Goal: Task Accomplishment & Management: Use online tool/utility

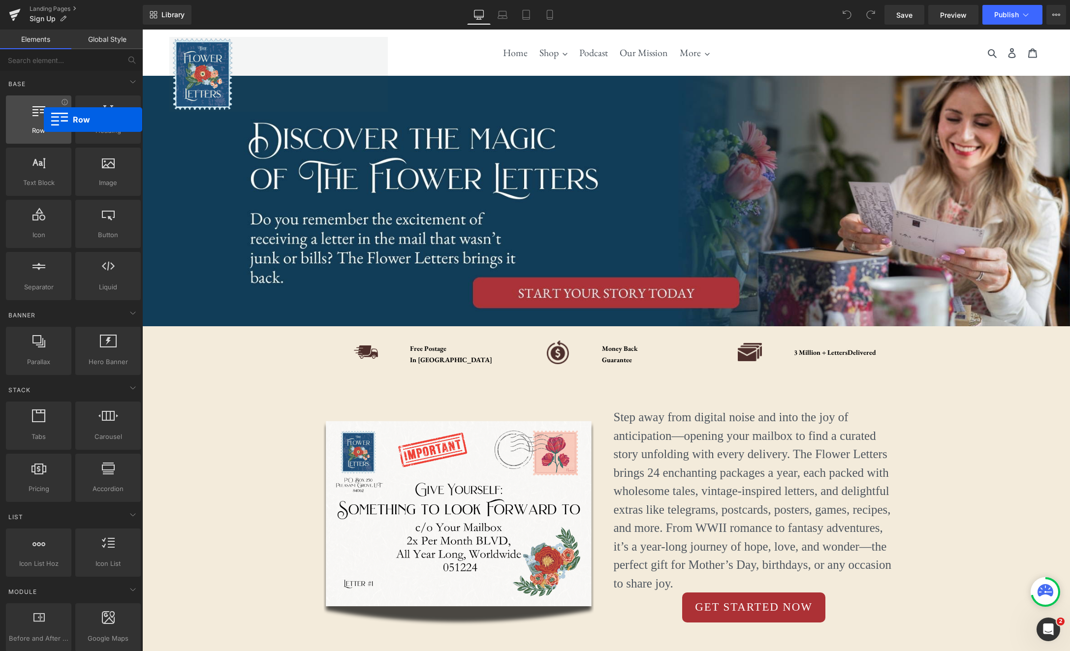
click at [44, 120] on div at bounding box center [39, 114] width 60 height 22
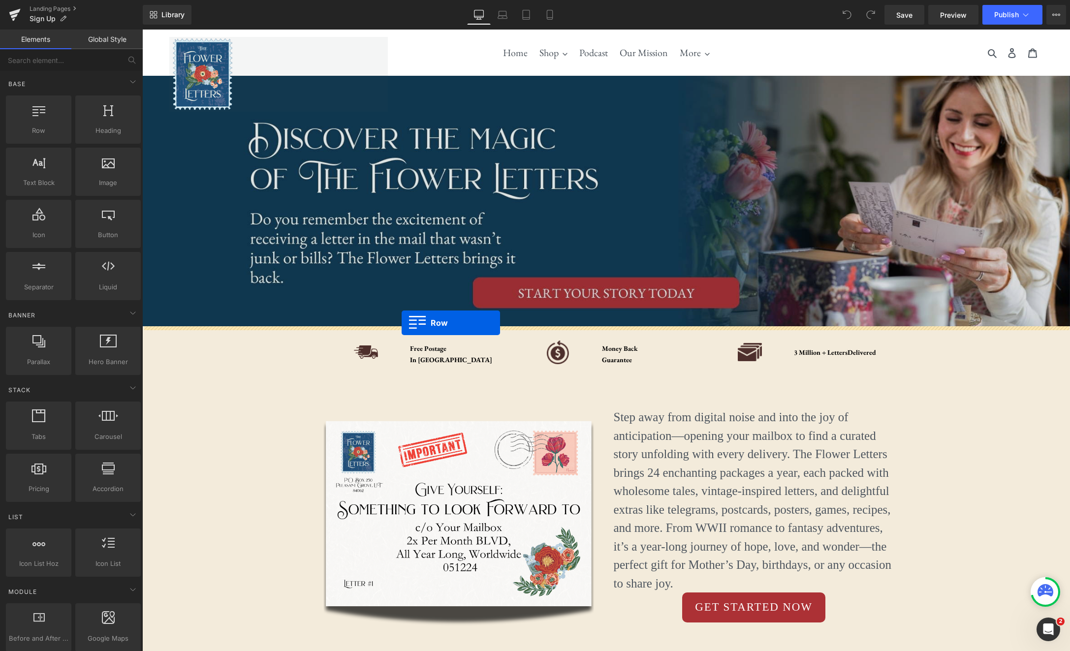
drag, startPoint x: 172, startPoint y: 148, endPoint x: 401, endPoint y: 323, distance: 288.2
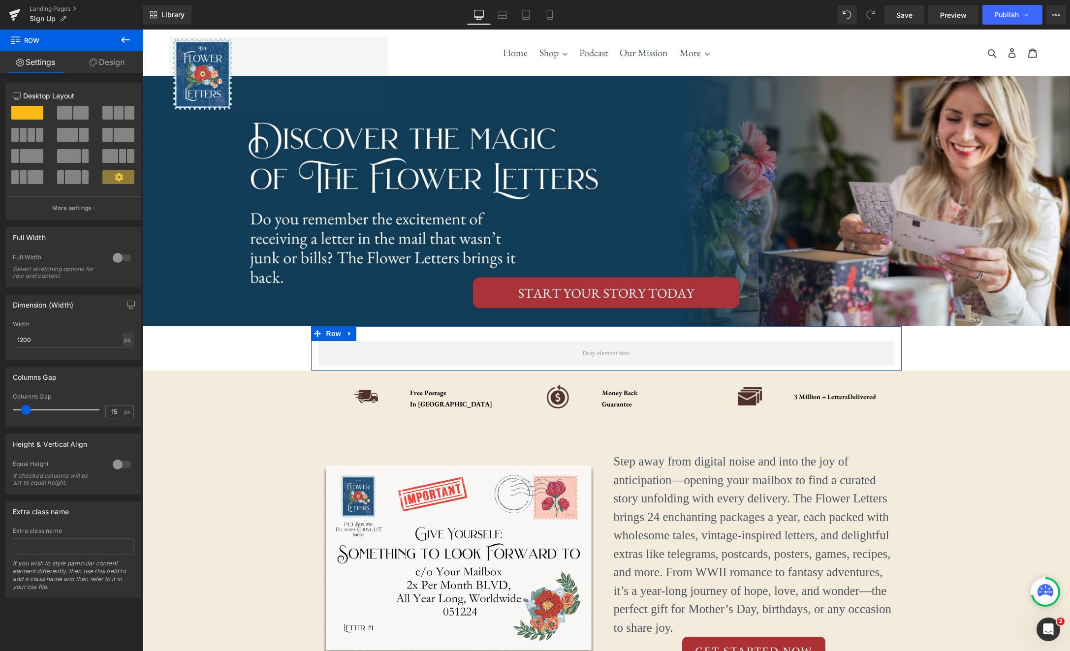
click at [119, 258] on div at bounding box center [122, 258] width 24 height 16
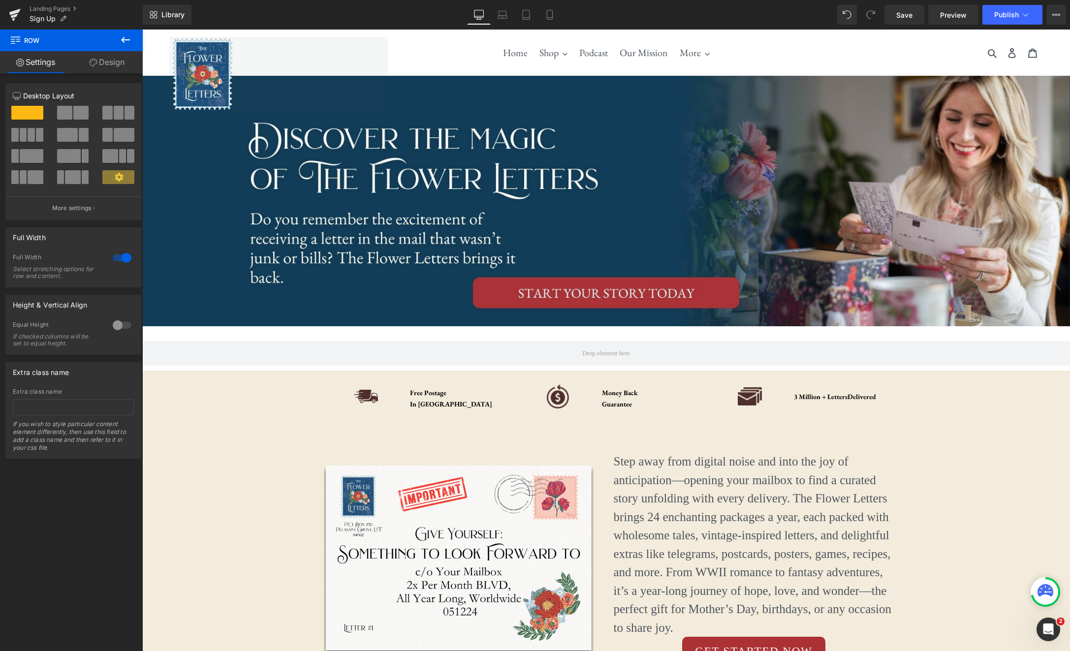
click at [124, 41] on icon at bounding box center [126, 40] width 12 height 12
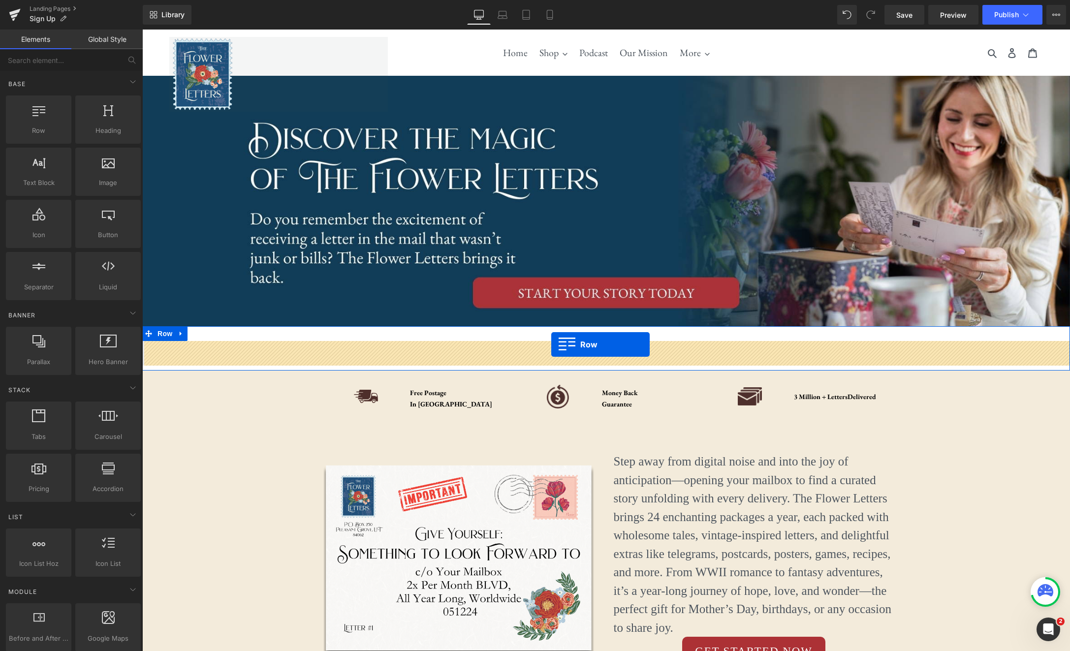
drag, startPoint x: 182, startPoint y: 156, endPoint x: 551, endPoint y: 344, distance: 414.1
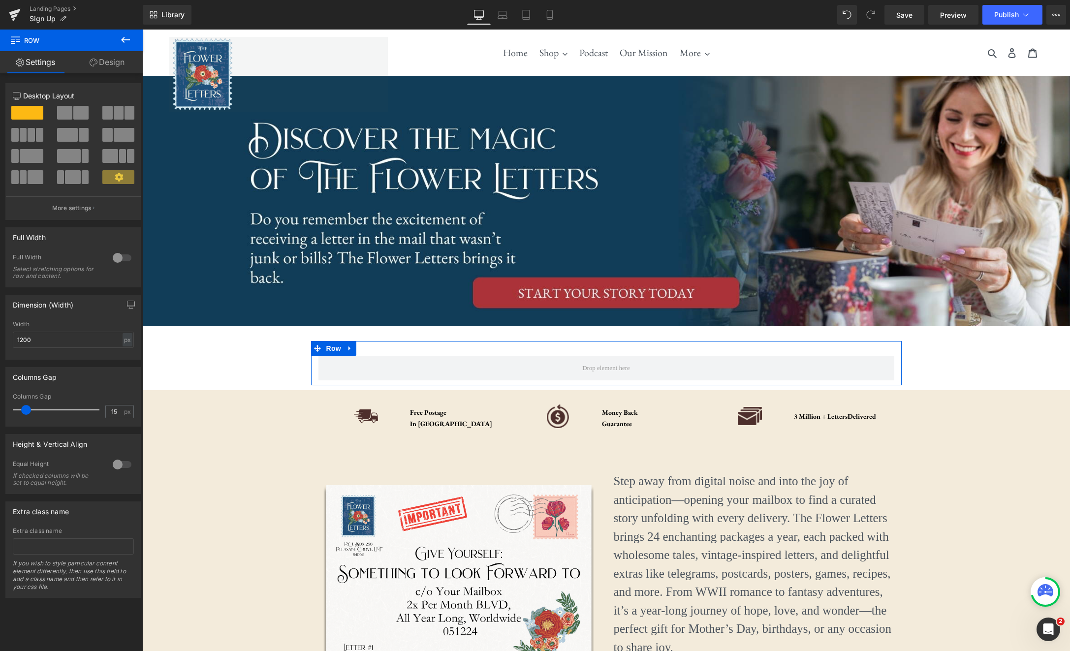
drag, startPoint x: 70, startPoint y: 116, endPoint x: 49, endPoint y: 125, distance: 22.9
click at [51, 125] on div at bounding box center [74, 116] width 46 height 21
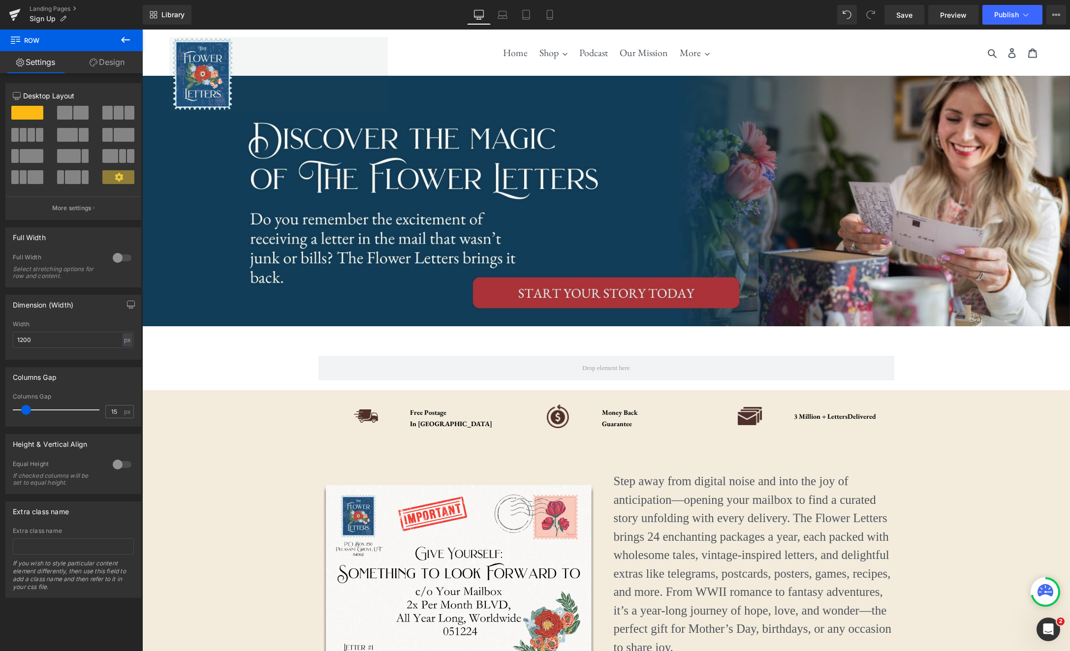
click at [124, 42] on icon at bounding box center [126, 40] width 12 height 12
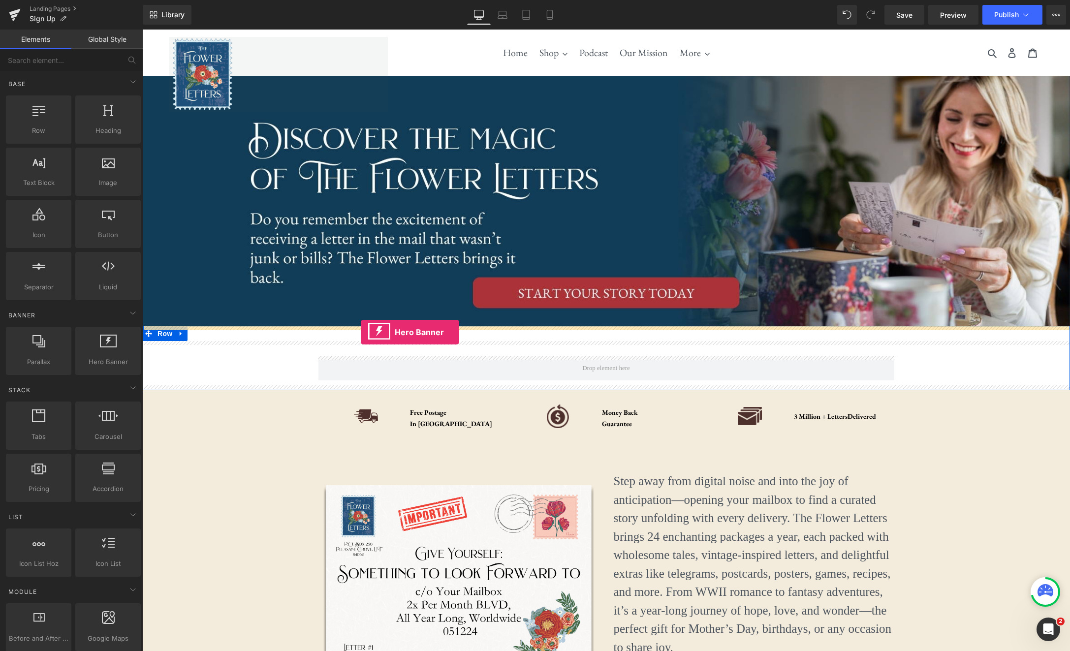
drag, startPoint x: 258, startPoint y: 378, endPoint x: 361, endPoint y: 332, distance: 112.8
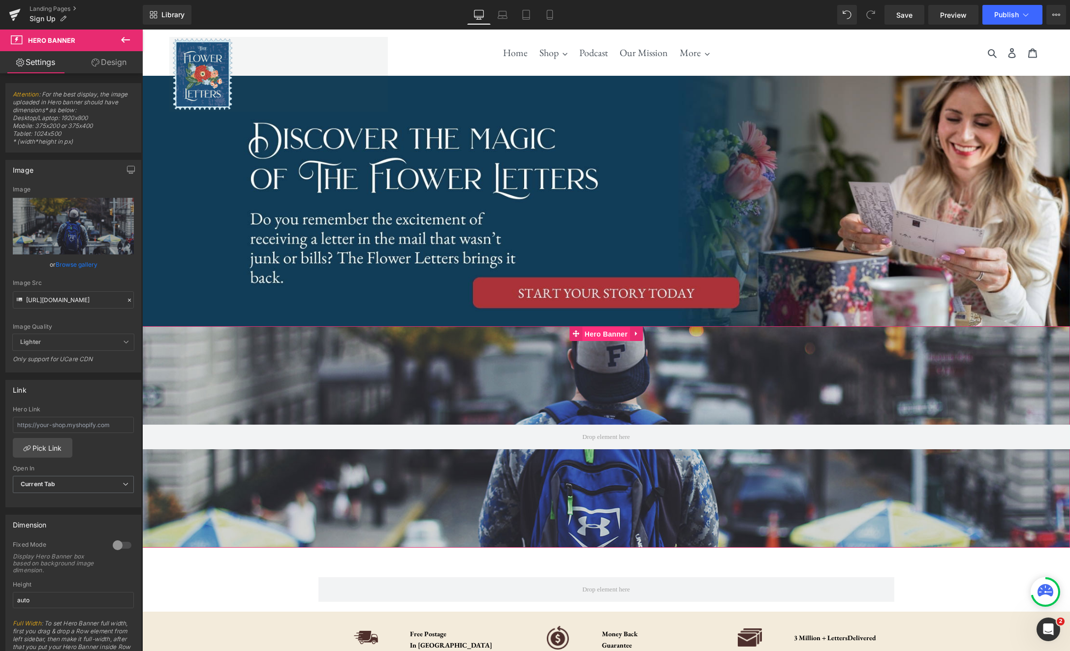
click at [603, 333] on span "Hero Banner" at bounding box center [606, 334] width 48 height 15
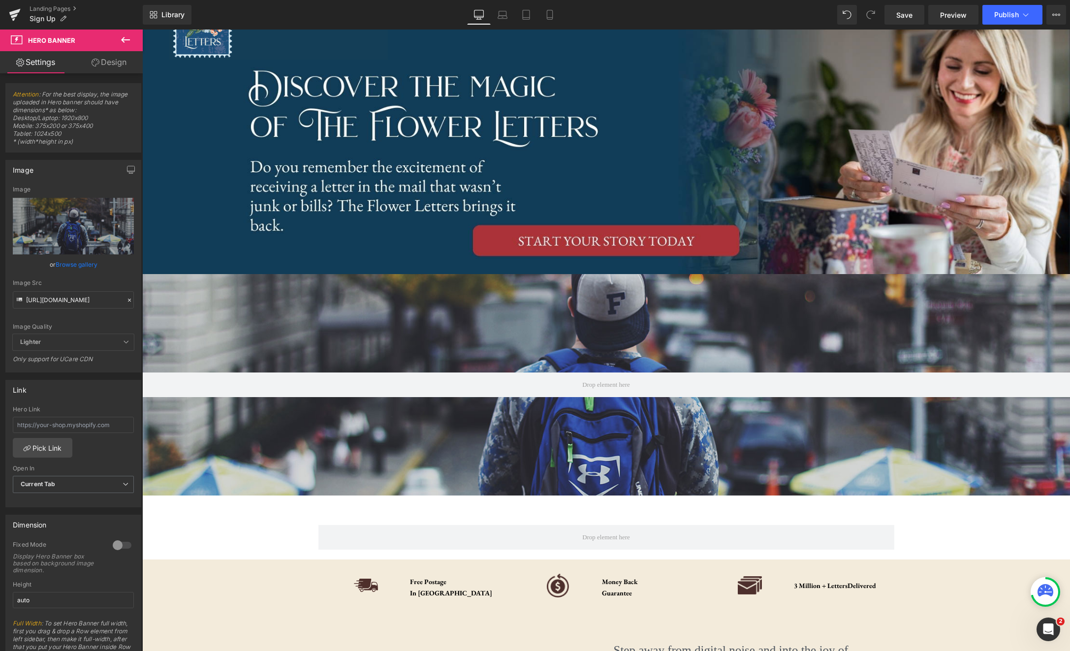
scroll to position [54, 0]
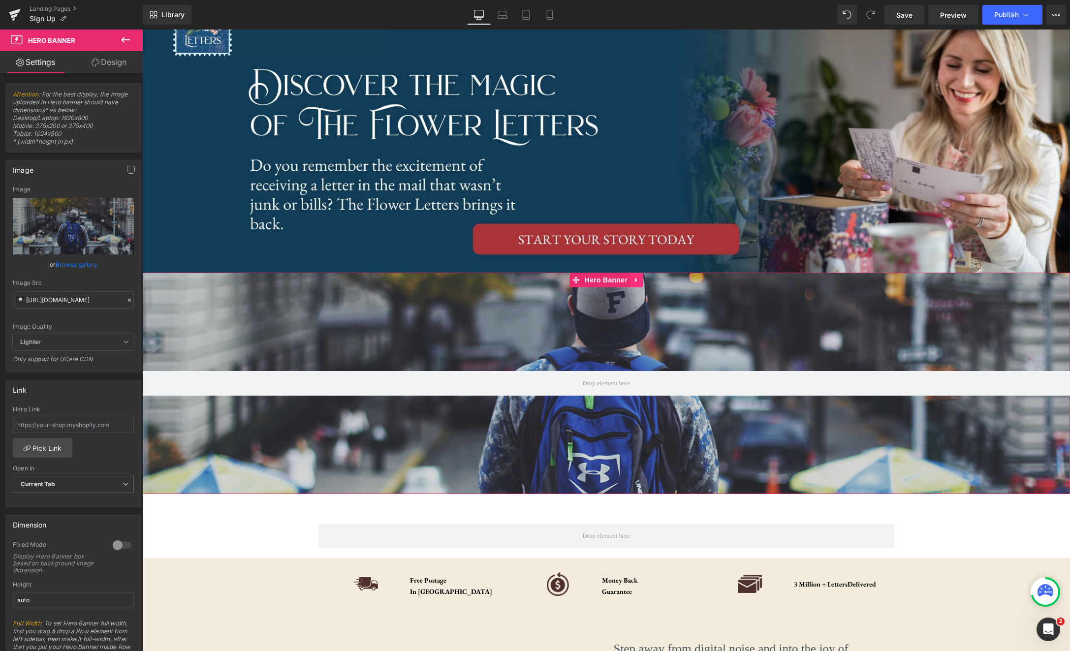
click at [637, 280] on icon at bounding box center [636, 280] width 2 height 4
click at [641, 281] on icon at bounding box center [642, 280] width 7 height 7
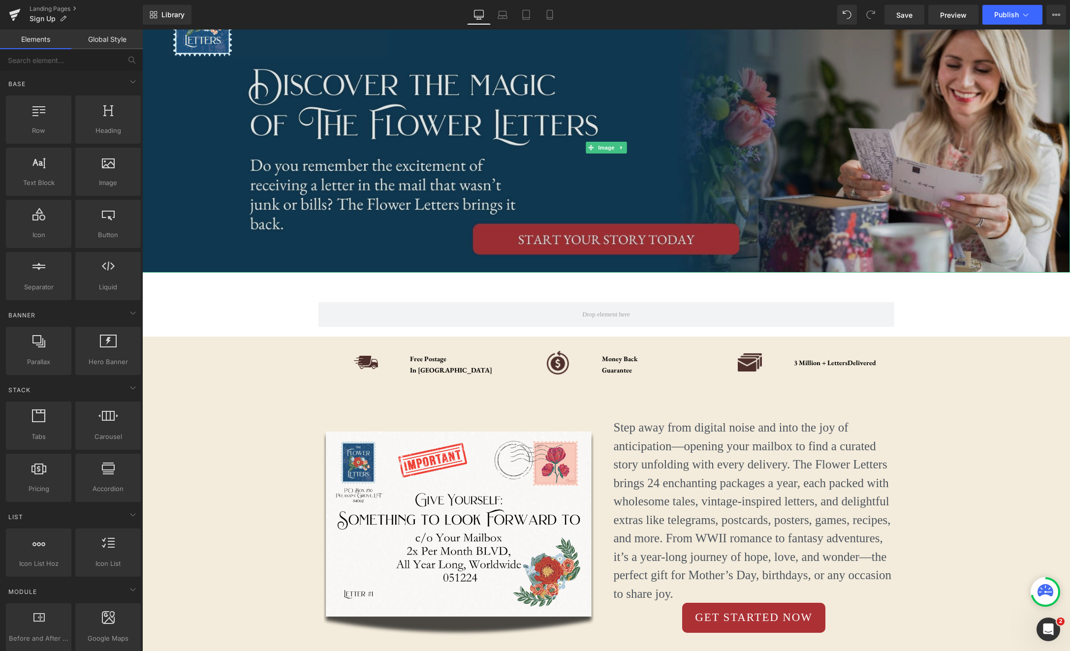
scroll to position [0, 0]
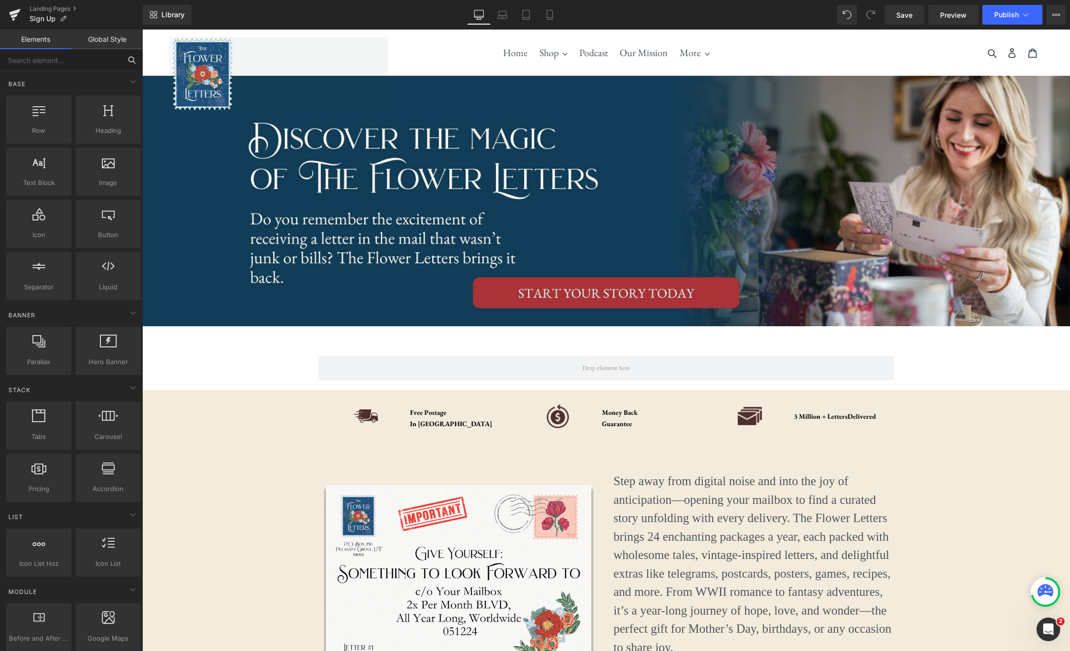
click at [93, 64] on input "text" at bounding box center [60, 60] width 121 height 22
click at [131, 60] on icon at bounding box center [131, 60] width 9 height 9
click at [111, 61] on input "text" at bounding box center [60, 60] width 121 height 22
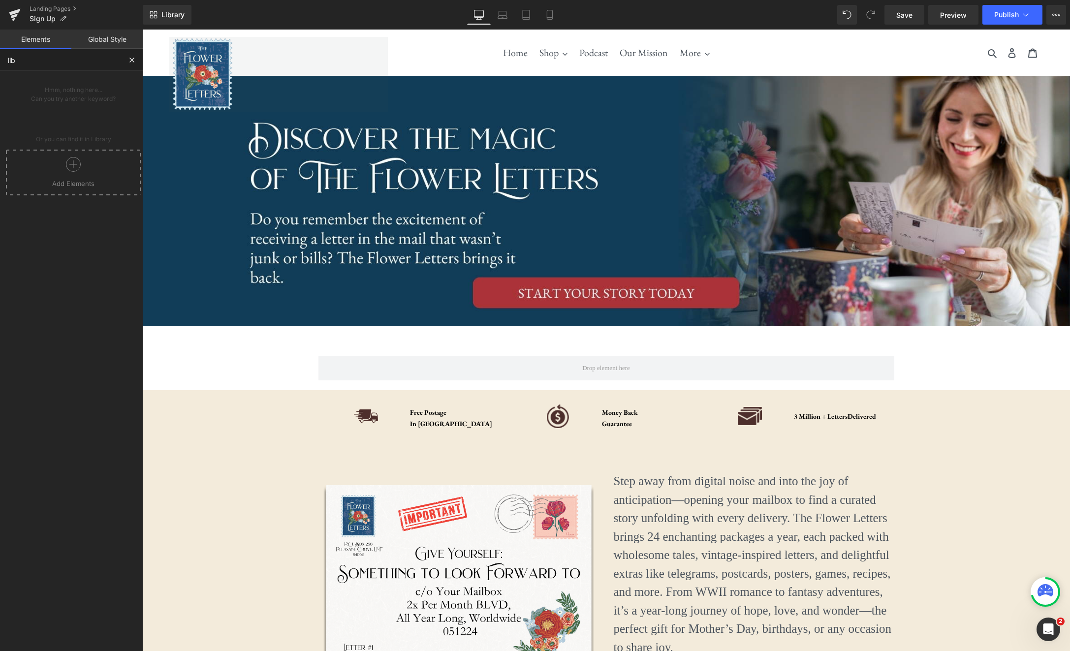
click at [89, 177] on div at bounding box center [73, 168] width 130 height 22
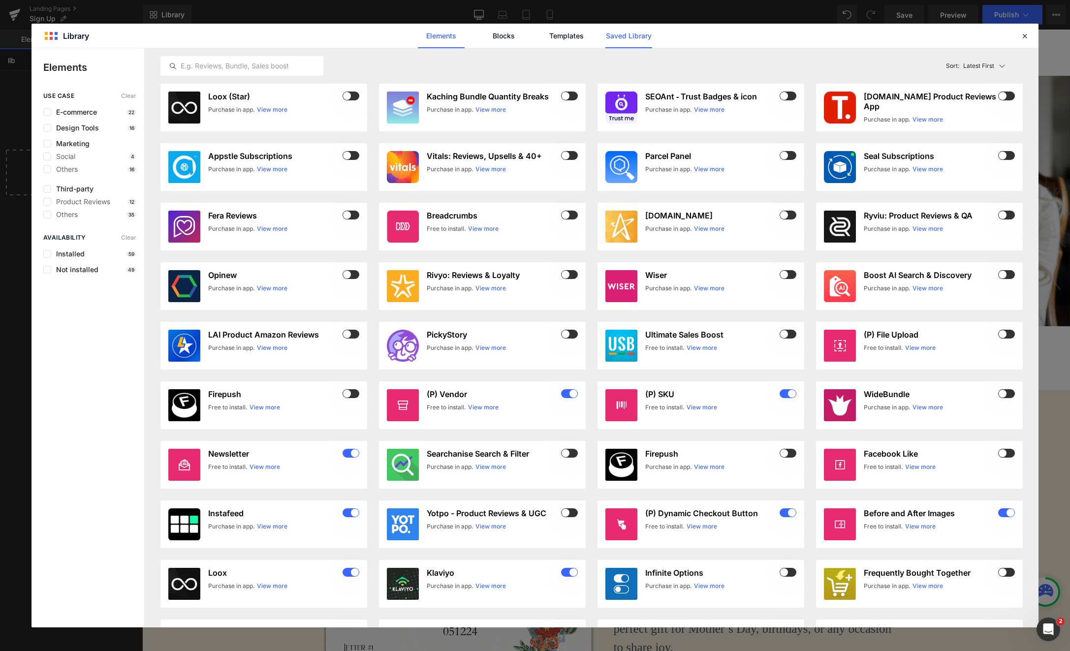
type input "lib"
click at [637, 43] on link "Saved Library" at bounding box center [628, 36] width 47 height 25
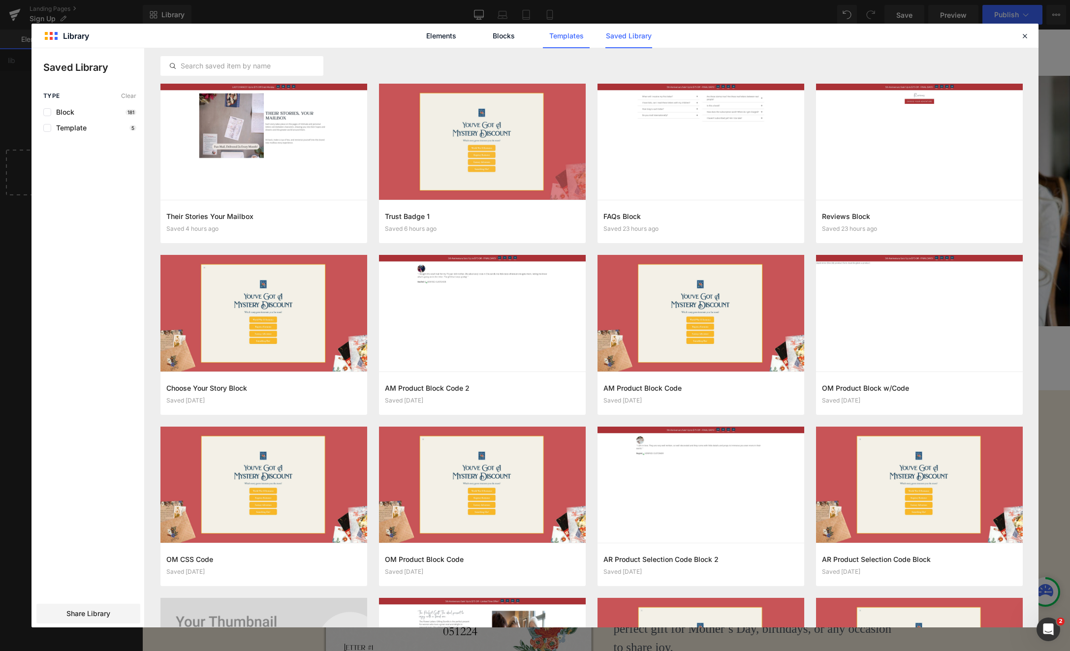
click at [565, 38] on link "Templates" at bounding box center [566, 36] width 47 height 25
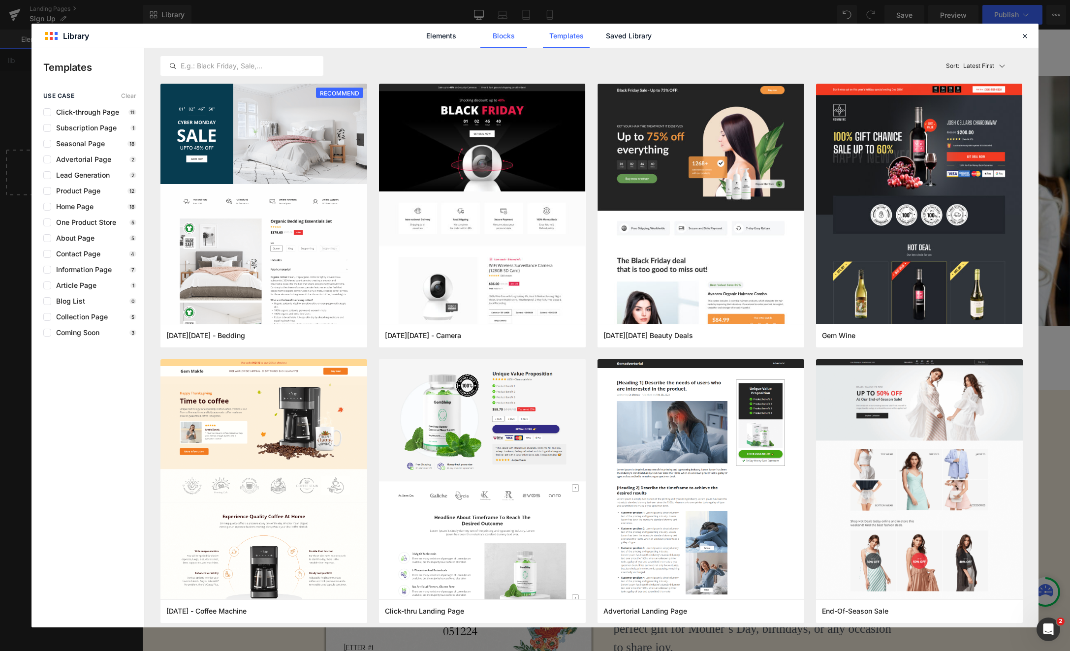
click at [495, 37] on link "Blocks" at bounding box center [503, 36] width 47 height 25
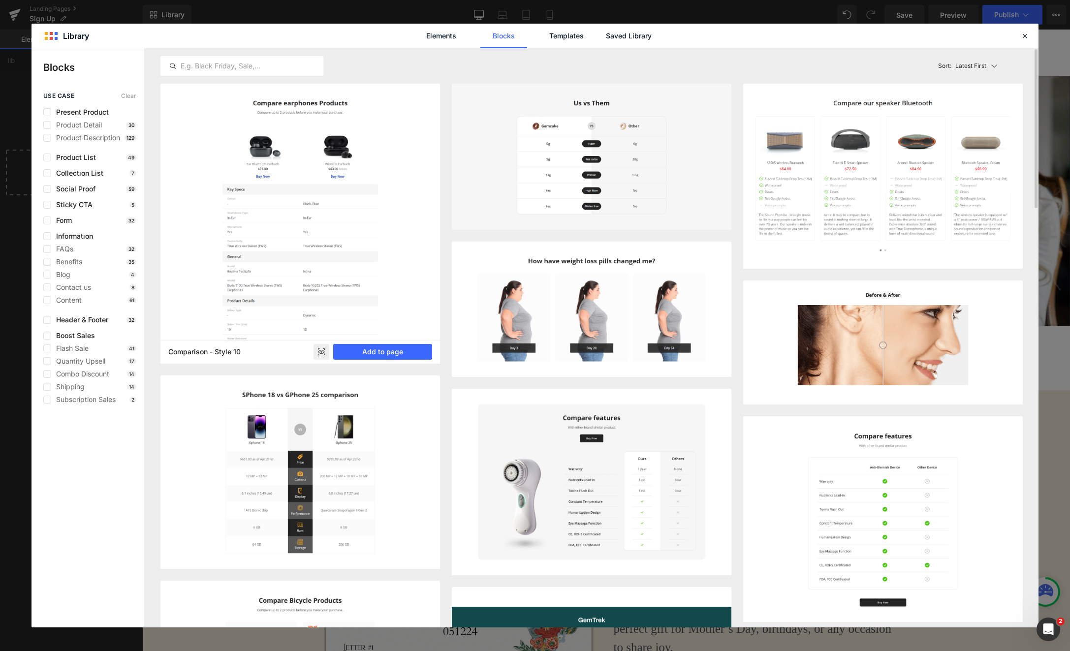
scroll to position [1, 0]
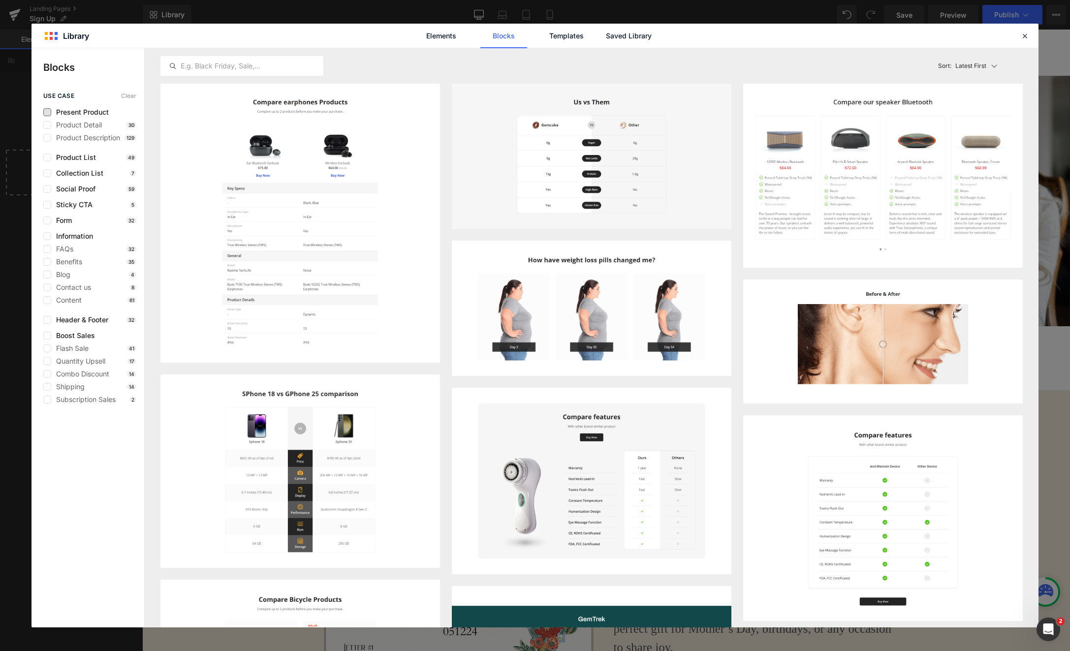
click at [89, 113] on span "Present Product" at bounding box center [80, 112] width 58 height 8
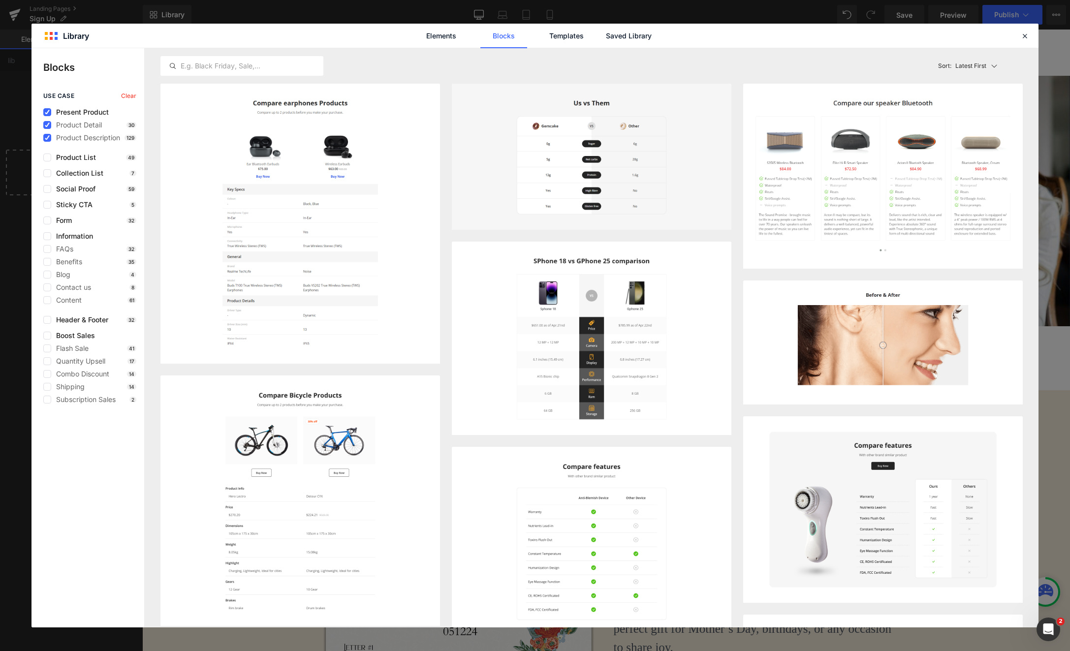
click at [89, 113] on span "Present Product" at bounding box center [80, 112] width 58 height 8
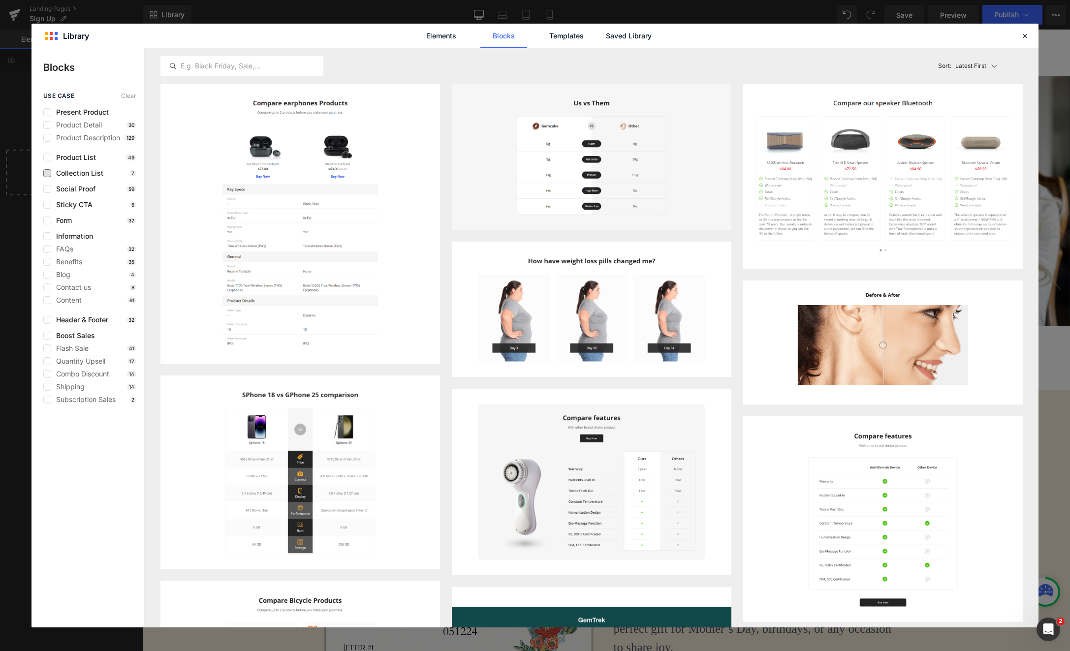
click at [67, 173] on span "Collection List" at bounding box center [77, 173] width 52 height 8
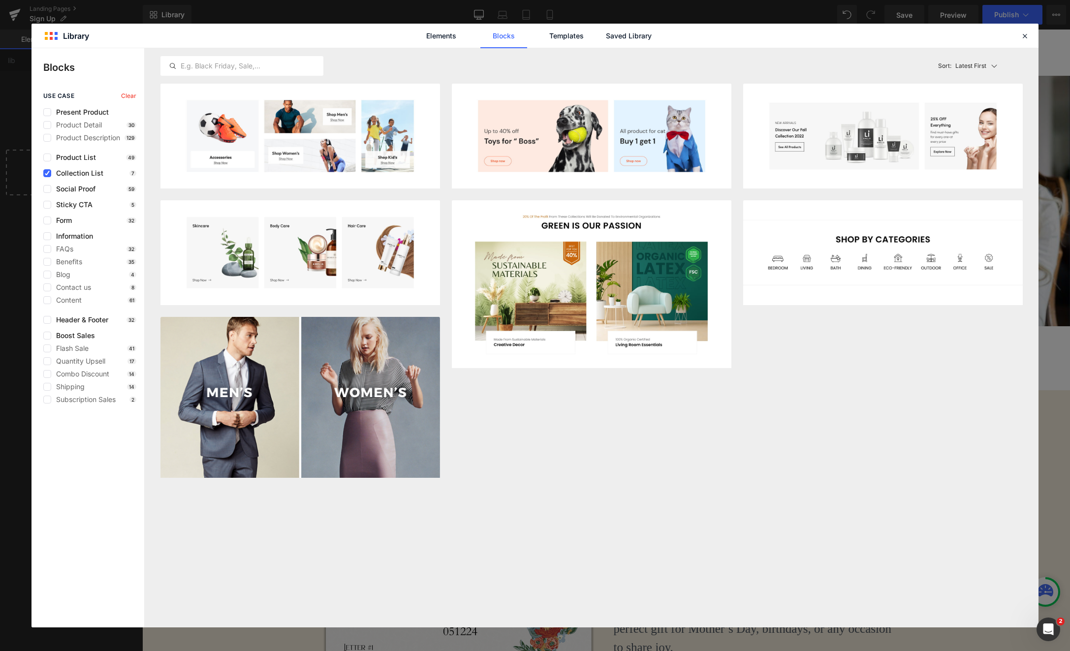
click at [65, 174] on span "Collection List" at bounding box center [77, 173] width 52 height 8
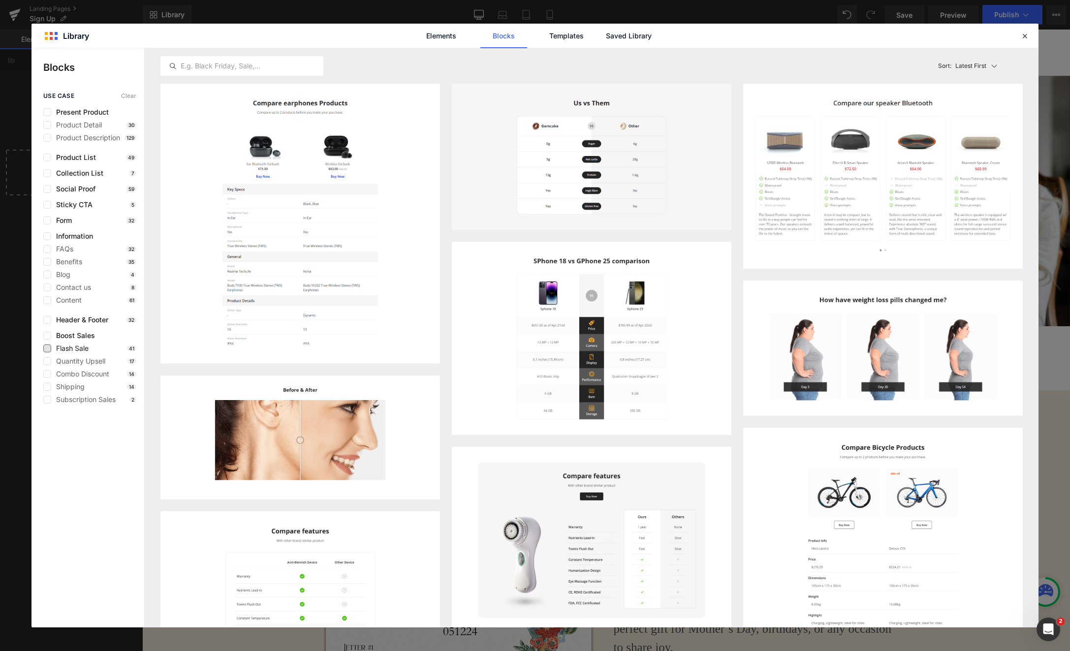
click at [81, 351] on span "Flash Sale" at bounding box center [69, 348] width 37 height 8
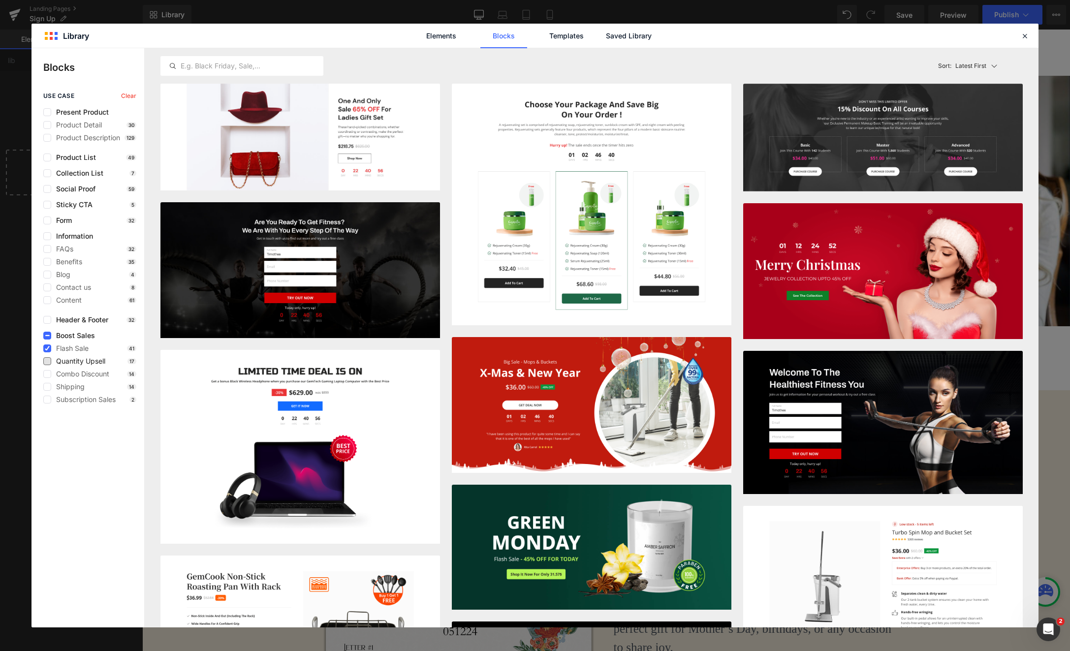
drag, startPoint x: 75, startPoint y: 350, endPoint x: 76, endPoint y: 365, distance: 14.8
click at [75, 350] on span "Flash Sale" at bounding box center [69, 348] width 37 height 8
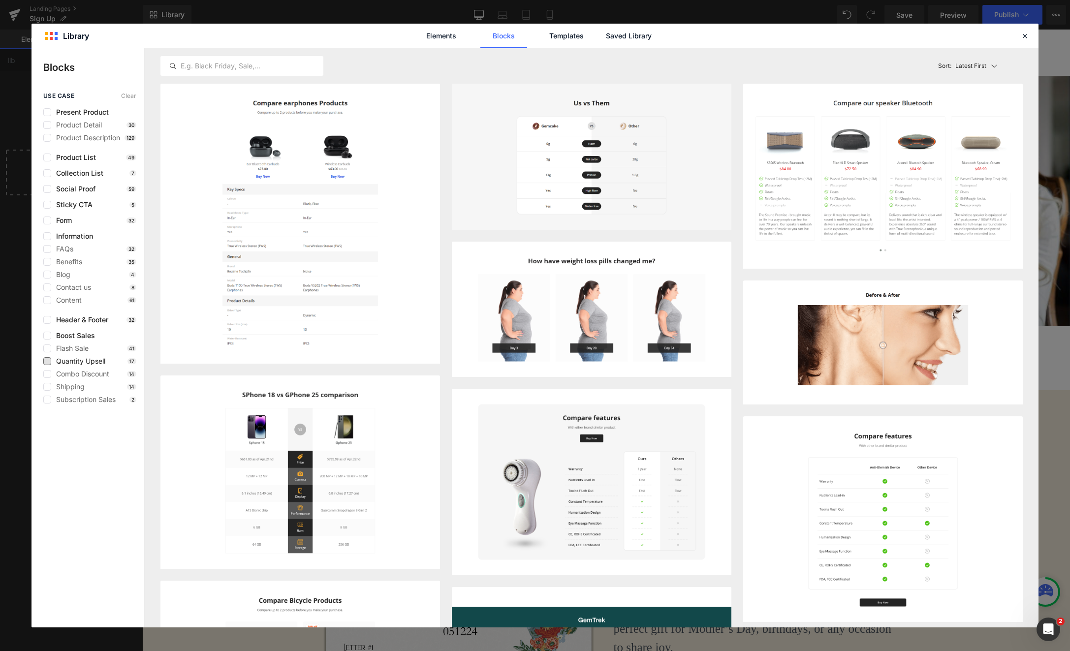
click at [76, 364] on span "Quantity Upsell" at bounding box center [78, 361] width 54 height 8
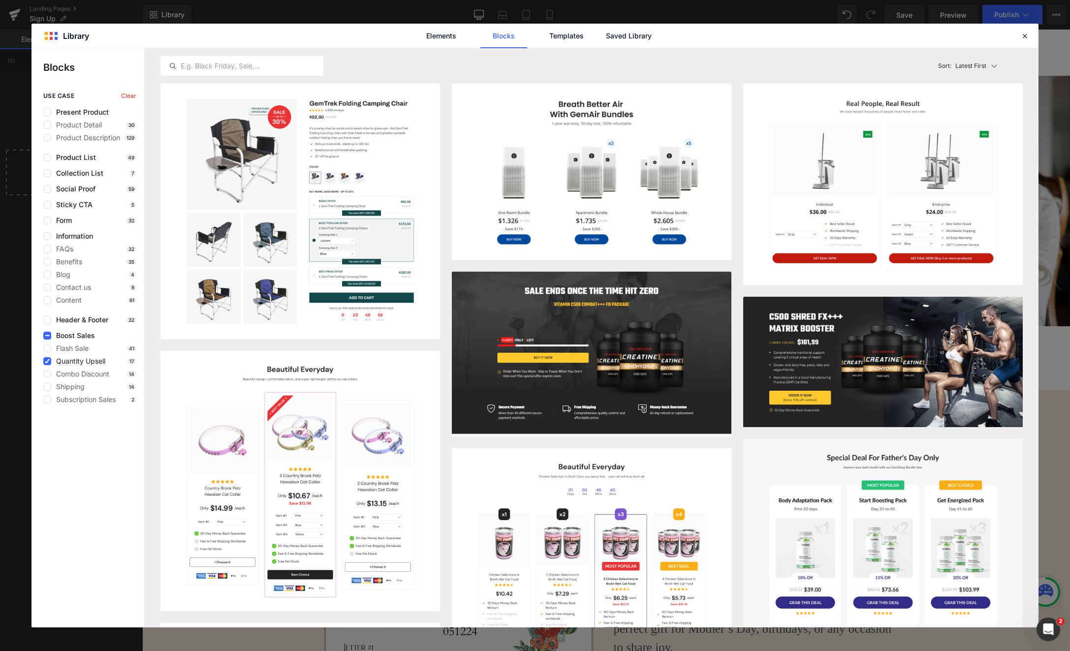
click at [76, 364] on span "Quantity Upsell" at bounding box center [78, 361] width 54 height 8
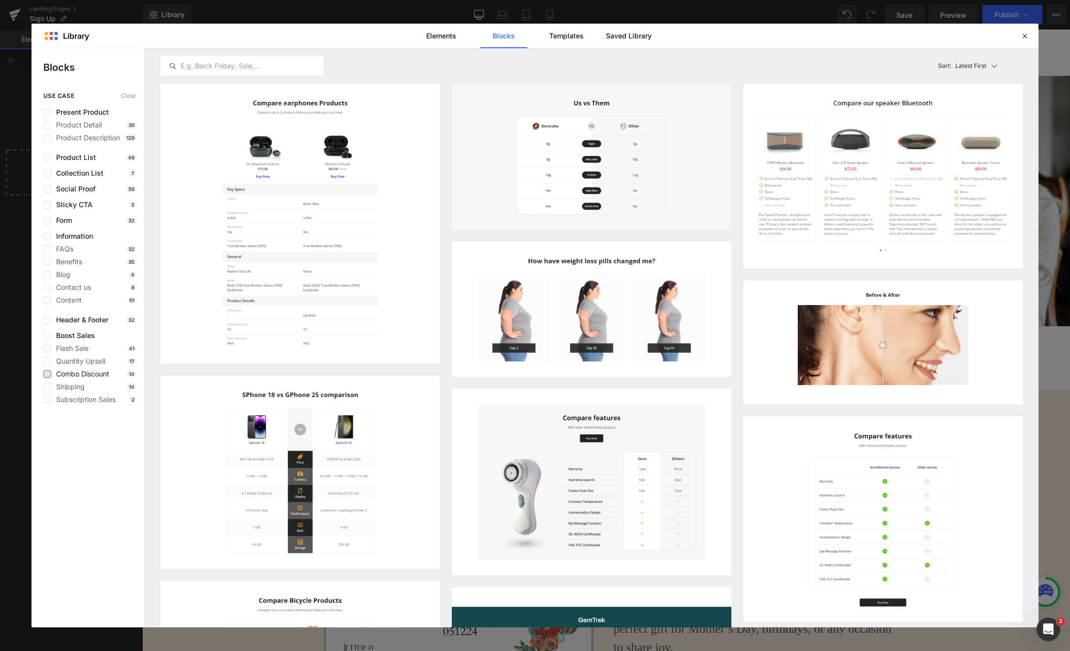
click at [77, 371] on span "Combo Discount" at bounding box center [80, 374] width 58 height 8
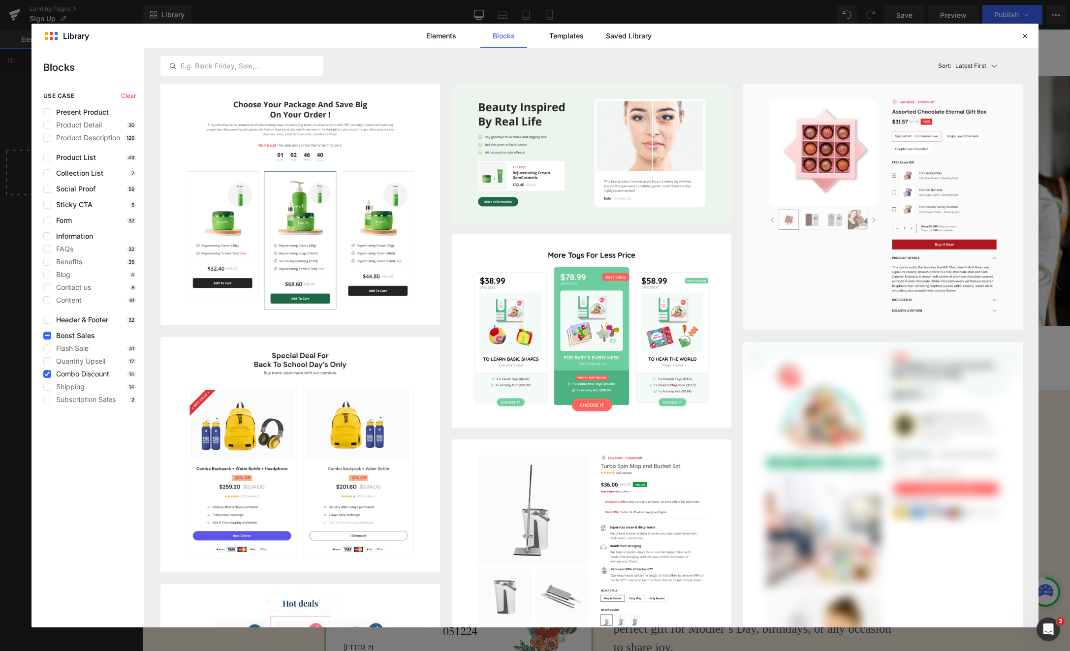
click at [77, 371] on span "Combo Discount" at bounding box center [80, 374] width 58 height 8
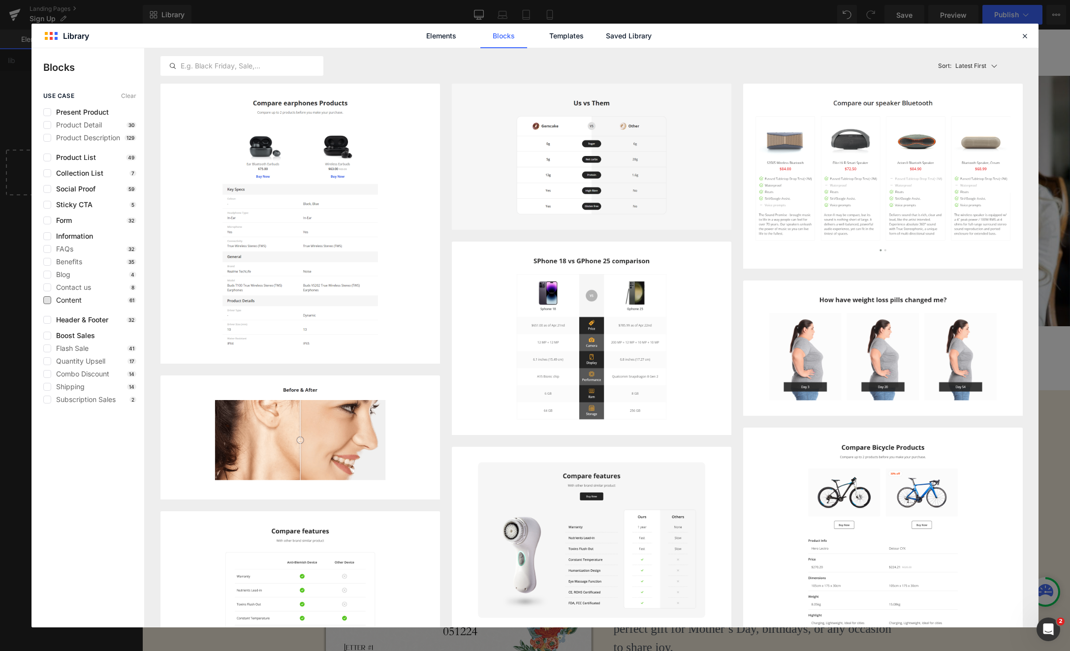
click at [68, 298] on span "Content" at bounding box center [66, 300] width 31 height 8
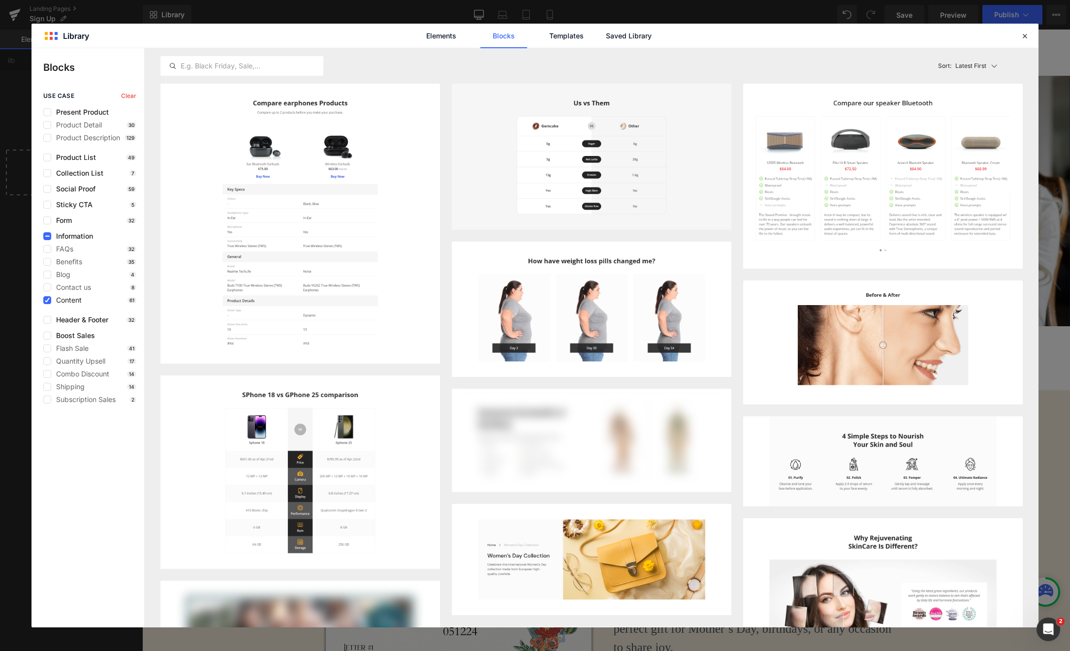
click at [67, 298] on span "Content" at bounding box center [66, 300] width 31 height 8
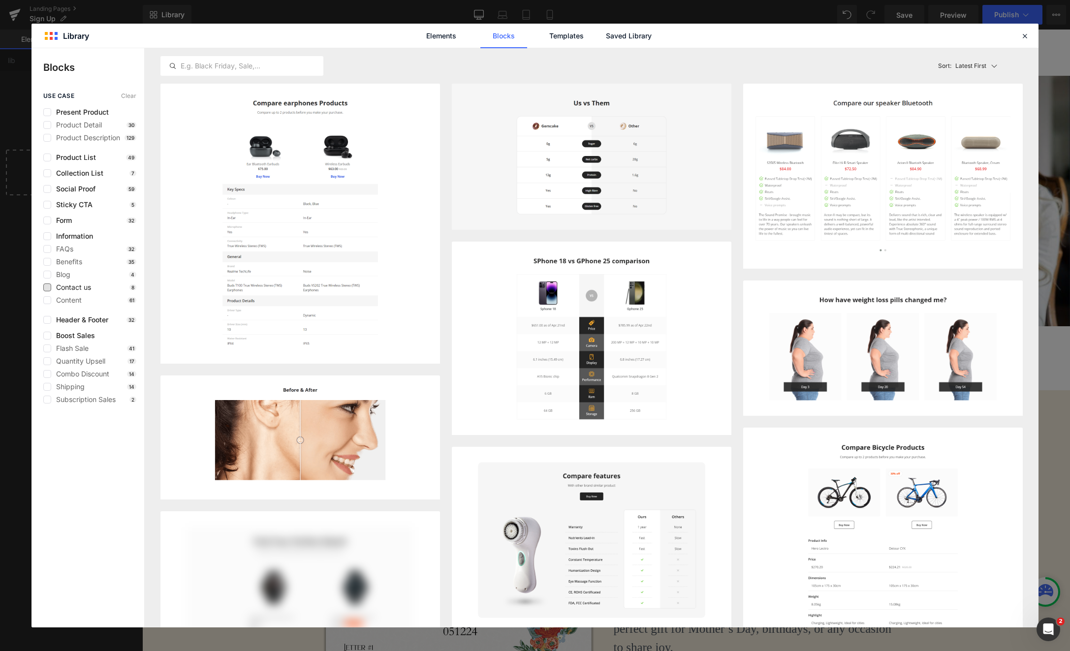
click at [72, 287] on span "Contact us" at bounding box center [71, 287] width 40 height 8
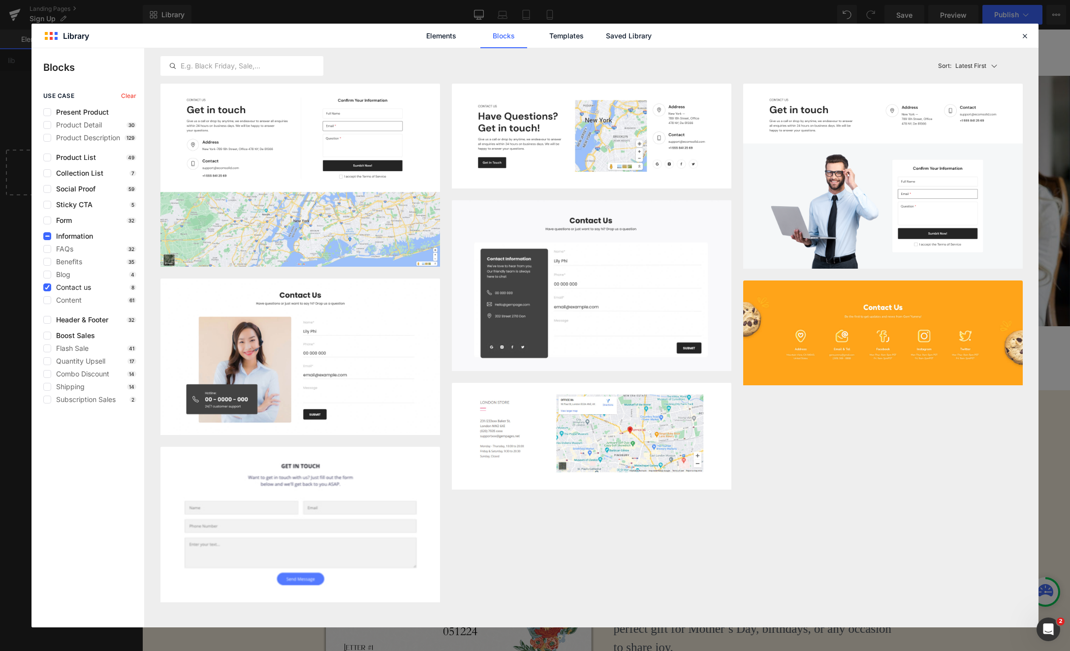
click at [72, 287] on span "Contact us" at bounding box center [71, 287] width 40 height 8
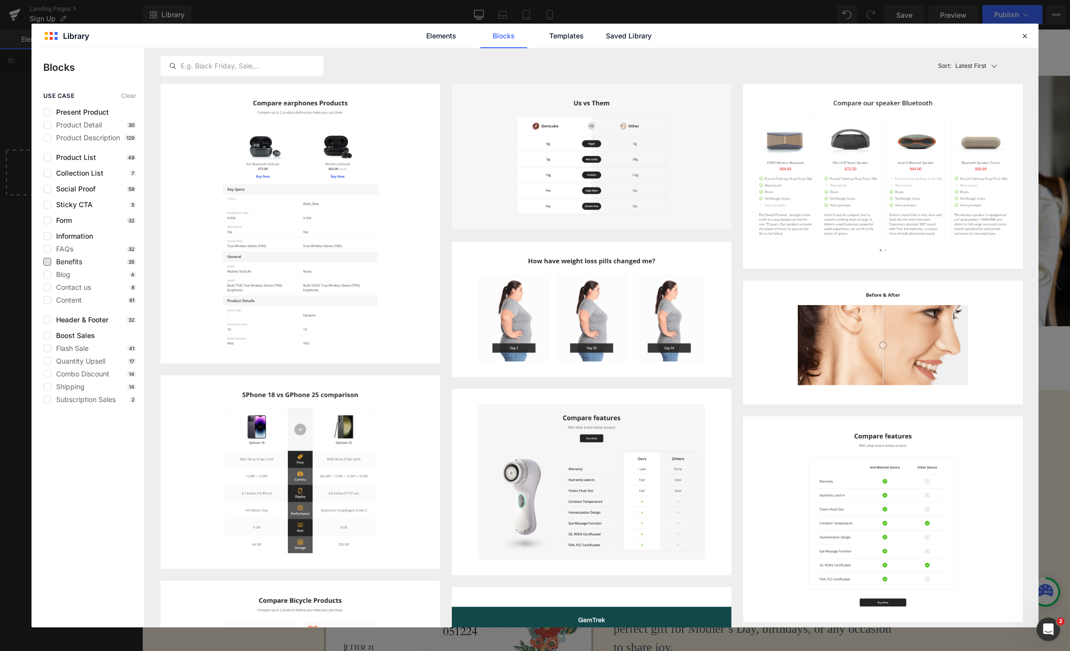
click at [66, 263] on span "Benefits" at bounding box center [66, 262] width 31 height 8
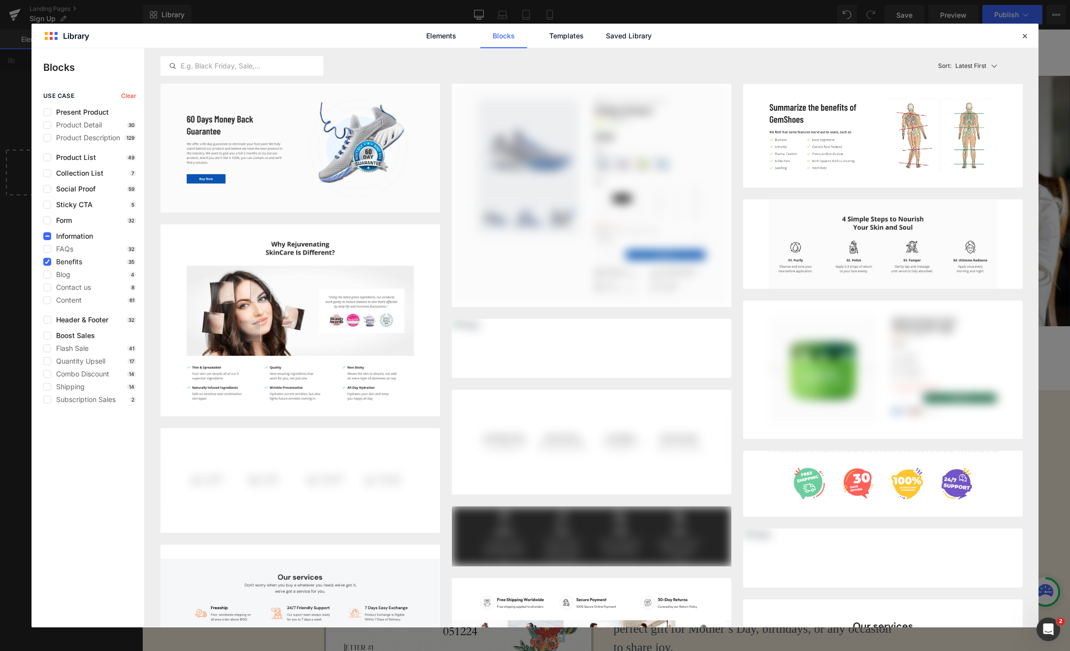
click at [64, 264] on span "Benefits" at bounding box center [66, 262] width 31 height 8
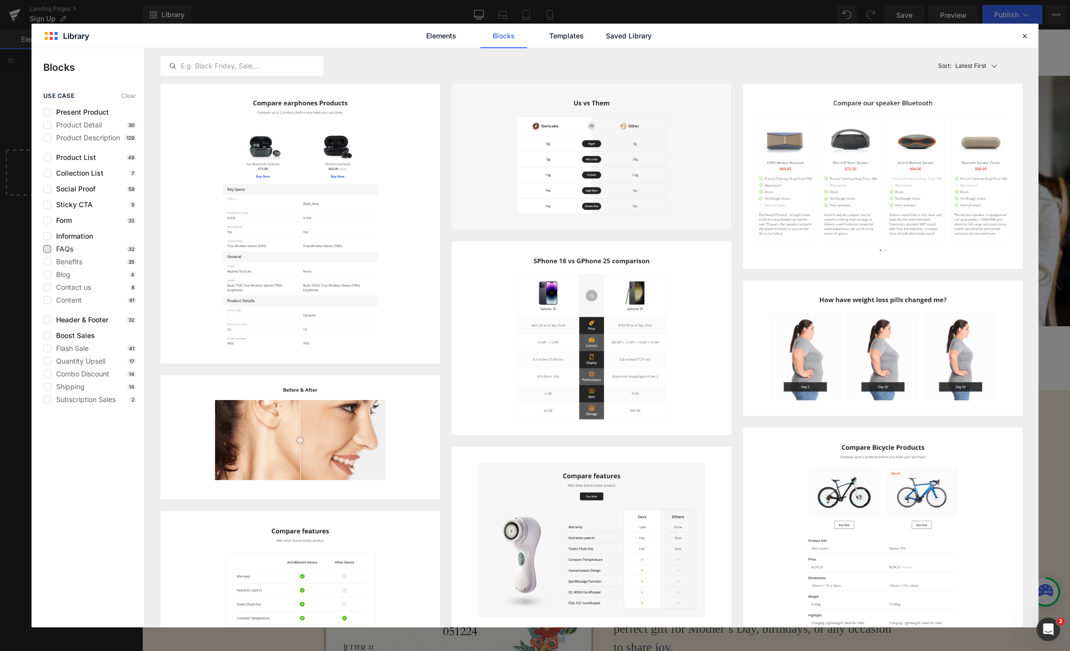
click at [65, 251] on span "FAQs" at bounding box center [62, 249] width 22 height 8
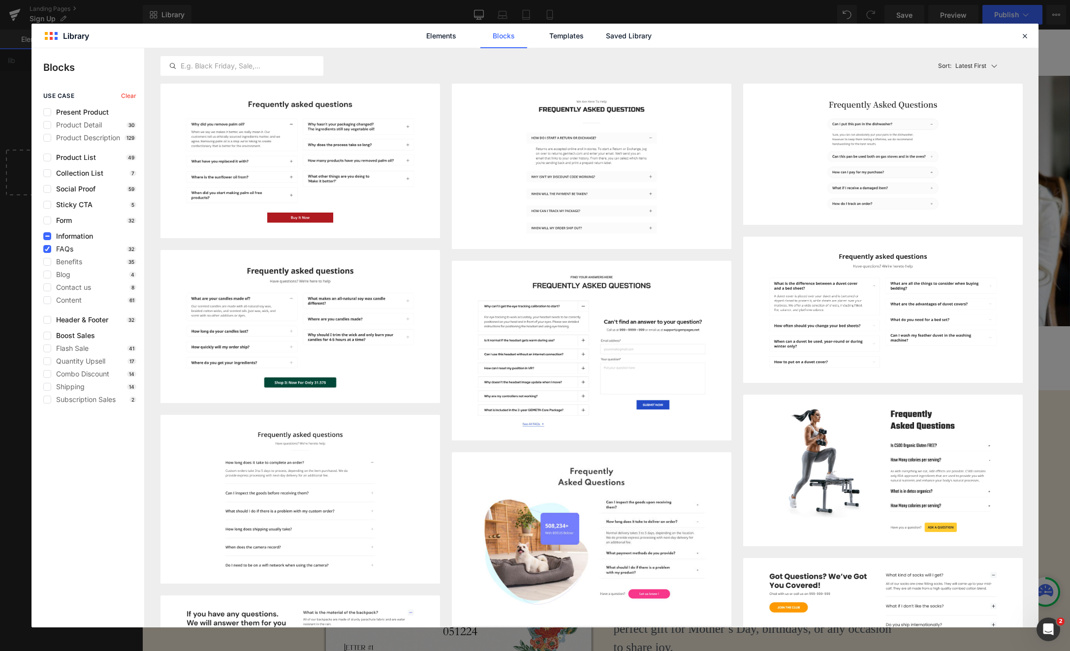
click at [65, 247] on span "FAQs" at bounding box center [62, 249] width 22 height 8
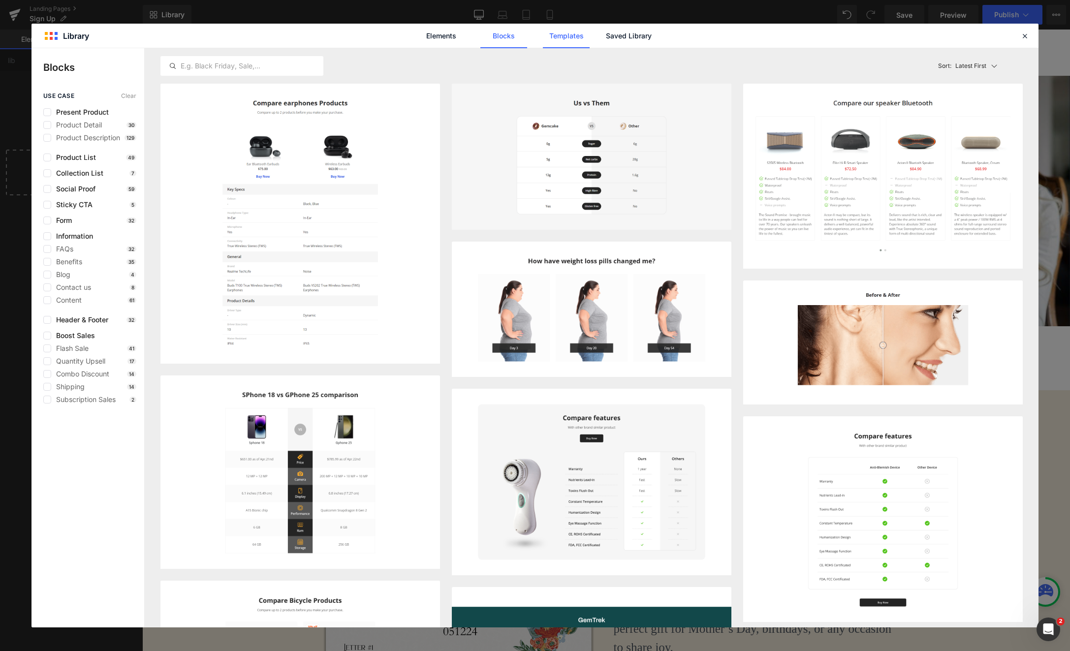
click at [572, 38] on link "Templates" at bounding box center [566, 36] width 47 height 25
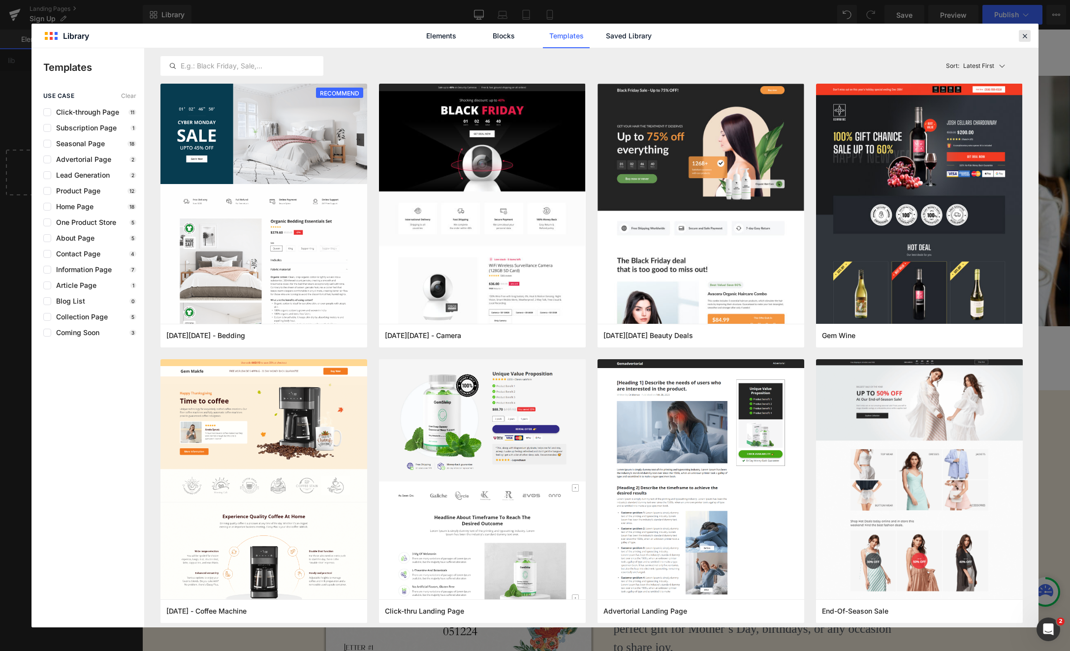
click at [1022, 33] on icon at bounding box center [1024, 35] width 9 height 9
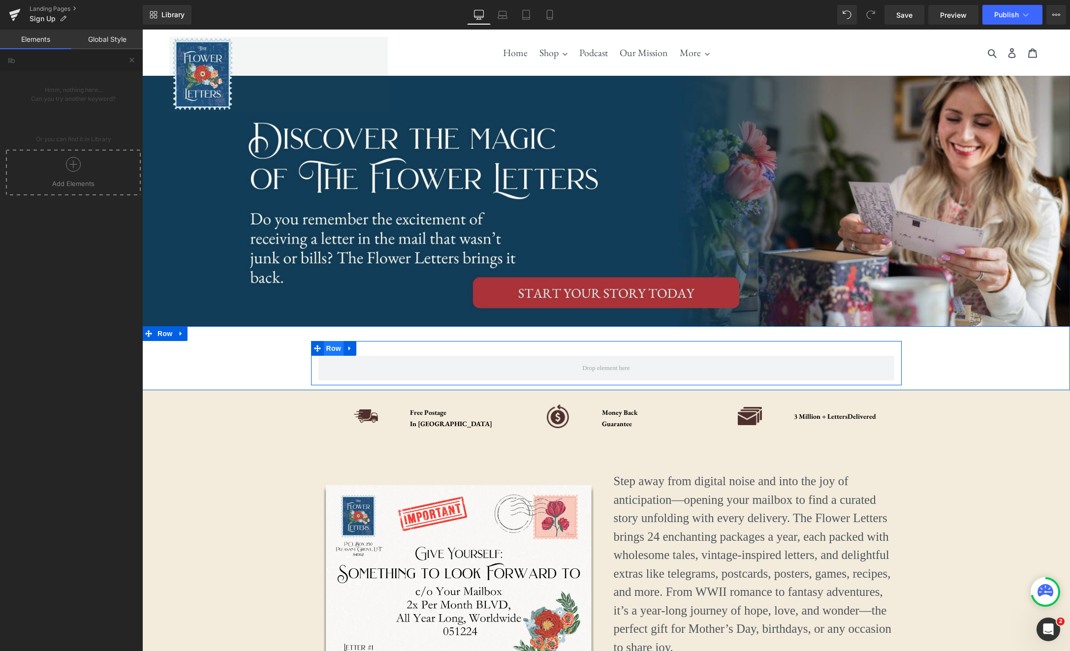
click at [336, 352] on span "Row" at bounding box center [334, 348] width 20 height 15
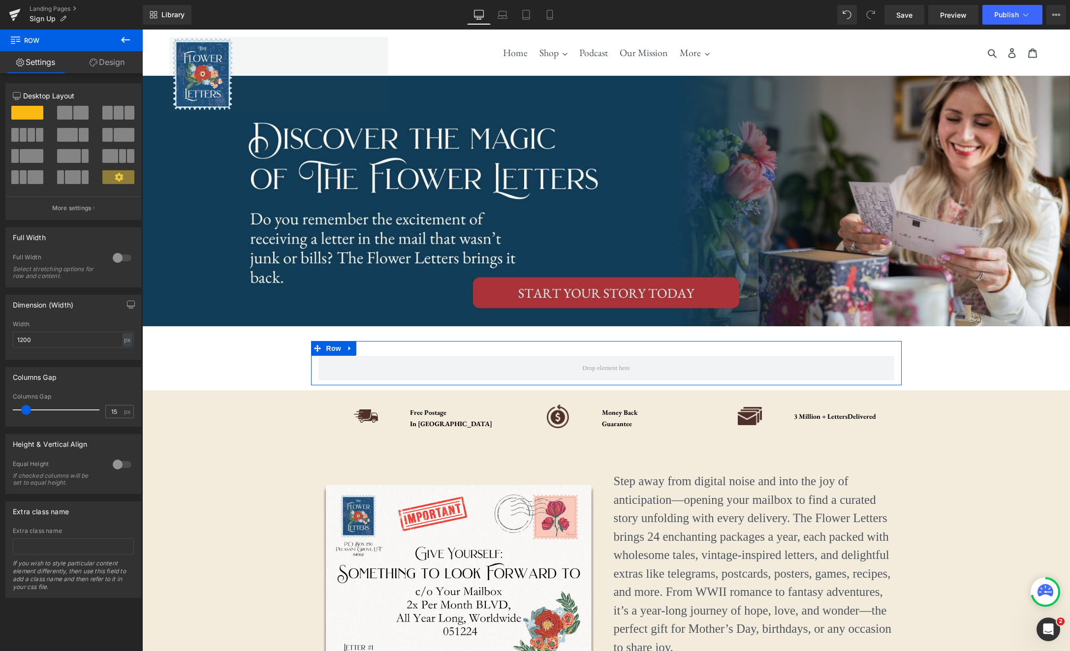
click at [75, 115] on span at bounding box center [80, 113] width 15 height 14
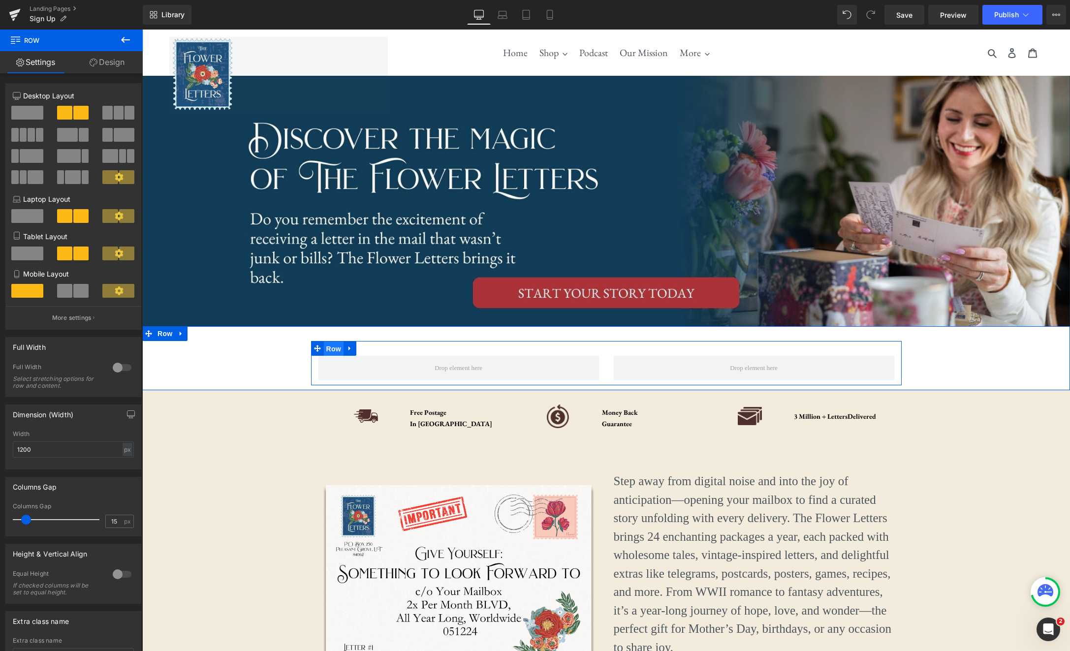
click at [336, 349] on span "Row" at bounding box center [334, 348] width 20 height 15
click at [118, 371] on div at bounding box center [122, 368] width 24 height 16
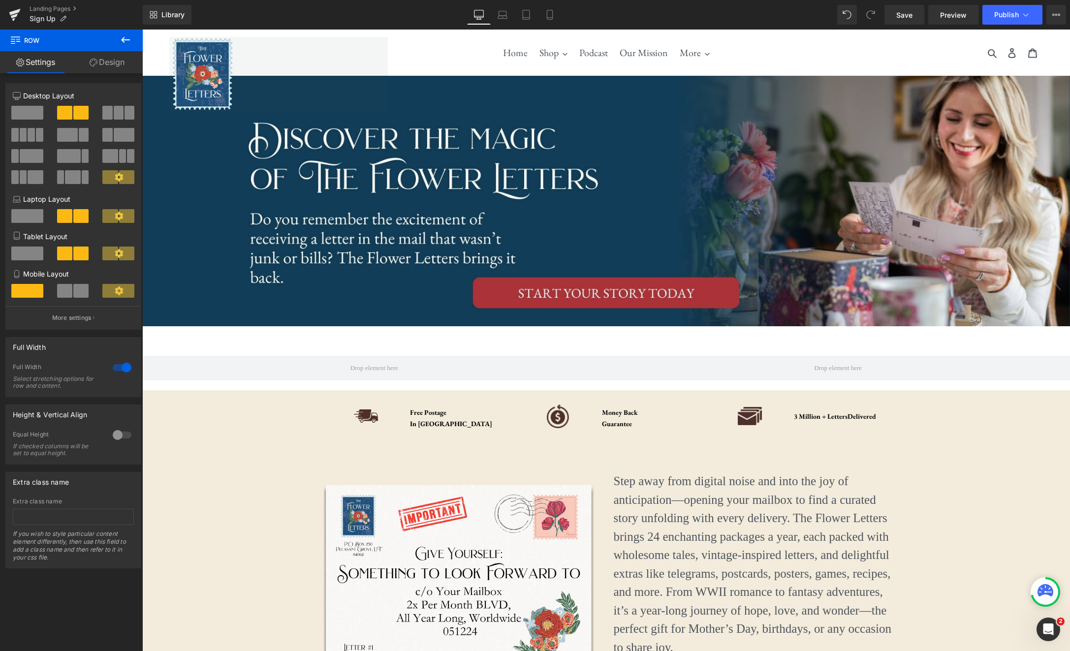
click at [125, 40] on icon at bounding box center [126, 40] width 12 height 12
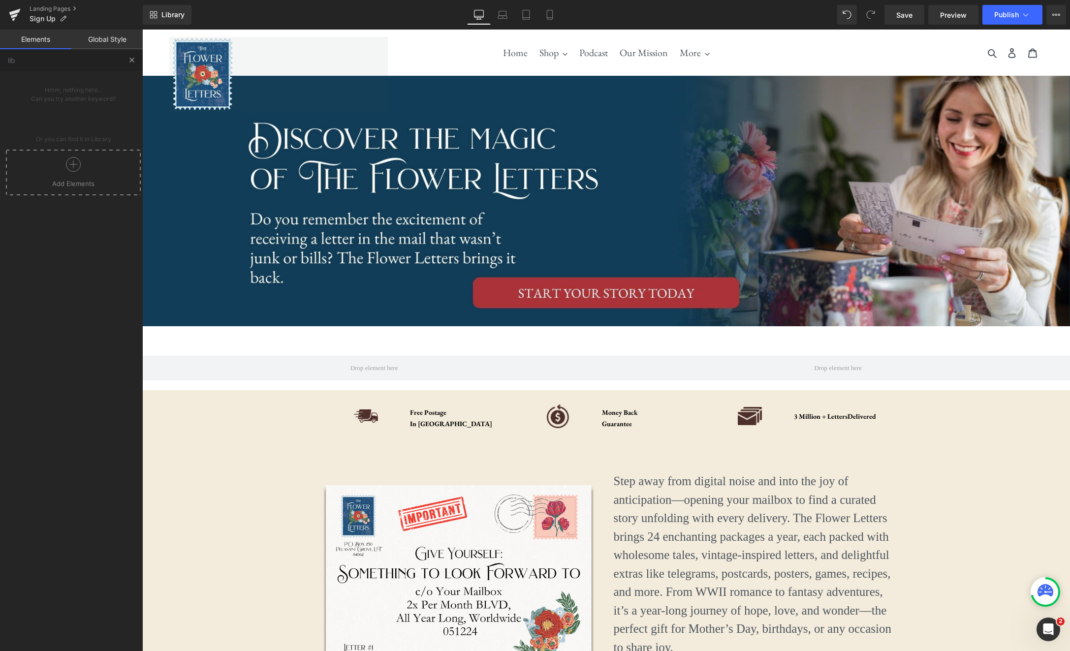
click at [136, 58] on button at bounding box center [132, 60] width 22 height 22
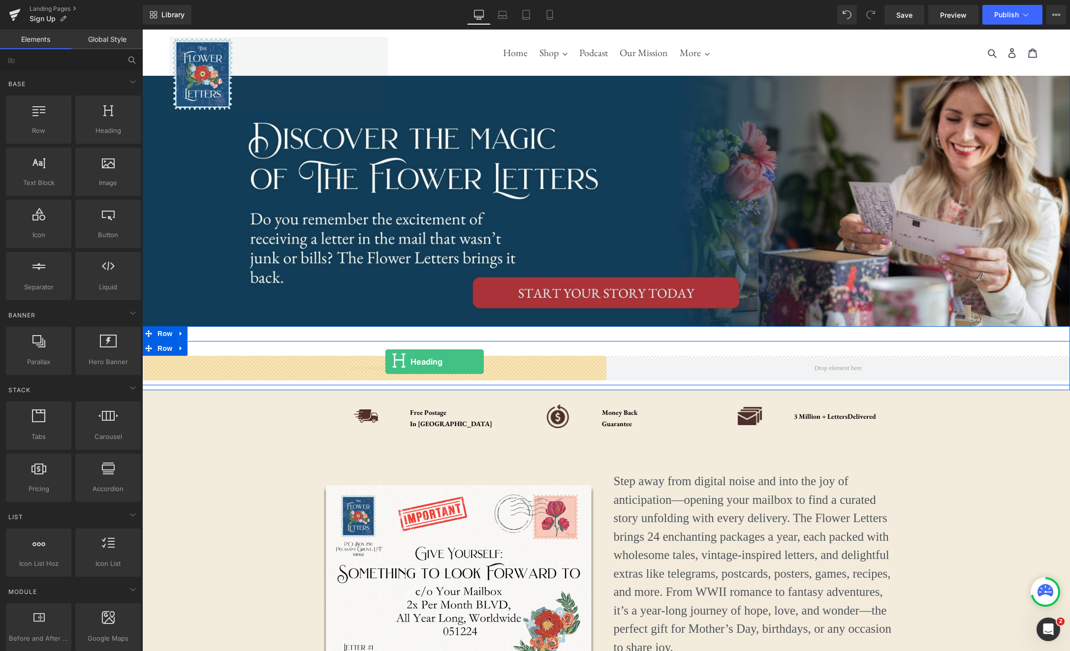
drag, startPoint x: 233, startPoint y: 146, endPoint x: 384, endPoint y: 362, distance: 263.2
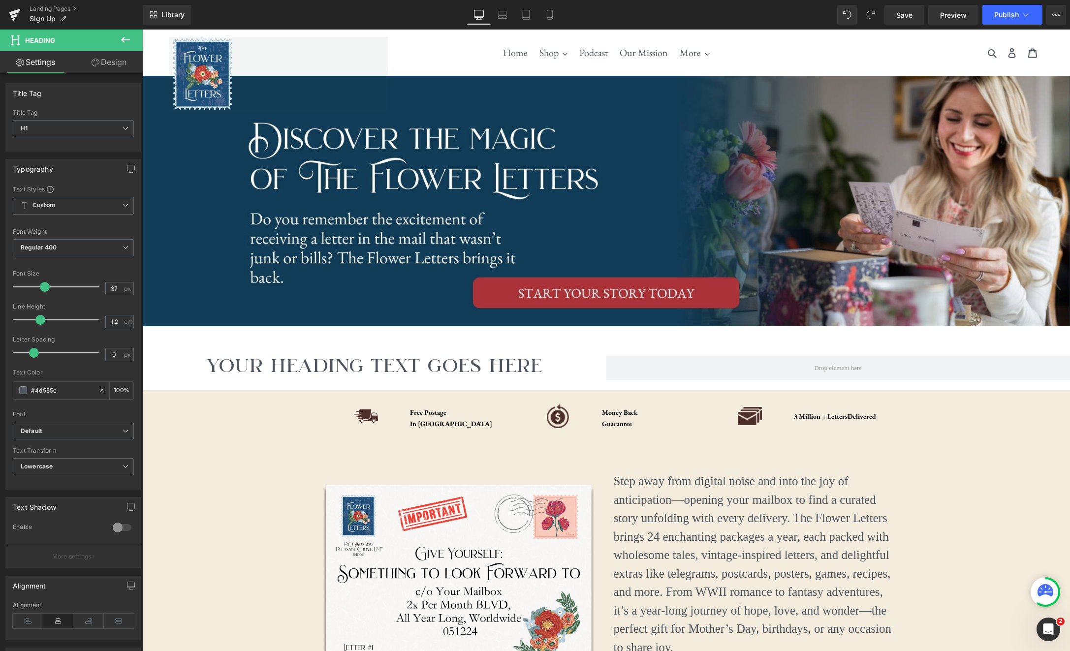
click at [125, 43] on icon at bounding box center [126, 40] width 12 height 12
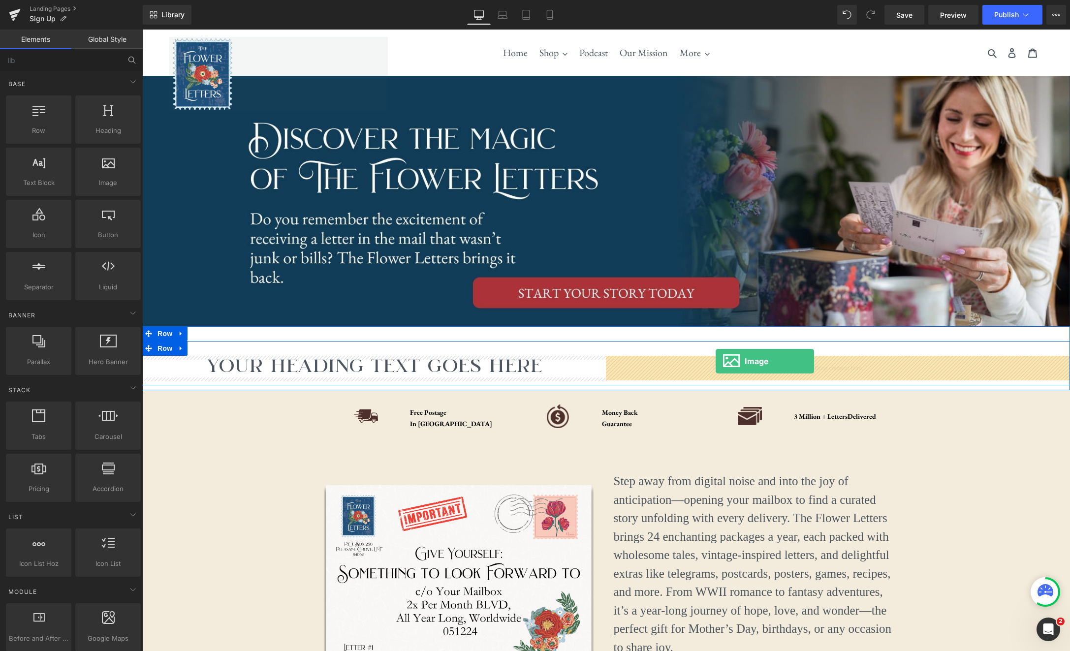
drag, startPoint x: 240, startPoint y: 203, endPoint x: 714, endPoint y: 361, distance: 500.6
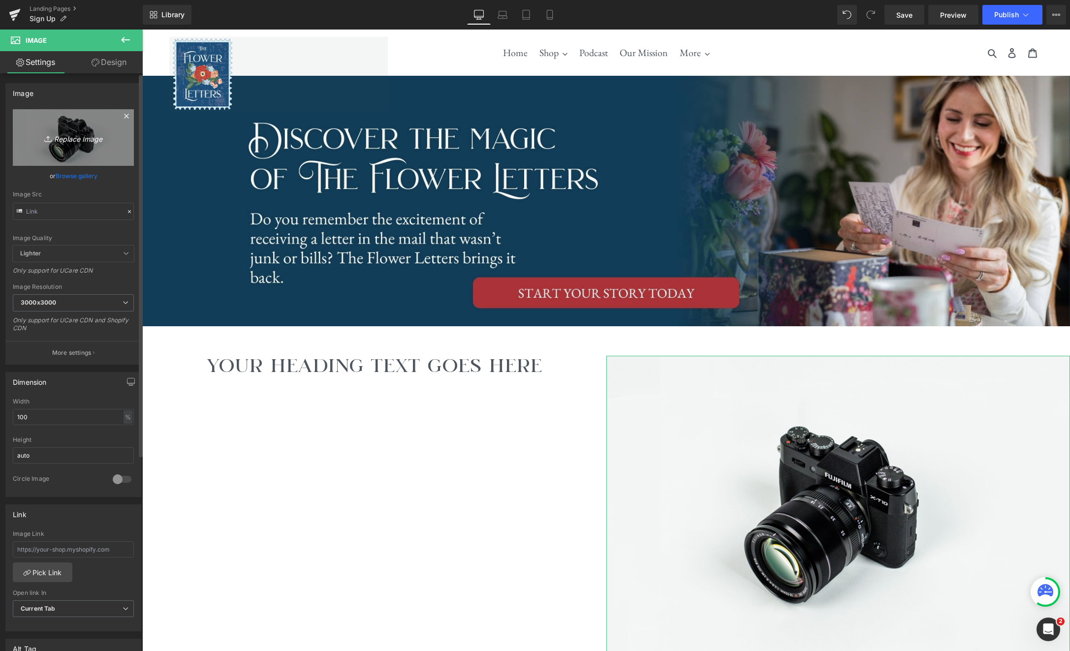
click at [78, 141] on icon "Replace Image" at bounding box center [73, 137] width 79 height 12
type input "C:\fakepath\Letter-Story.jpg"
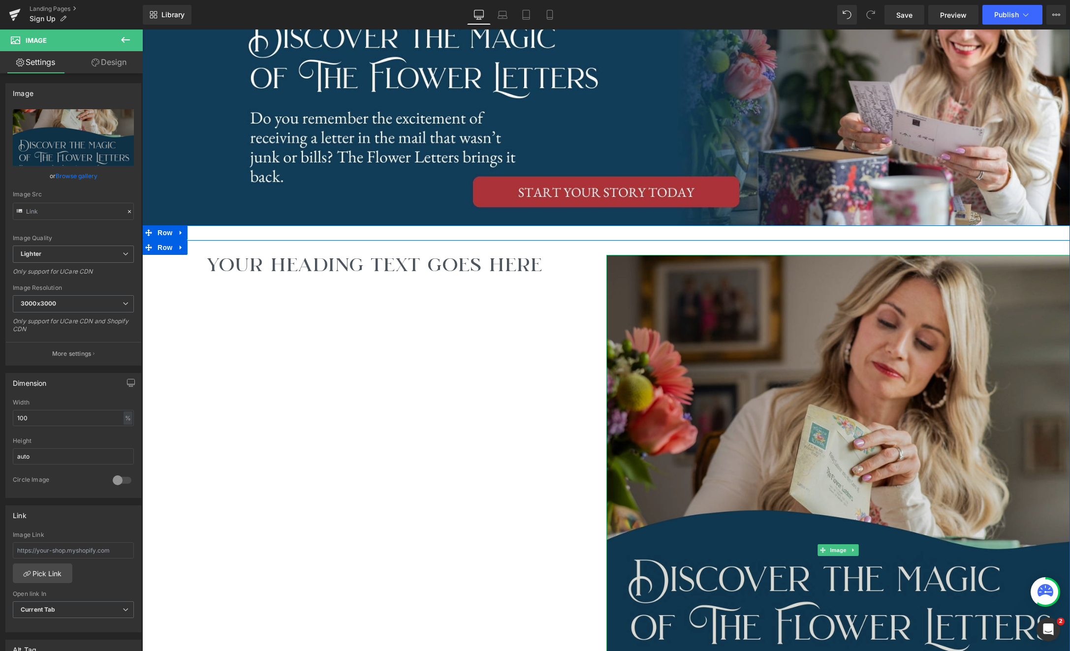
scroll to position [35, 0]
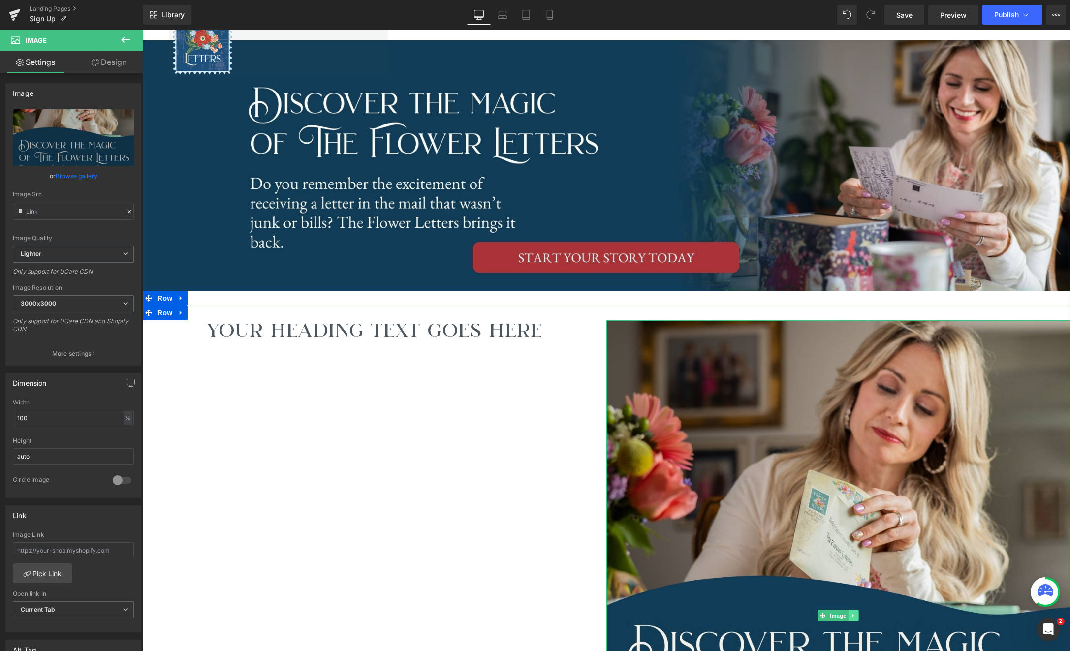
click at [852, 614] on icon at bounding box center [852, 615] width 1 height 3
click at [860, 617] on icon at bounding box center [858, 615] width 5 height 5
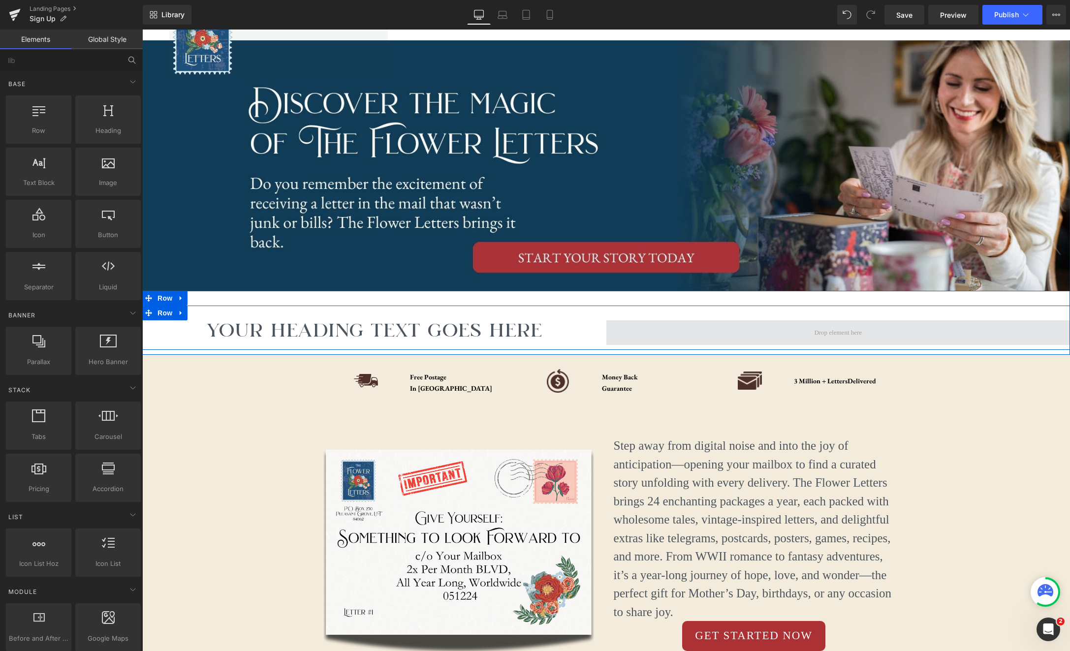
scroll to position [39, 0]
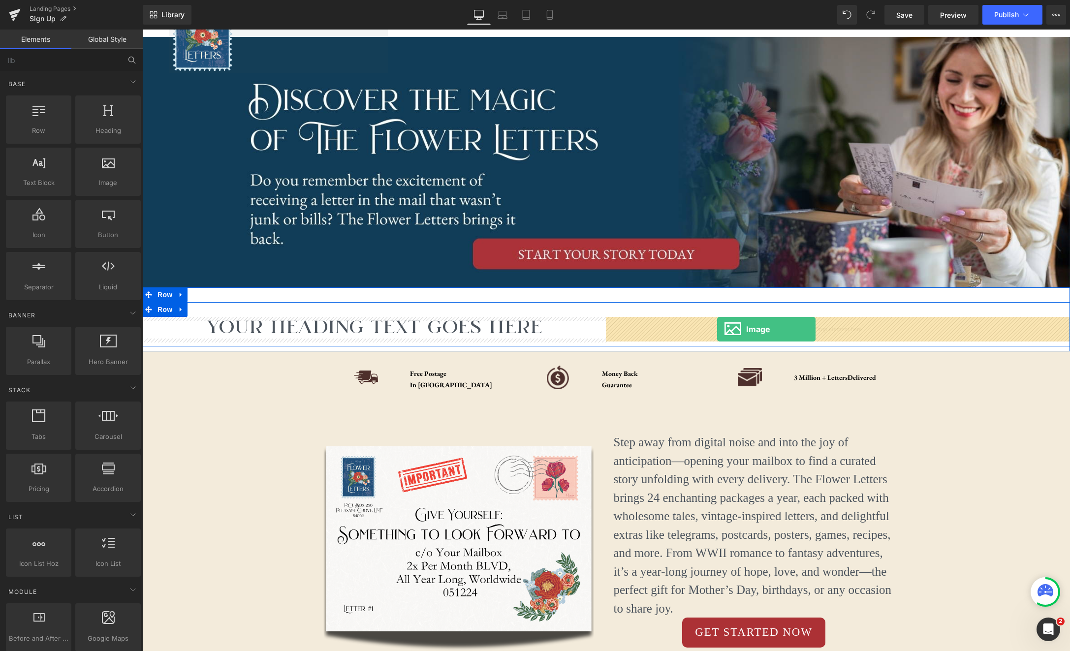
drag, startPoint x: 237, startPoint y: 198, endPoint x: 717, endPoint y: 329, distance: 497.7
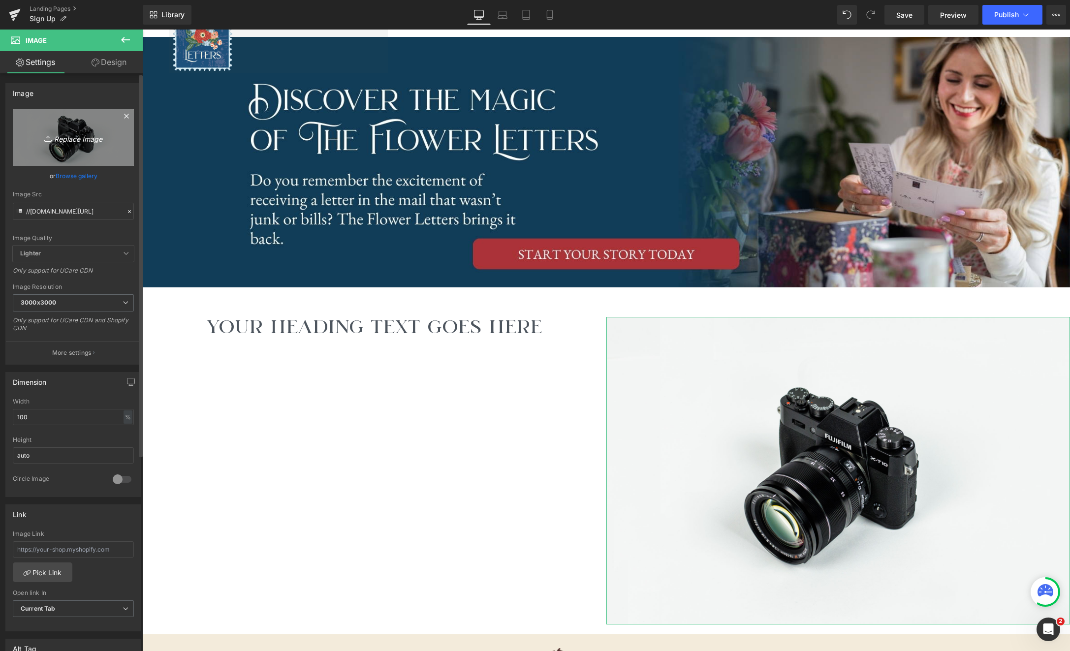
drag, startPoint x: 74, startPoint y: 149, endPoint x: 119, endPoint y: 165, distance: 47.3
click at [123, 162] on link "Replace Image" at bounding box center [73, 137] width 121 height 57
click at [69, 175] on link "Browse gallery" at bounding box center [77, 175] width 42 height 17
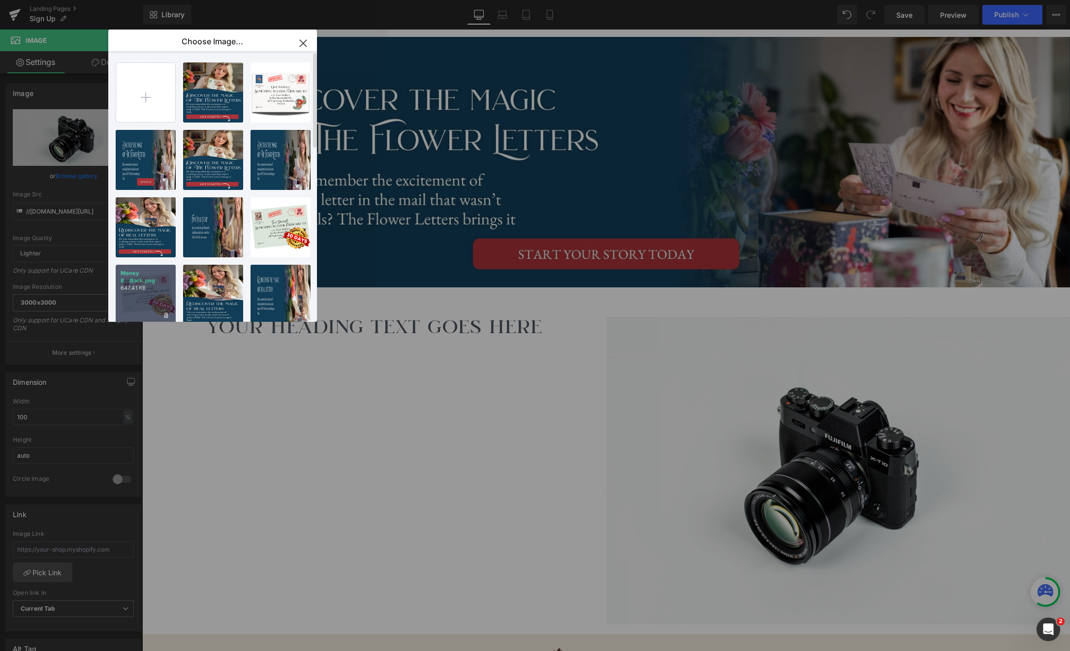
click at [159, 280] on p "Money B...Back.png" at bounding box center [146, 277] width 50 height 15
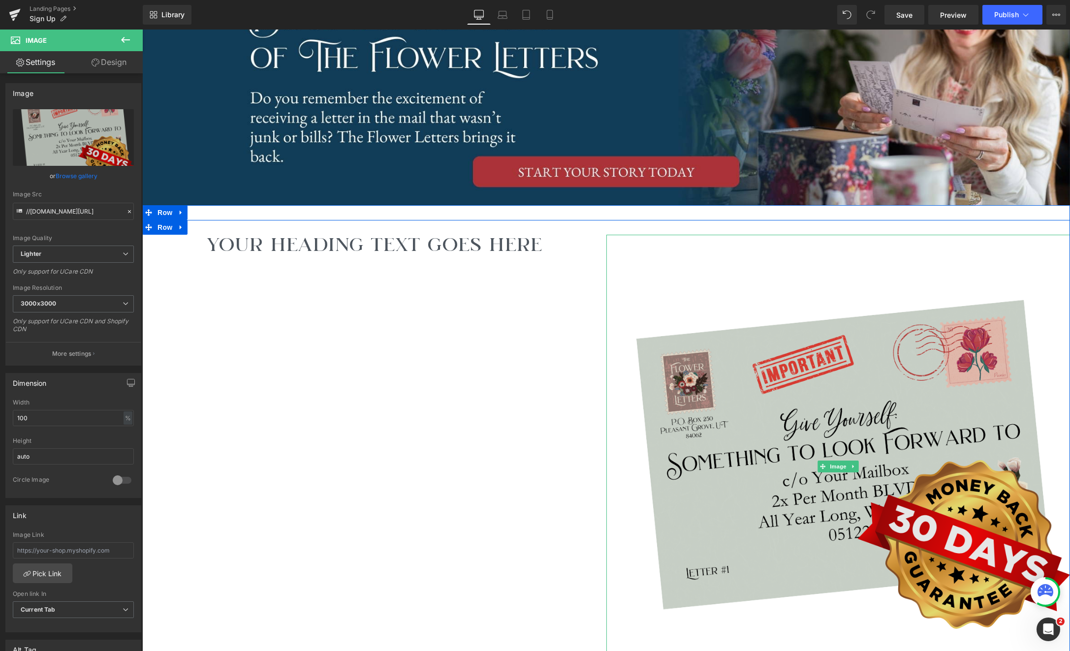
scroll to position [226, 0]
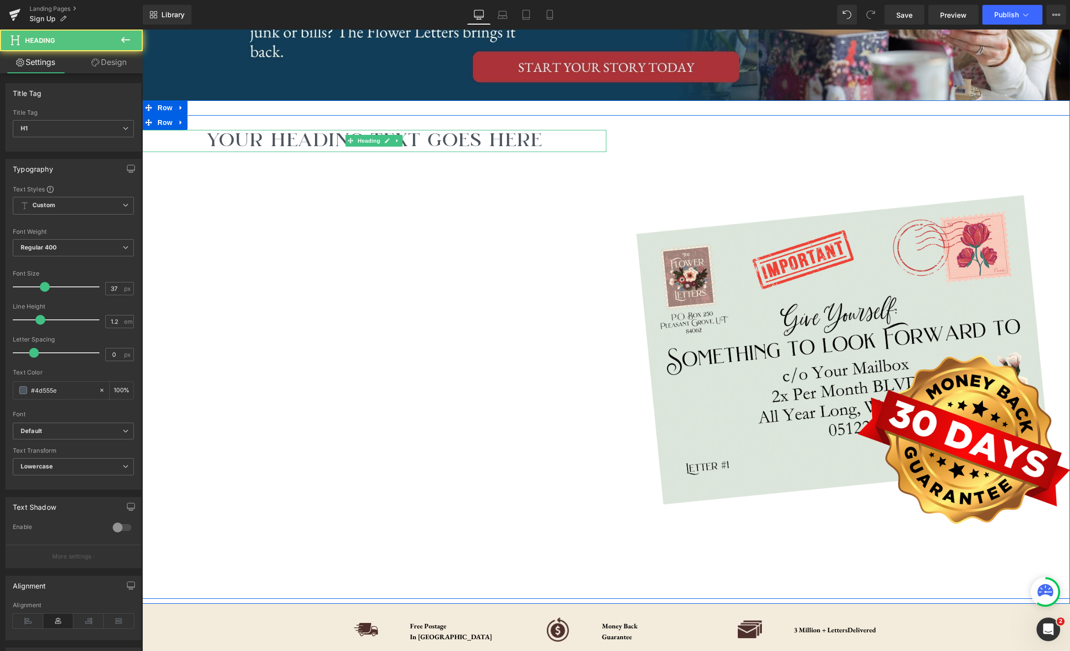
click at [494, 134] on h1 "Your heading text goes here" at bounding box center [374, 141] width 464 height 22
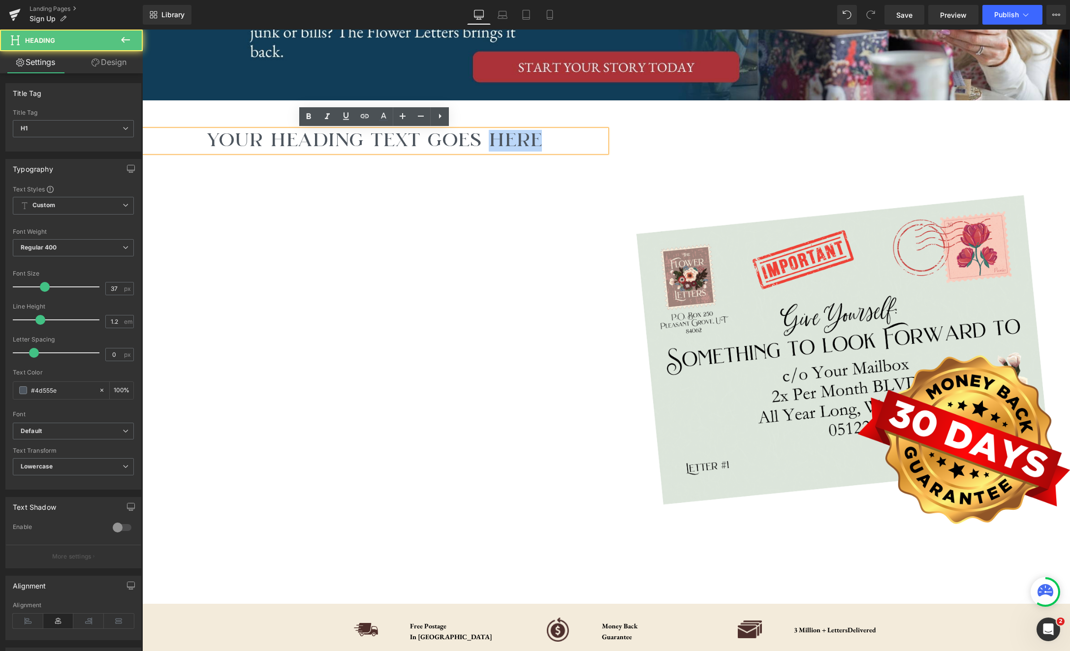
click at [494, 134] on h1 "Your heading text goes here" at bounding box center [374, 141] width 464 height 22
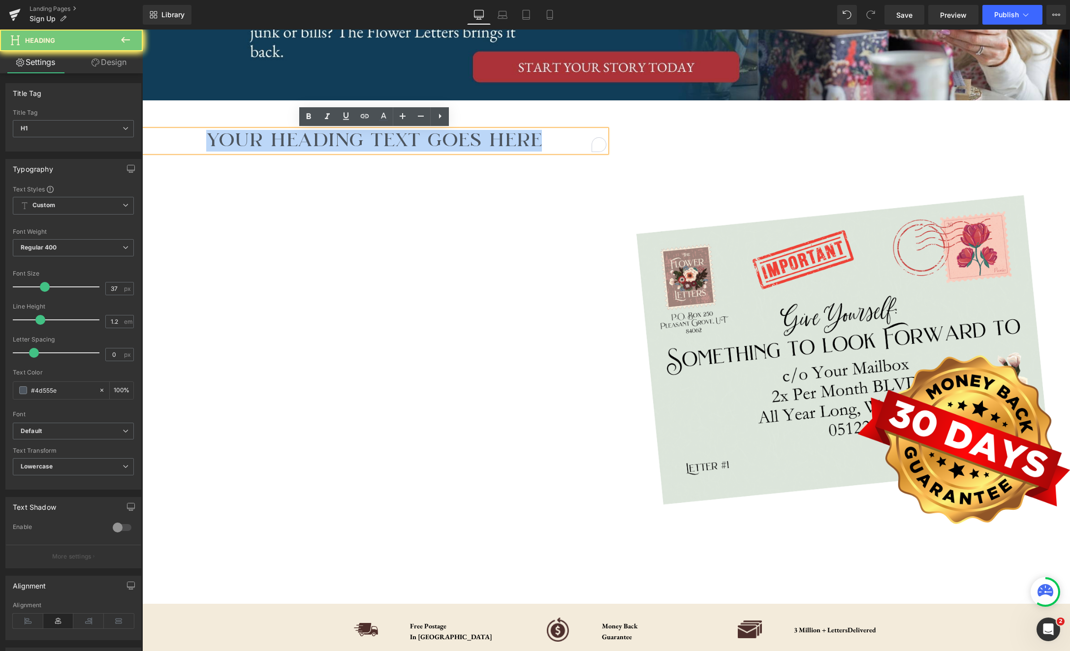
click at [494, 134] on h1 "Your heading text goes here" at bounding box center [374, 141] width 464 height 22
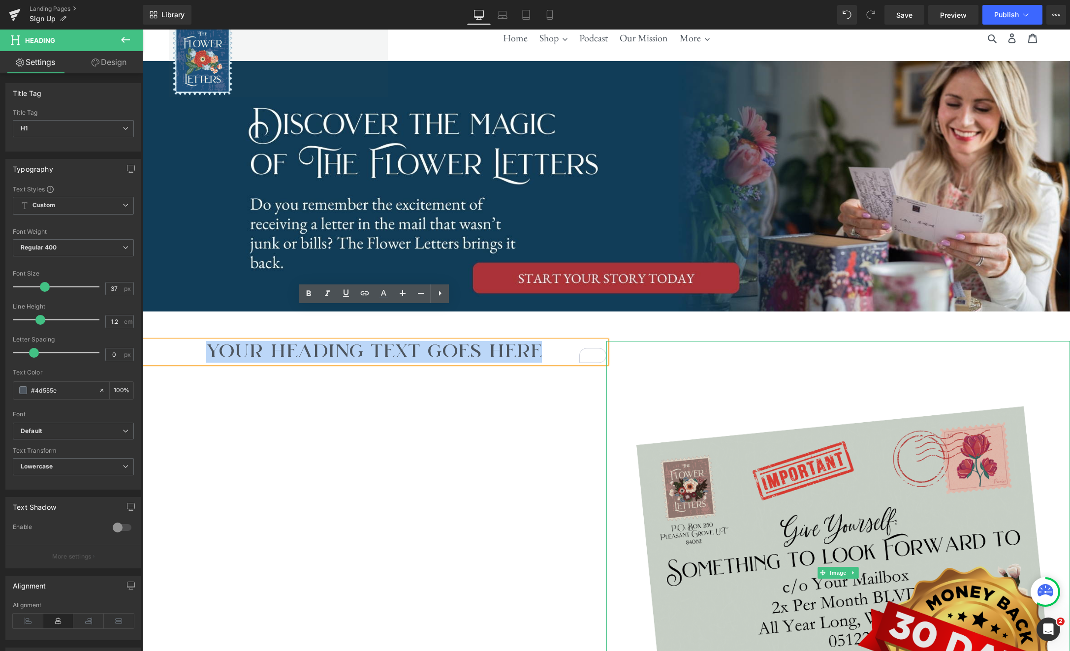
scroll to position [0, 0]
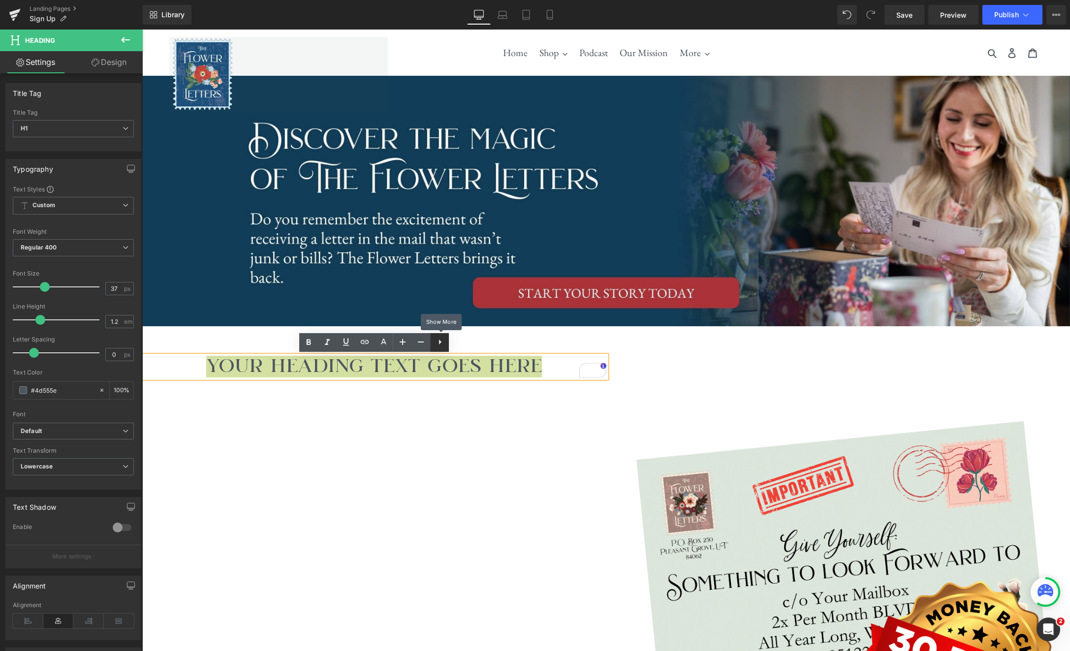
click at [437, 343] on icon at bounding box center [440, 342] width 12 height 12
click at [127, 42] on icon at bounding box center [126, 40] width 12 height 12
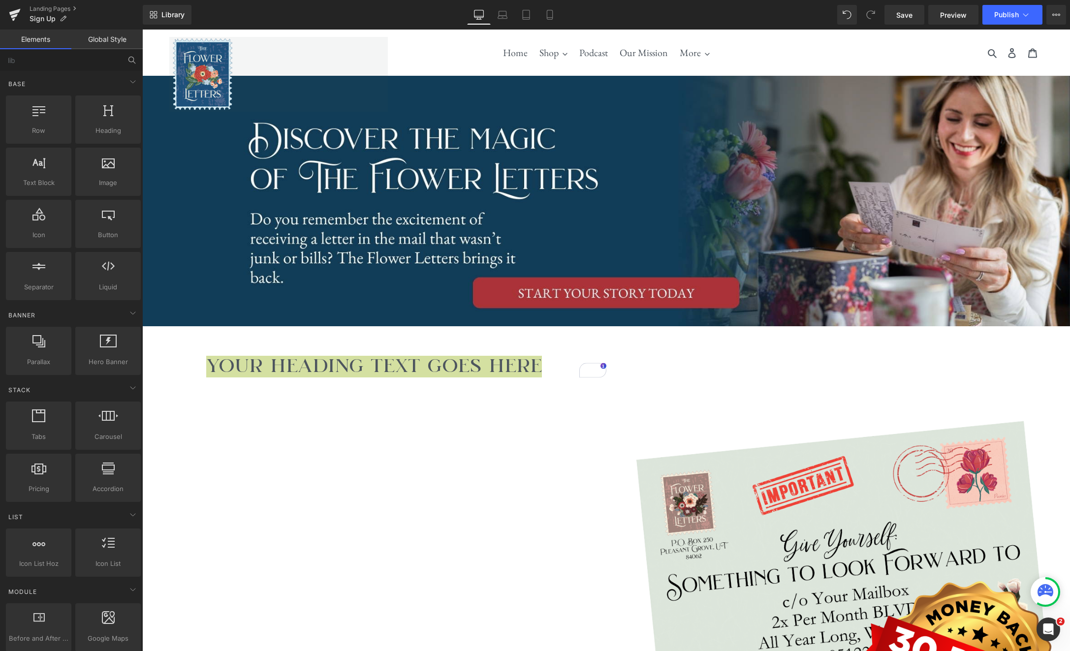
click at [129, 60] on icon at bounding box center [131, 60] width 9 height 9
click at [104, 60] on input "lib" at bounding box center [60, 60] width 121 height 22
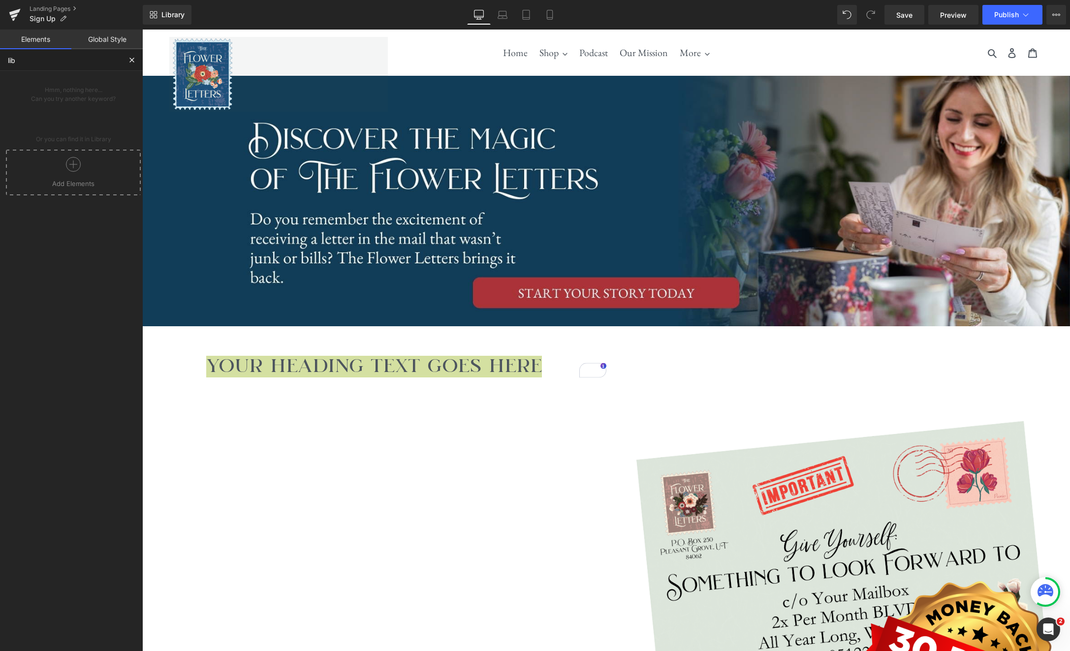
click at [79, 175] on div at bounding box center [73, 168] width 130 height 22
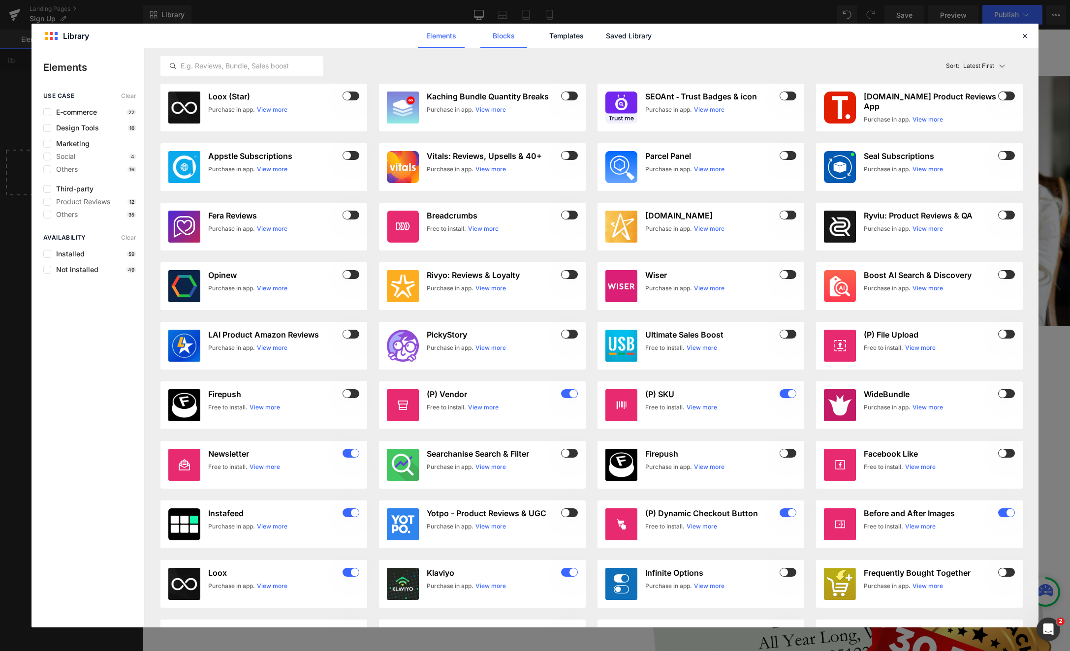
click at [525, 35] on link "Blocks" at bounding box center [503, 36] width 47 height 25
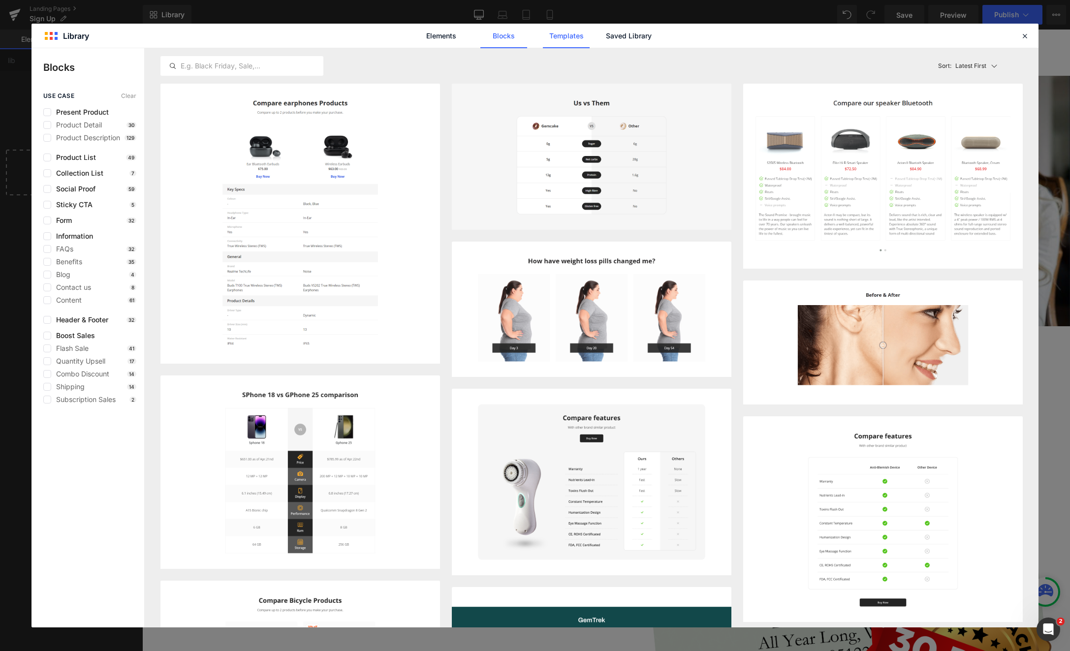
click at [562, 35] on link "Templates" at bounding box center [566, 36] width 47 height 25
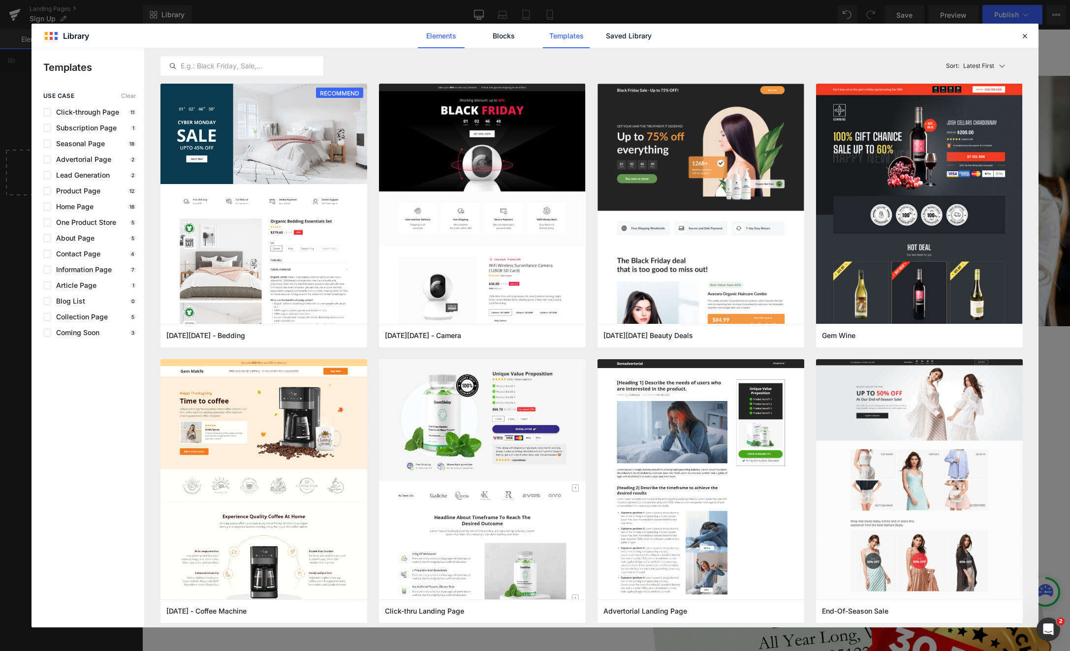
click at [445, 35] on link "Elements" at bounding box center [441, 36] width 47 height 25
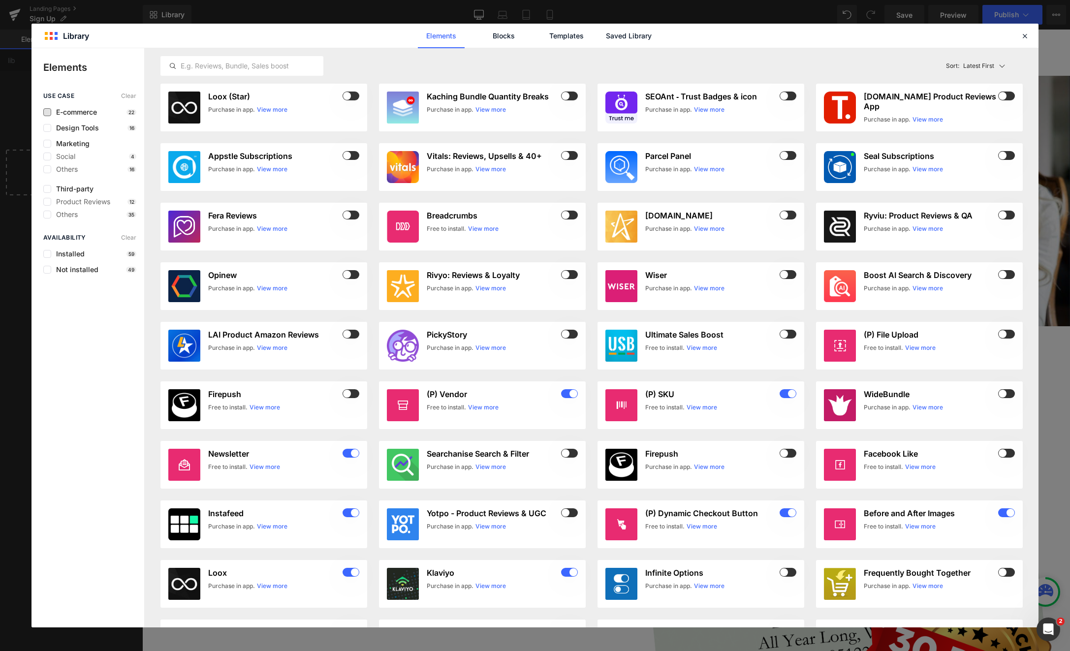
click at [82, 112] on span "E-commerce" at bounding box center [74, 112] width 46 height 8
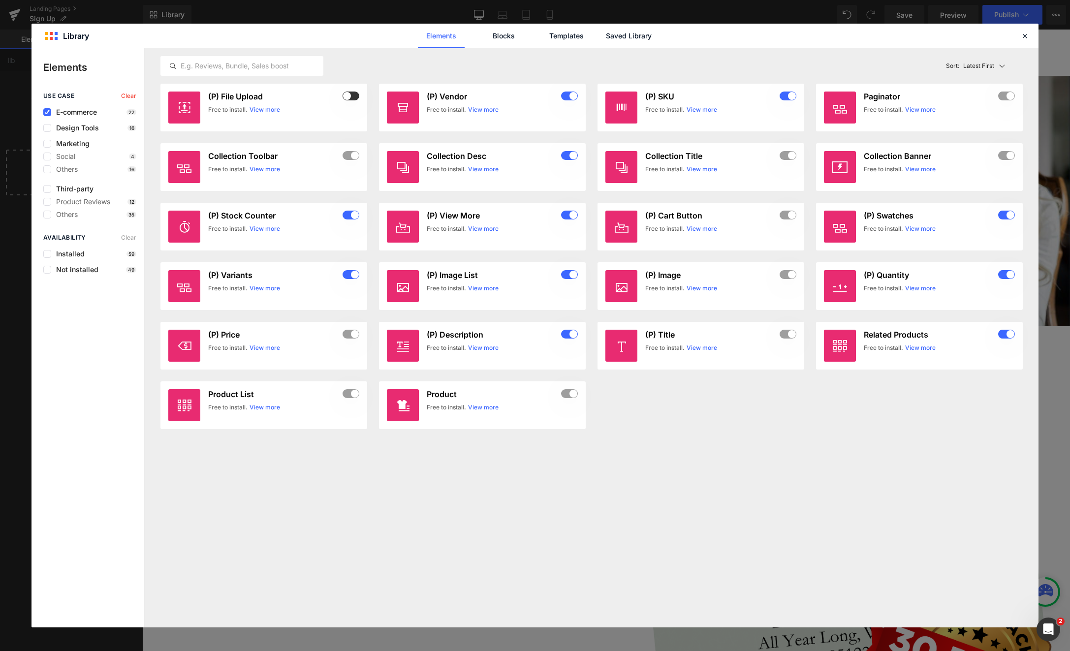
click at [82, 112] on span "E-commerce" at bounding box center [74, 112] width 46 height 8
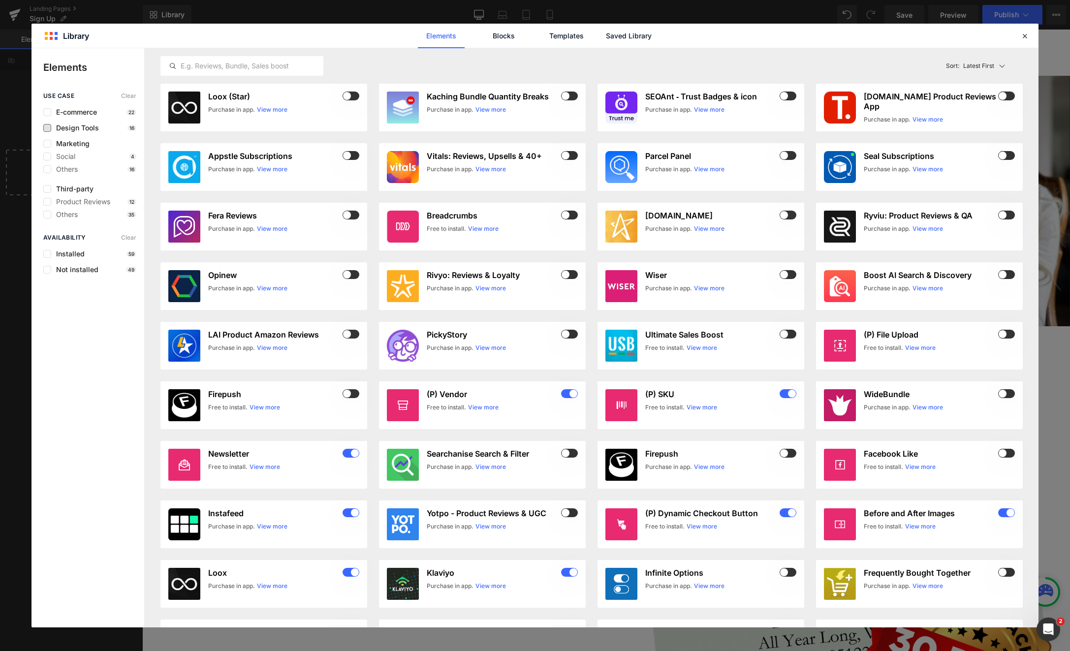
click at [83, 130] on span "Design Tools" at bounding box center [75, 128] width 48 height 8
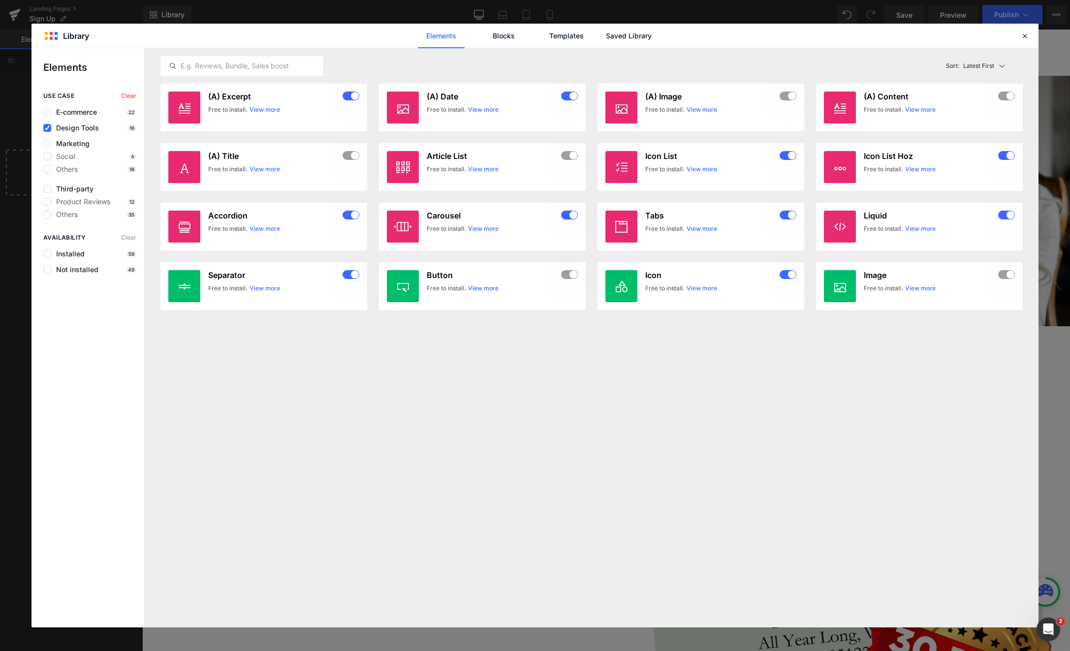
click at [83, 130] on span "Design Tools" at bounding box center [75, 128] width 48 height 8
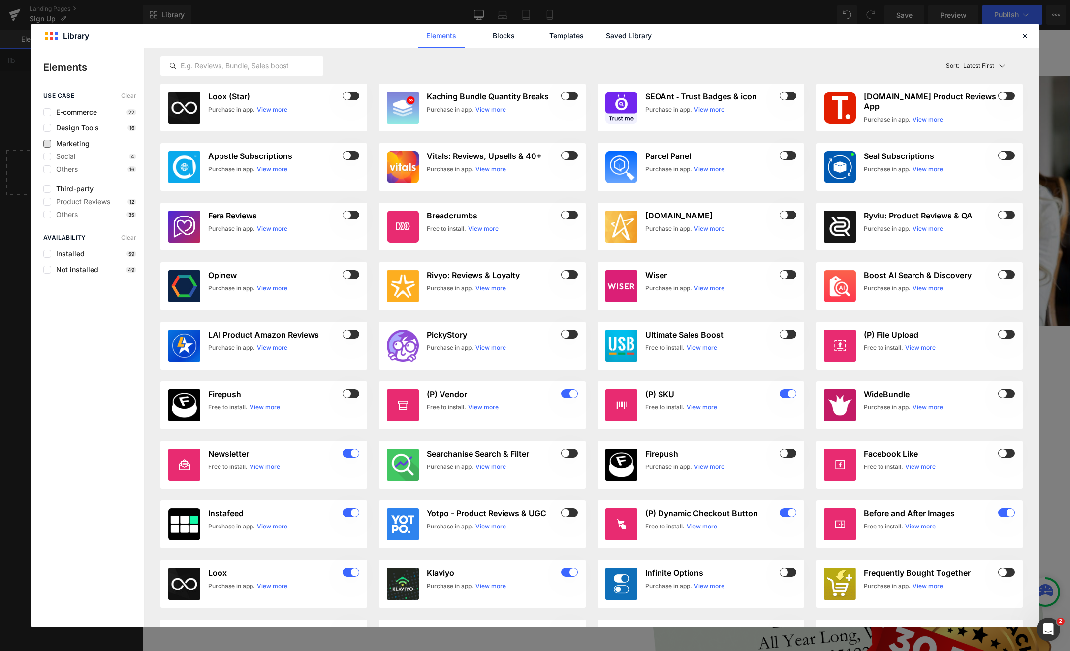
click at [82, 145] on span "Marketing" at bounding box center [70, 144] width 38 height 8
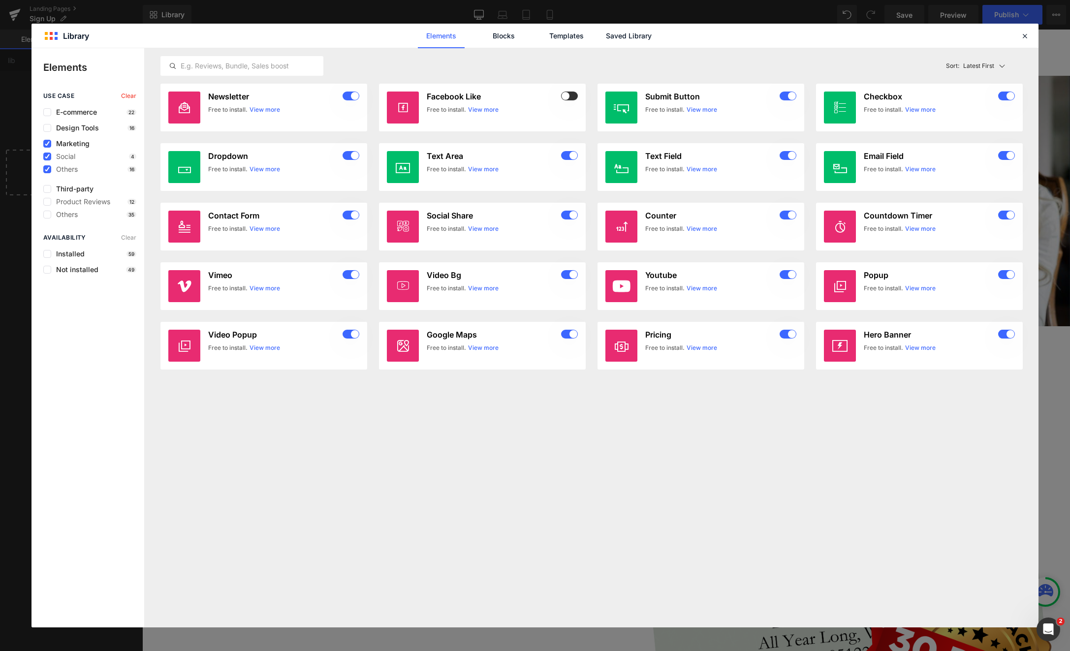
click at [82, 145] on span "Marketing" at bounding box center [70, 144] width 38 height 8
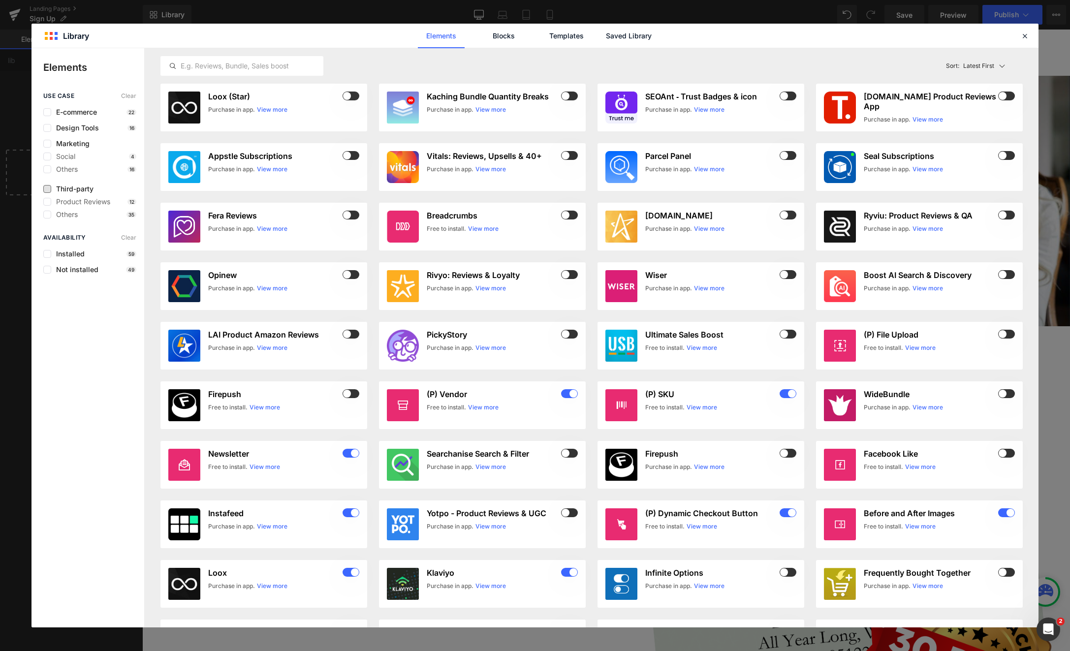
click at [67, 187] on span "Third-party" at bounding box center [72, 189] width 42 height 8
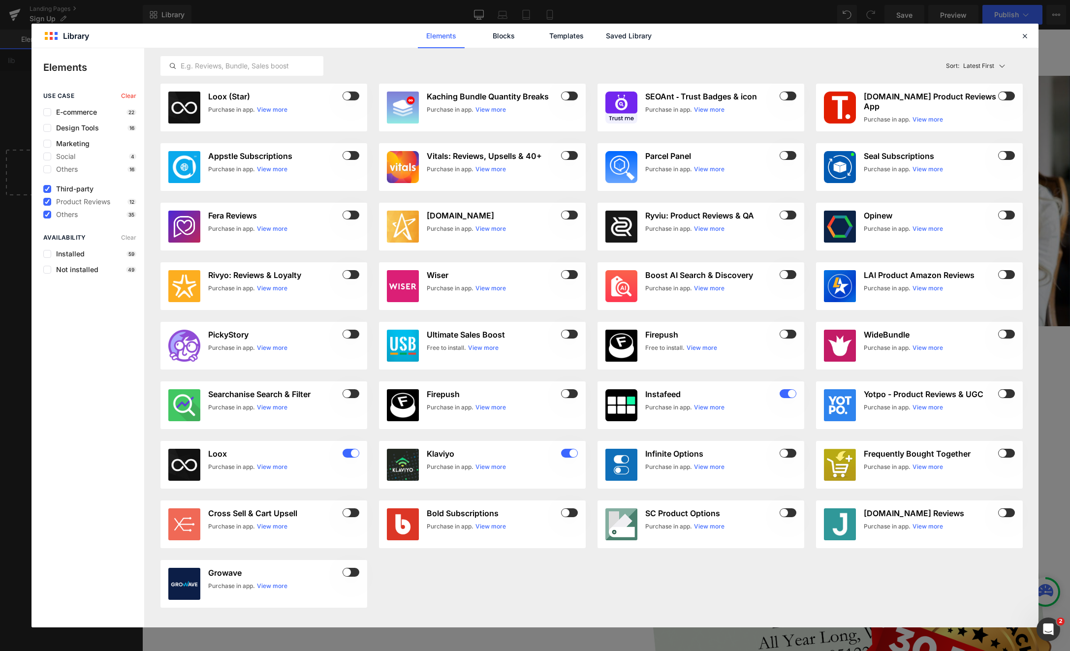
click at [67, 187] on span "Third-party" at bounding box center [72, 189] width 42 height 8
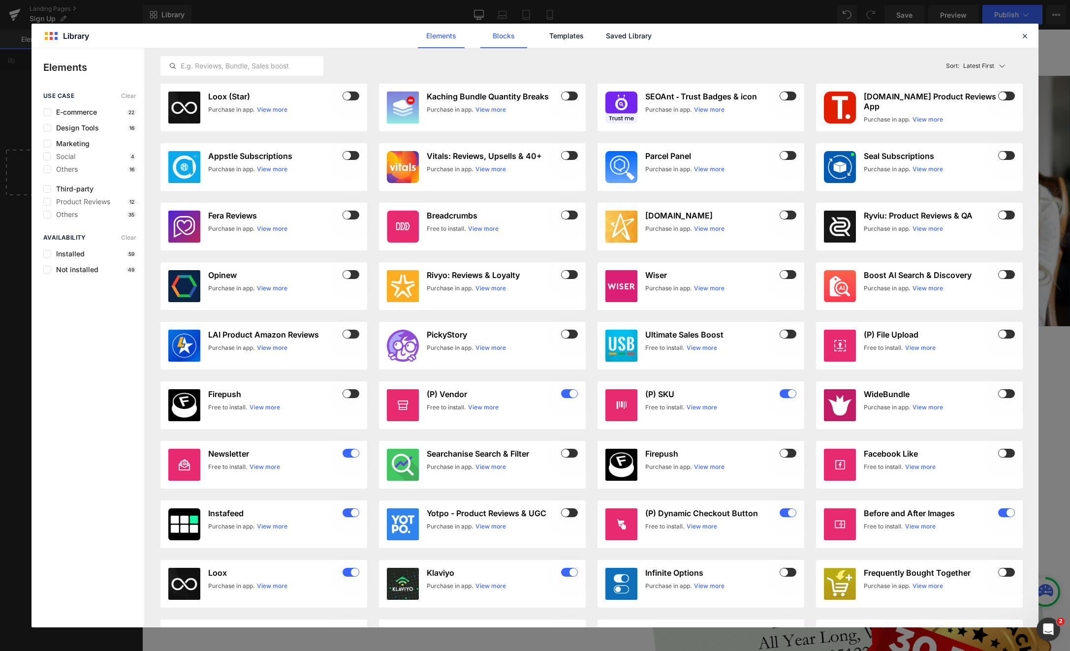
click at [502, 33] on link "Blocks" at bounding box center [503, 36] width 47 height 25
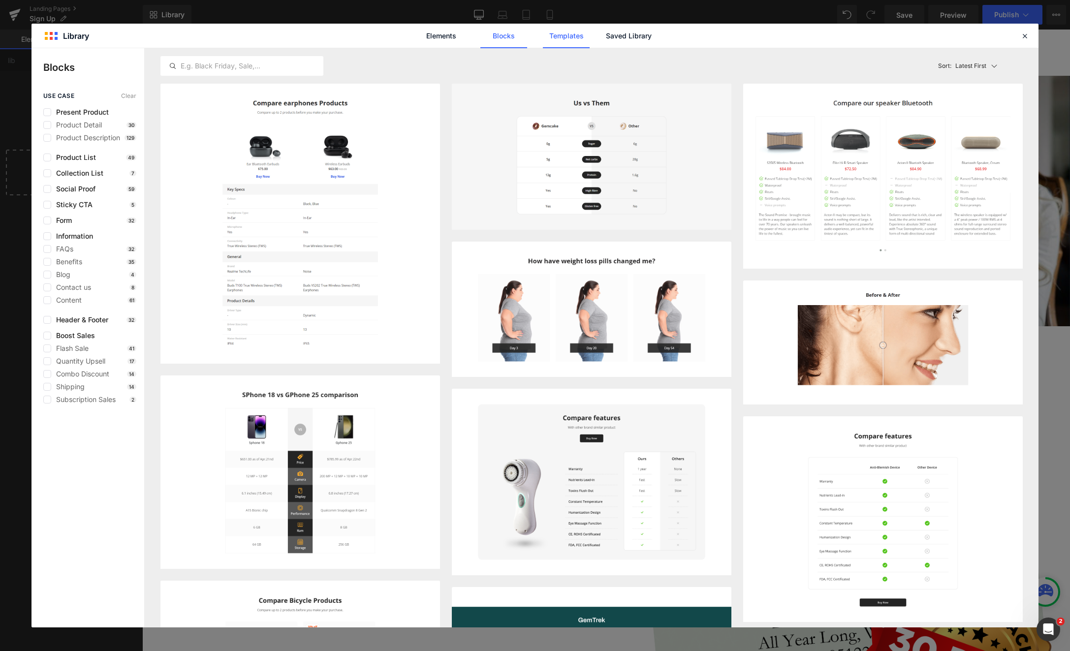
click at [577, 39] on link "Templates" at bounding box center [566, 36] width 47 height 25
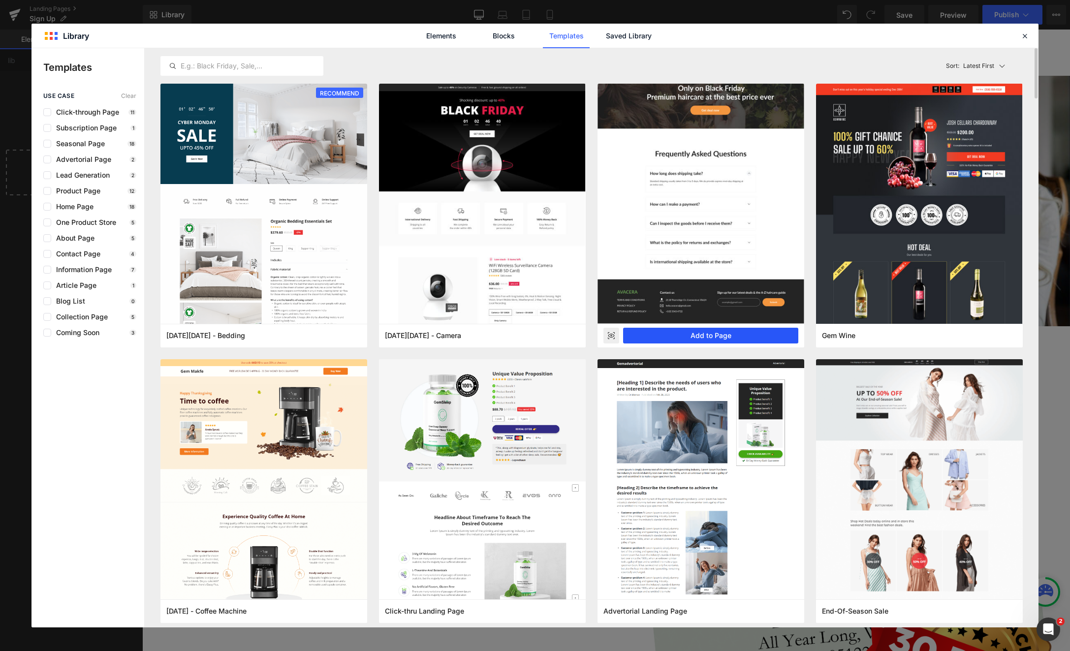
click at [728, 338] on button "Add to Page" at bounding box center [710, 336] width 175 height 16
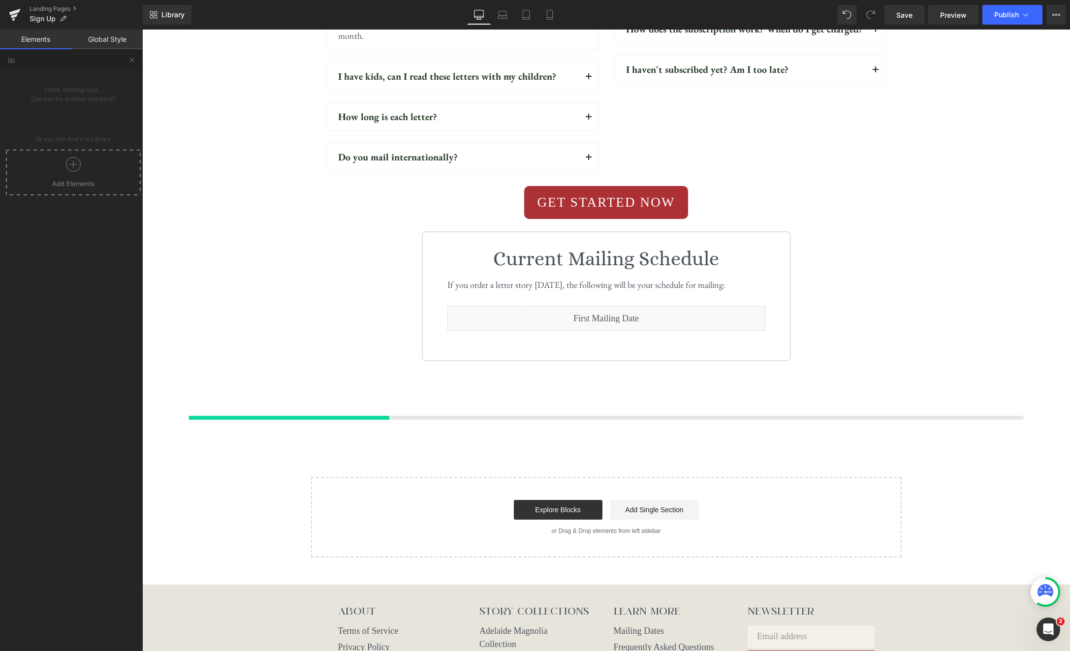
scroll to position [4770, 0]
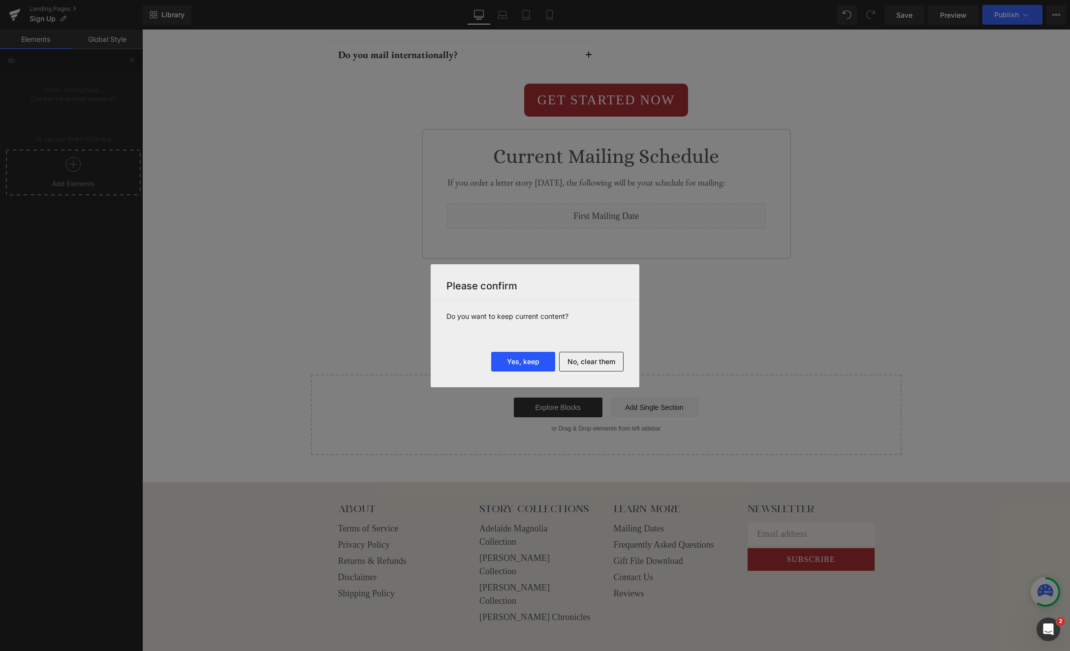
click at [518, 365] on button "Yes, keep" at bounding box center [523, 362] width 64 height 20
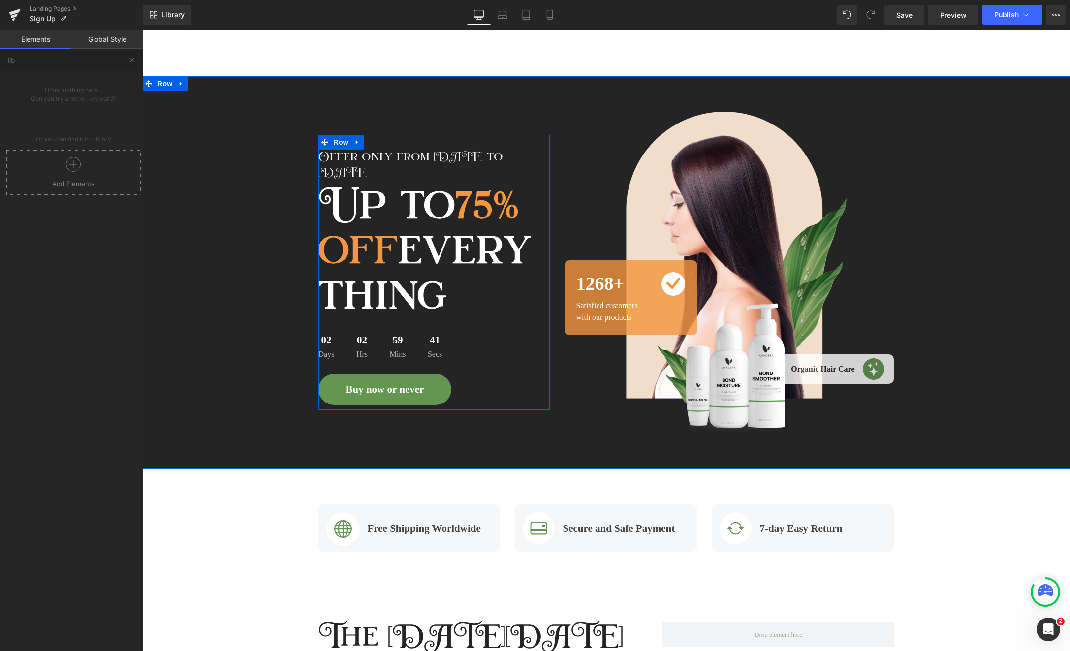
scroll to position [5138, 0]
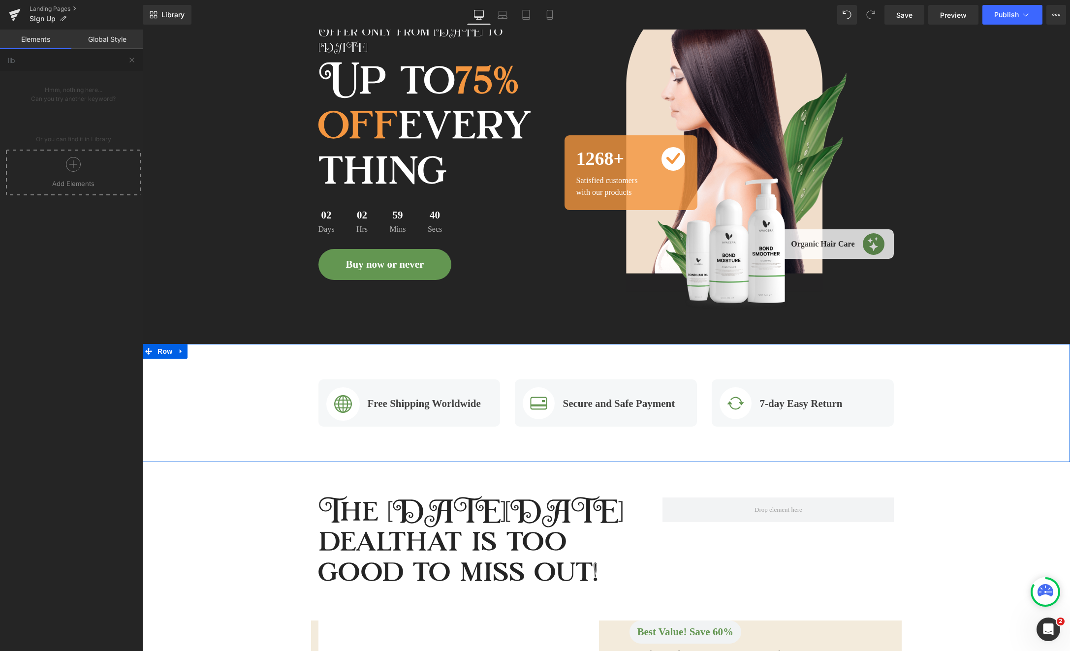
click at [182, 347] on icon at bounding box center [181, 350] width 7 height 7
click at [204, 348] on icon at bounding box center [206, 351] width 7 height 7
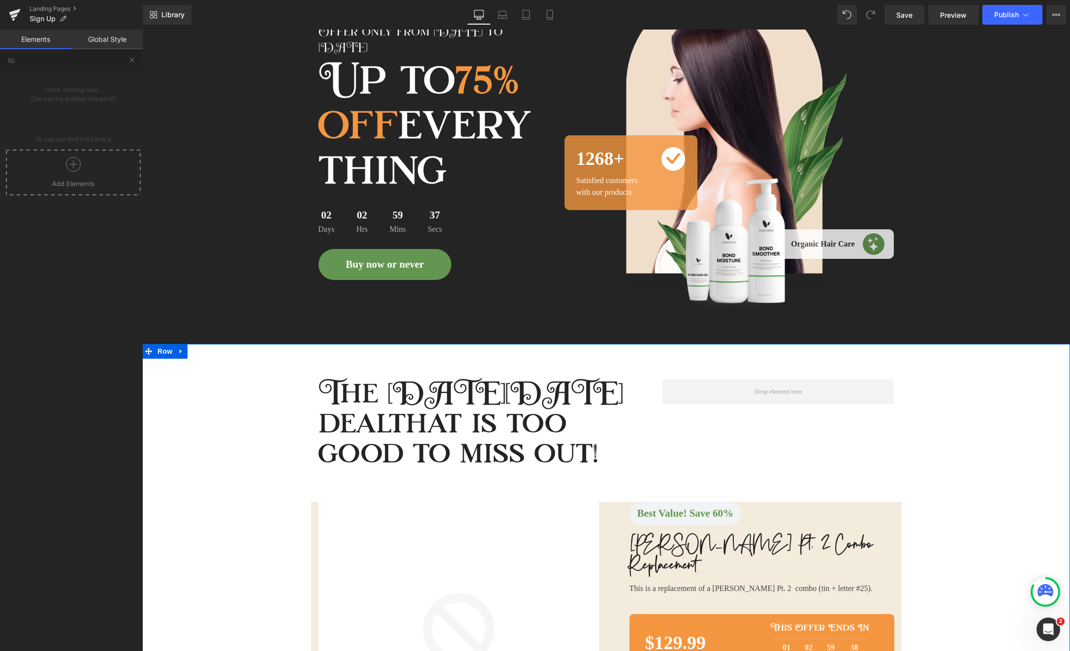
click at [180, 349] on icon at bounding box center [181, 351] width 2 height 4
click at [202, 344] on link at bounding box center [206, 351] width 13 height 15
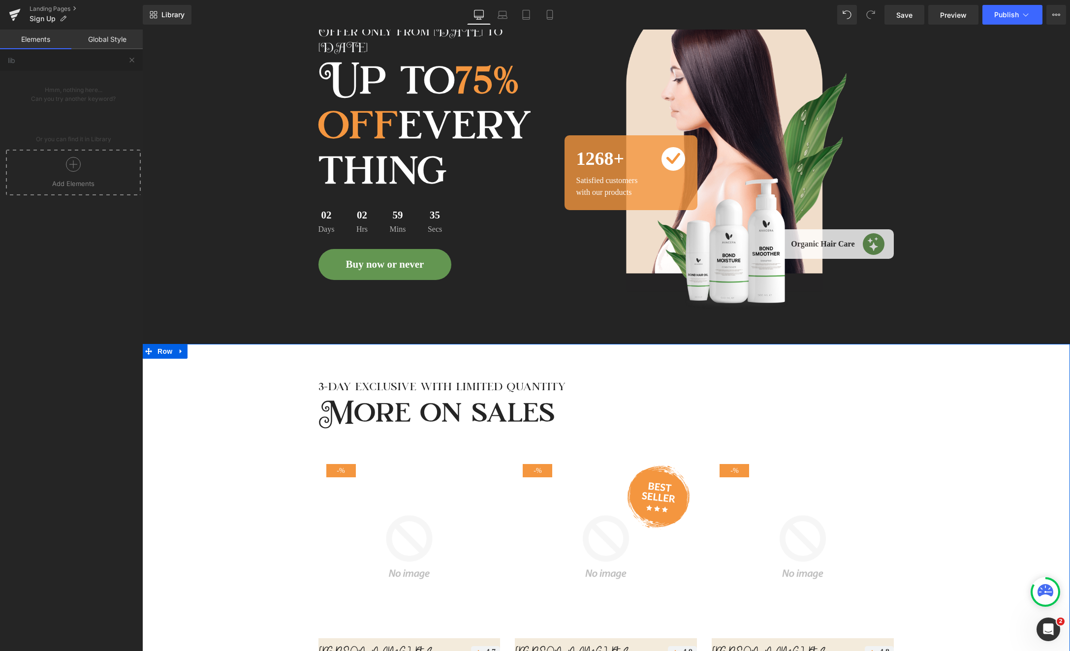
click at [183, 347] on icon at bounding box center [181, 350] width 7 height 7
click at [204, 348] on icon at bounding box center [206, 351] width 7 height 7
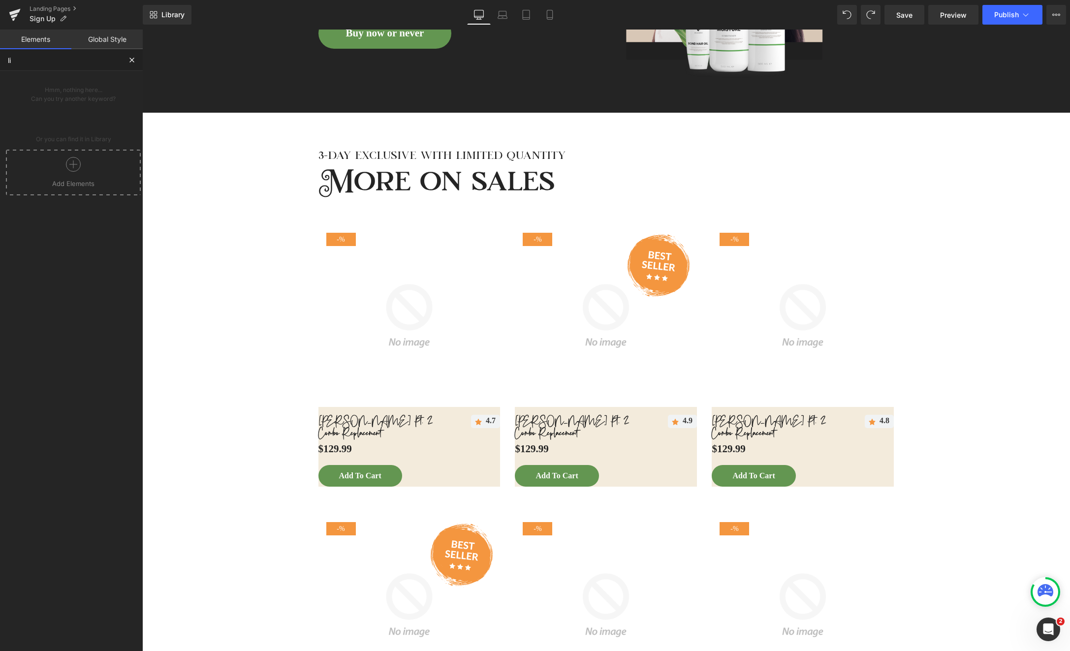
scroll to position [5177, 0]
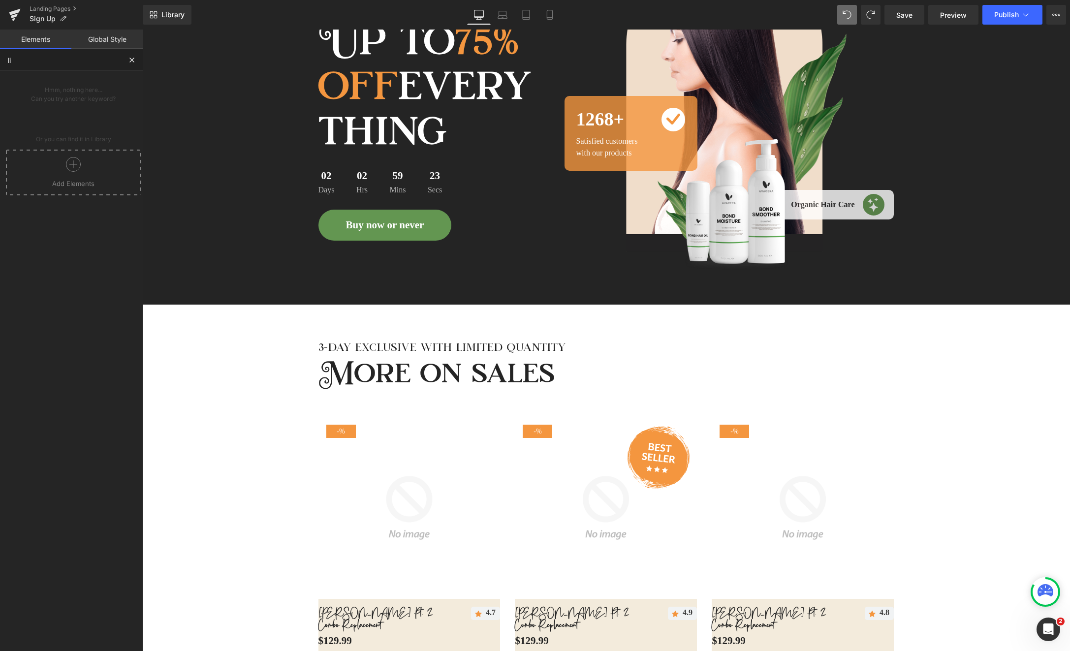
type input "li"
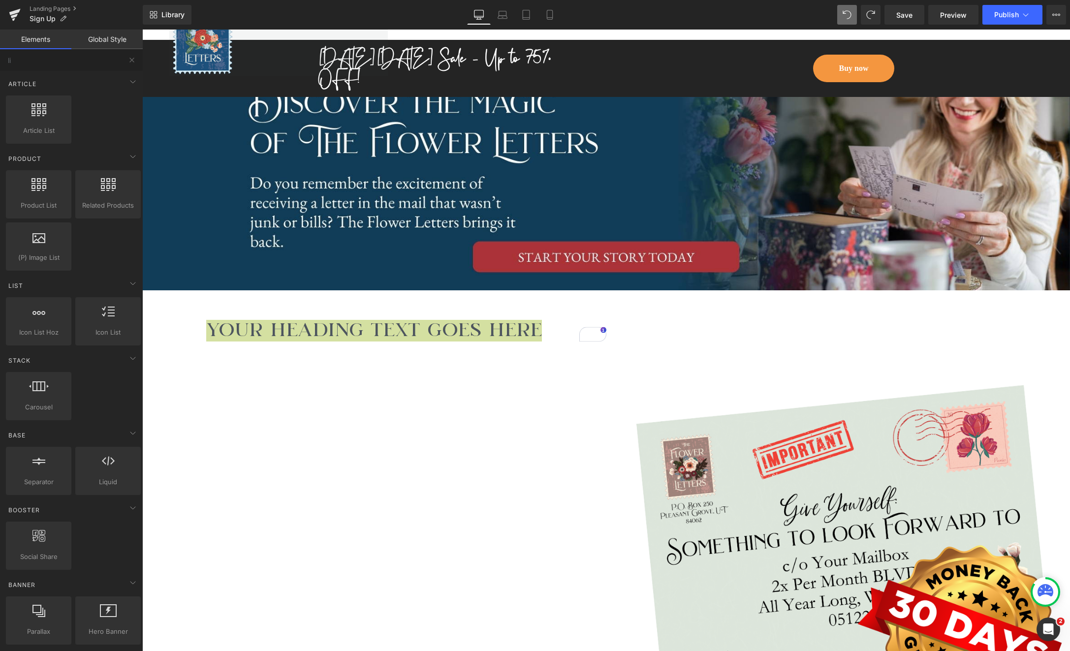
scroll to position [0, 0]
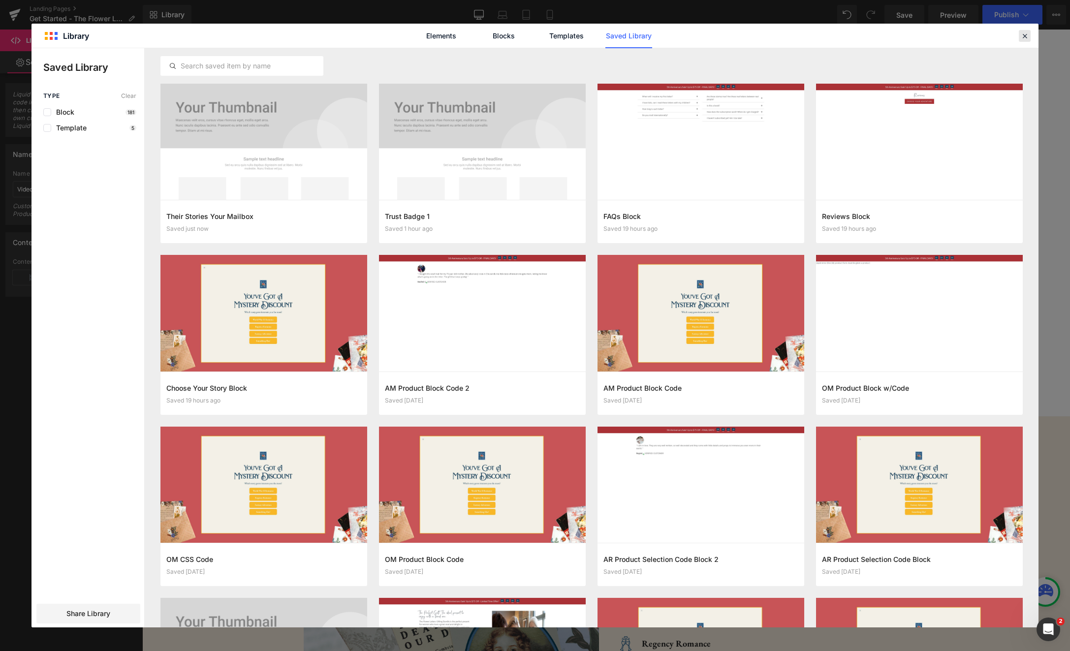
click at [1028, 38] on icon at bounding box center [1024, 35] width 9 height 9
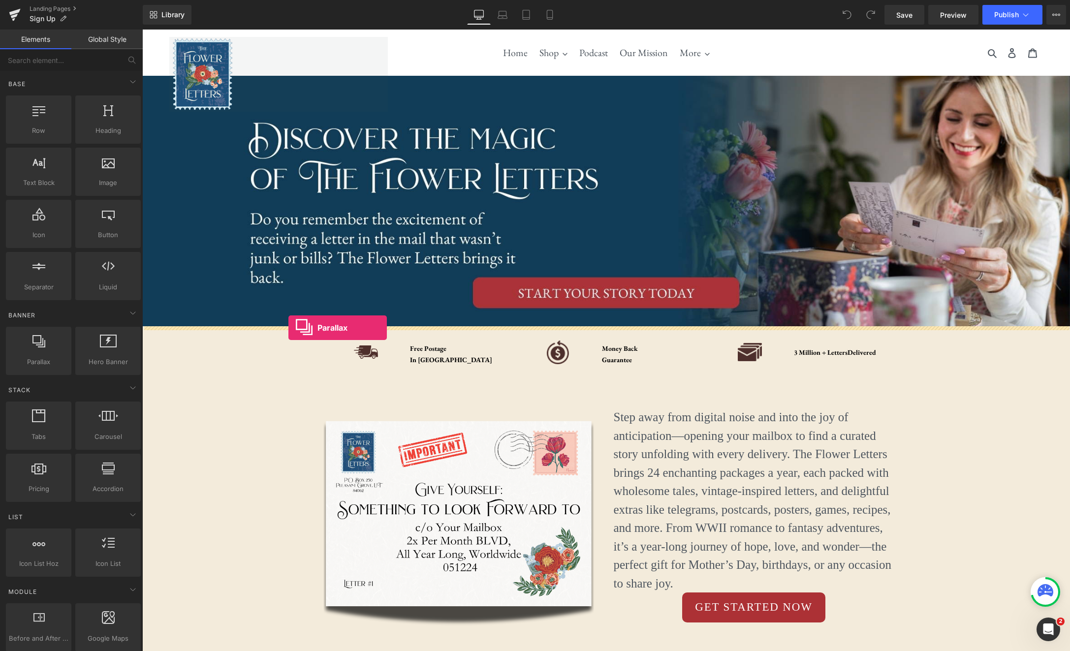
drag, startPoint x: 190, startPoint y: 381, endPoint x: 288, endPoint y: 328, distance: 111.8
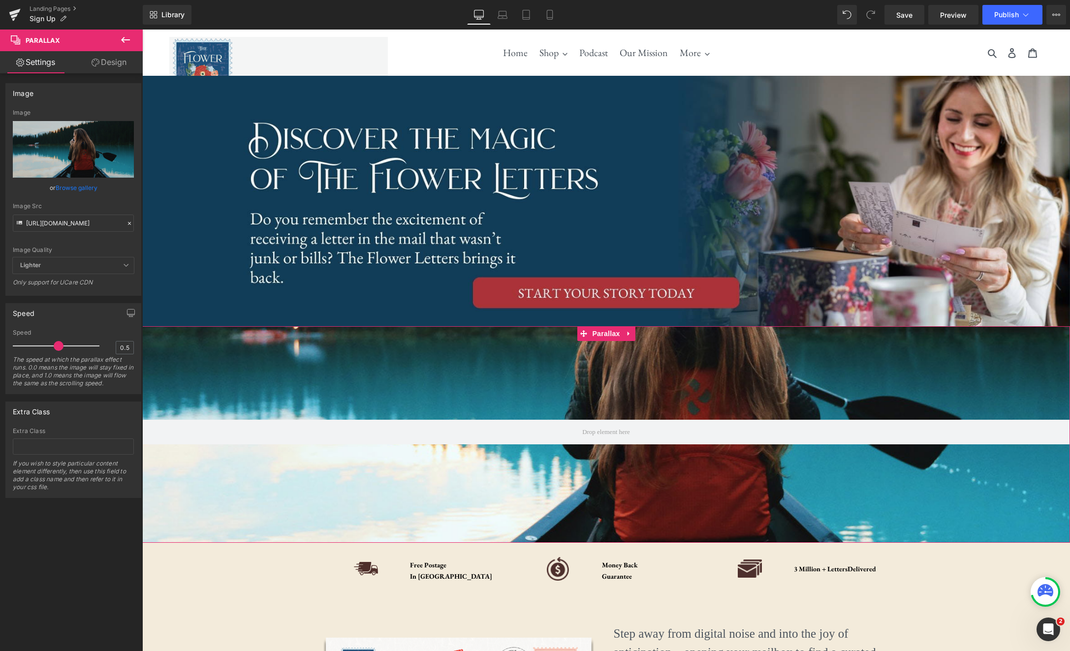
drag, startPoint x: 633, startPoint y: 340, endPoint x: 640, endPoint y: 340, distance: 6.9
click at [633, 340] on link at bounding box center [628, 333] width 13 height 15
click at [639, 338] on link at bounding box center [635, 333] width 13 height 15
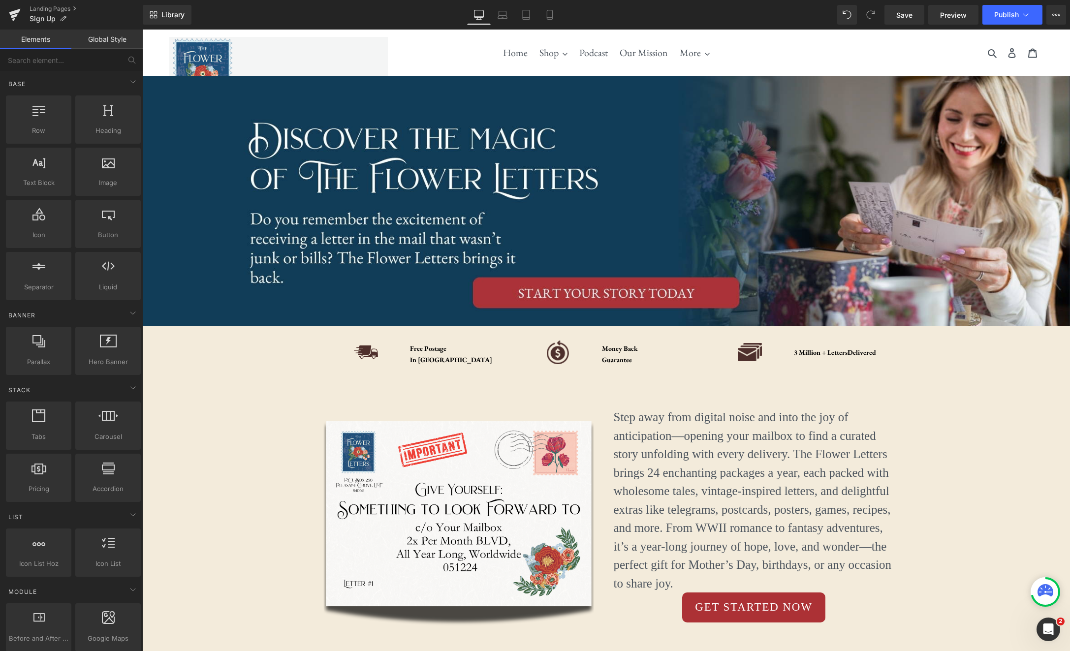
scroll to position [4839, 927]
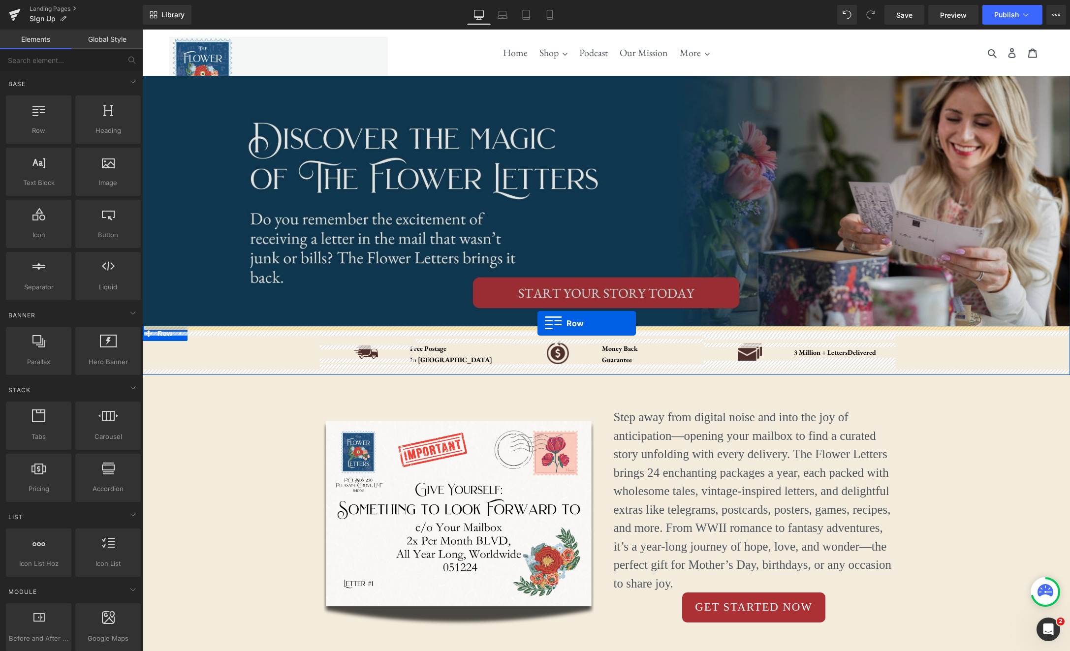
drag, startPoint x: 184, startPoint y: 149, endPoint x: 537, endPoint y: 323, distance: 393.9
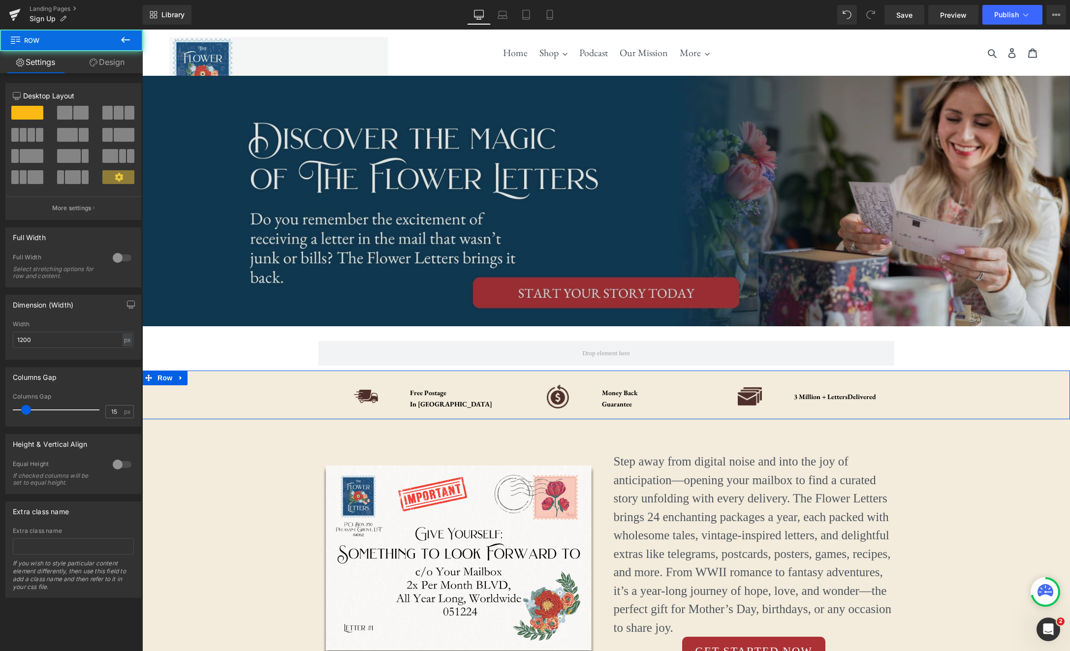
scroll to position [4883, 927]
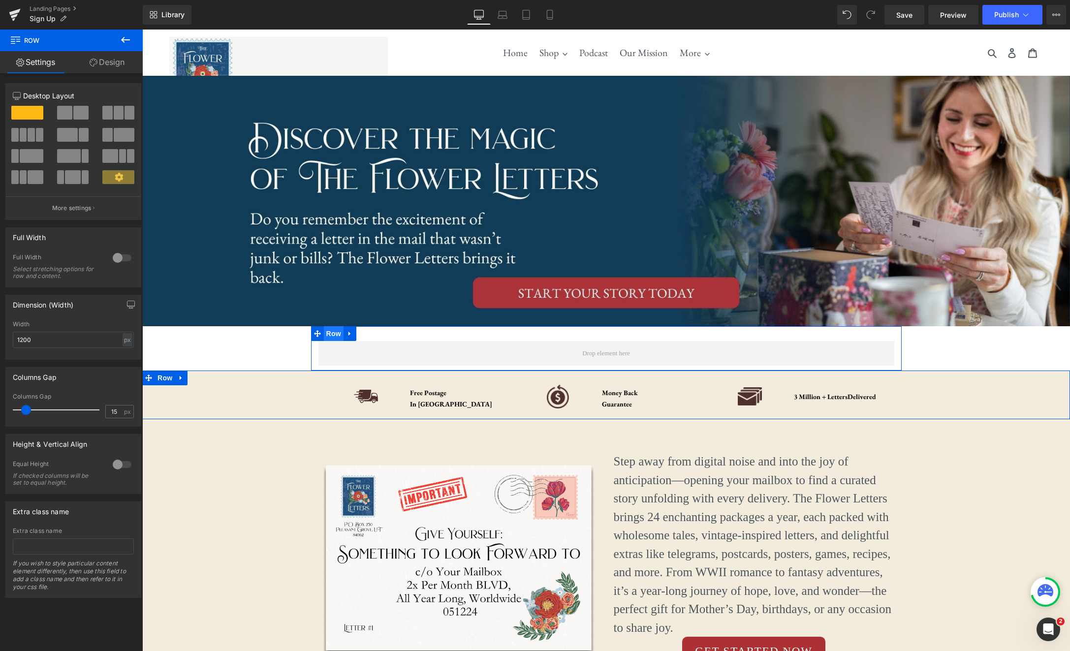
click at [337, 335] on span "Row" at bounding box center [334, 333] width 20 height 15
click at [115, 261] on div at bounding box center [122, 258] width 24 height 16
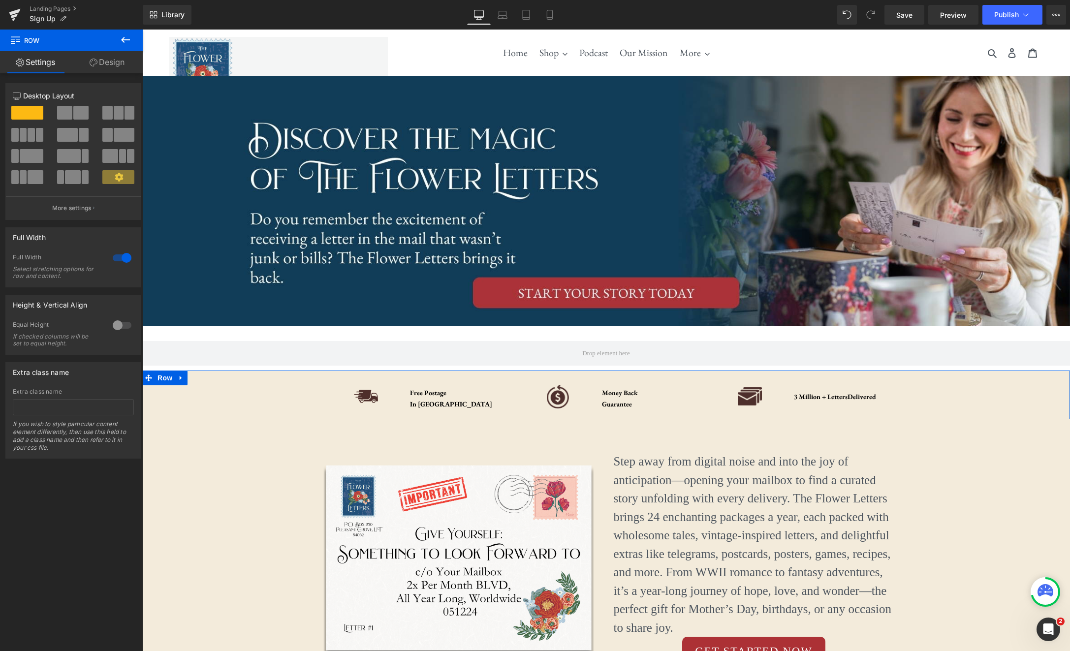
click at [124, 39] on icon at bounding box center [125, 40] width 9 height 6
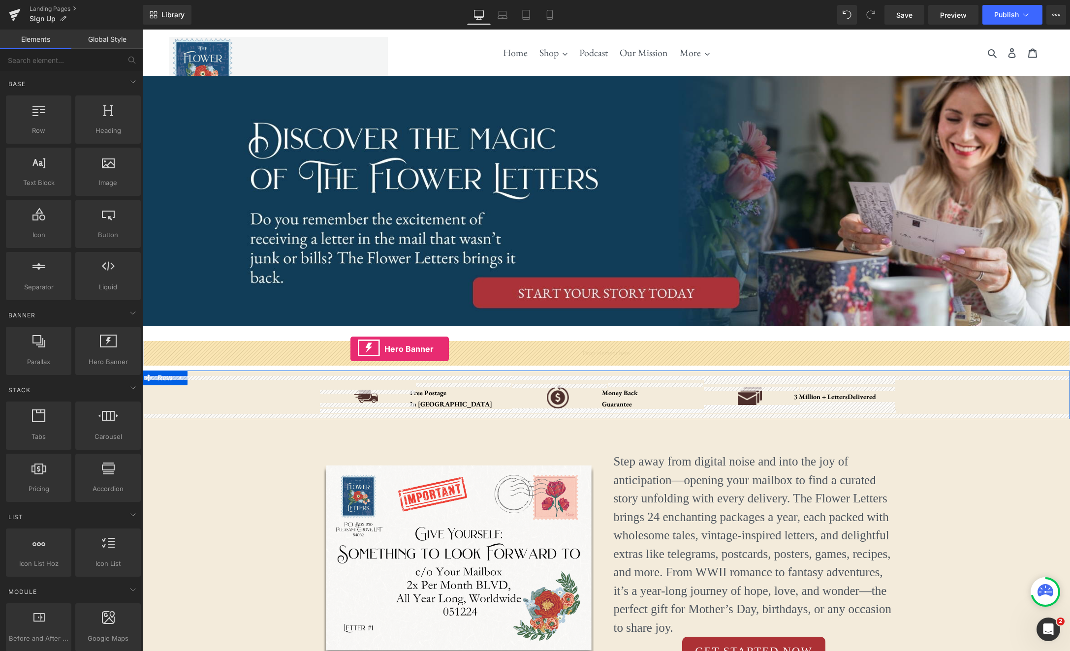
drag, startPoint x: 242, startPoint y: 384, endPoint x: 350, endPoint y: 349, distance: 114.2
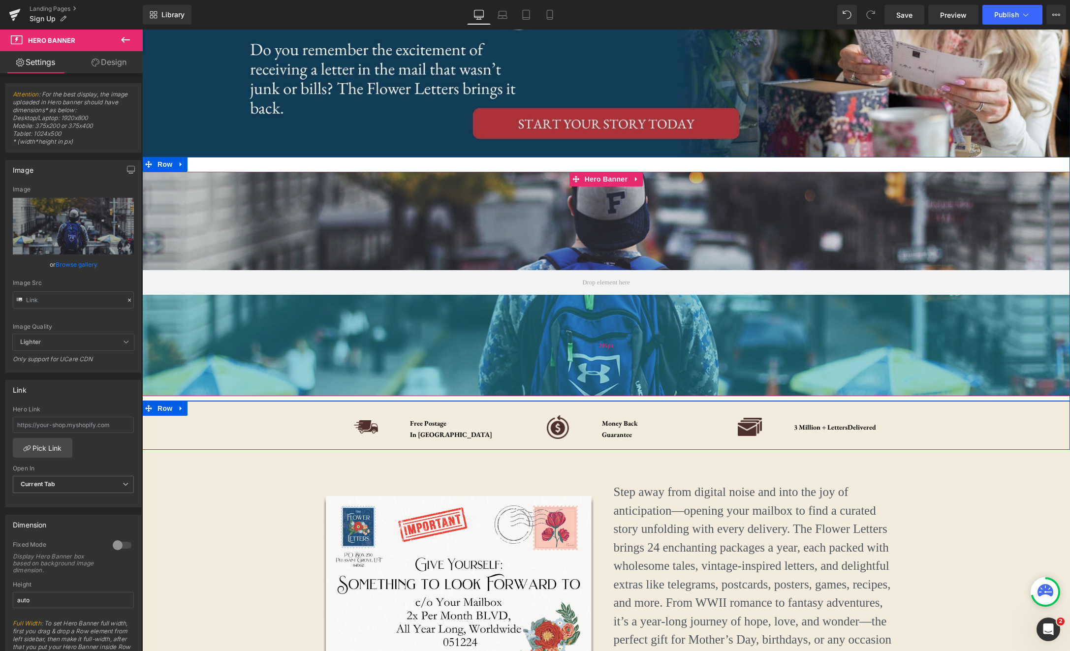
scroll to position [5084, 927]
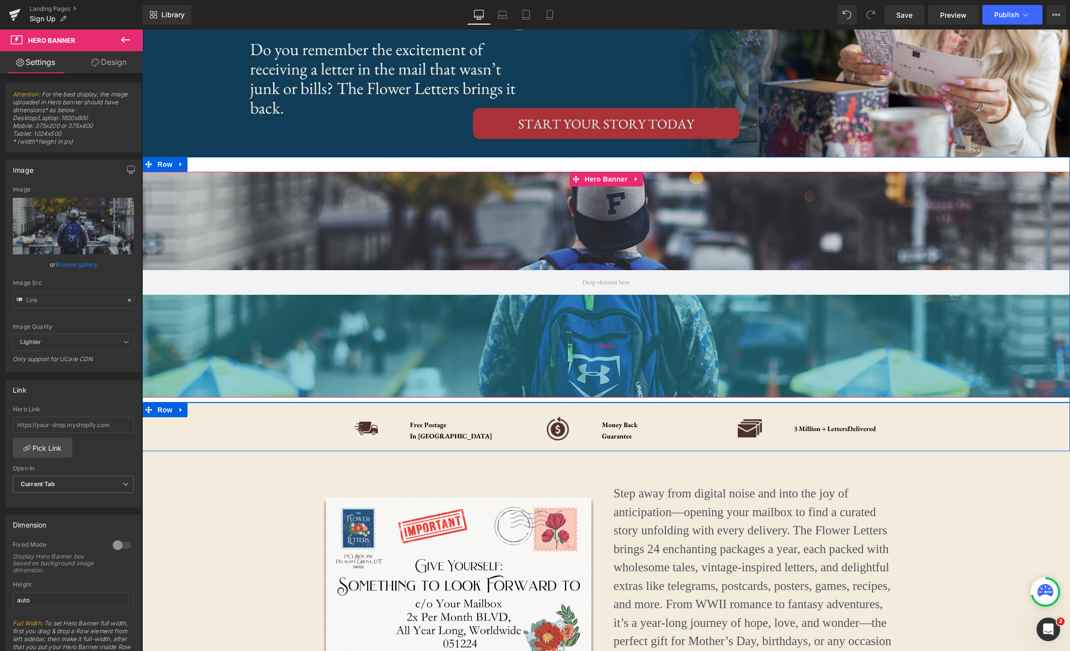
click at [594, 397] on div "209px" at bounding box center [605, 346] width 927 height 103
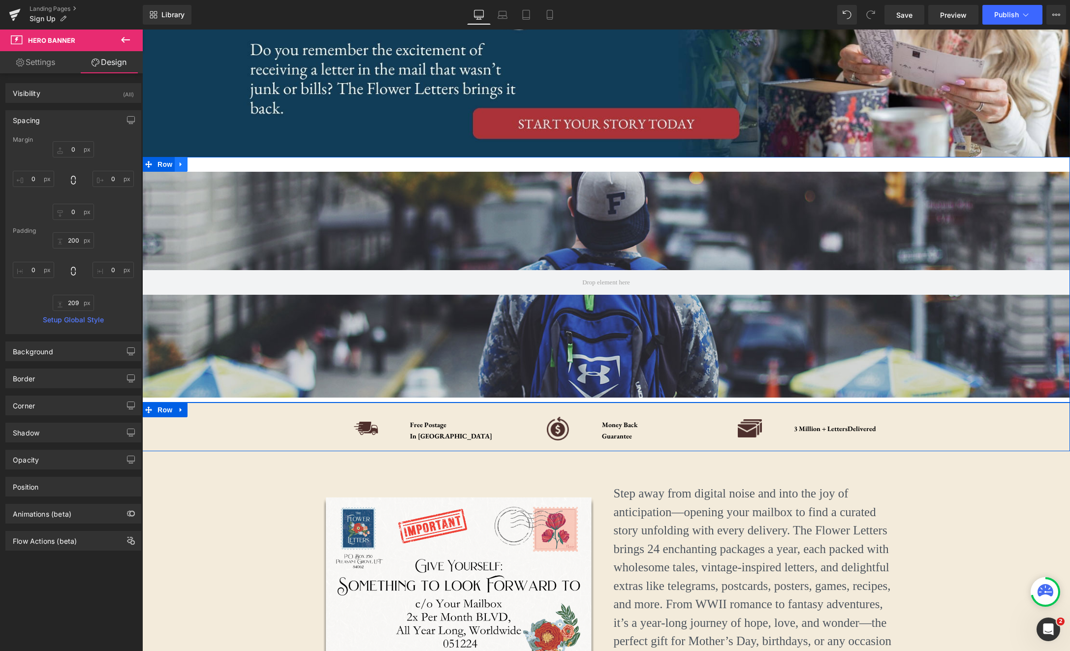
click at [184, 165] on icon at bounding box center [181, 164] width 7 height 7
click at [208, 167] on icon at bounding box center [206, 164] width 7 height 7
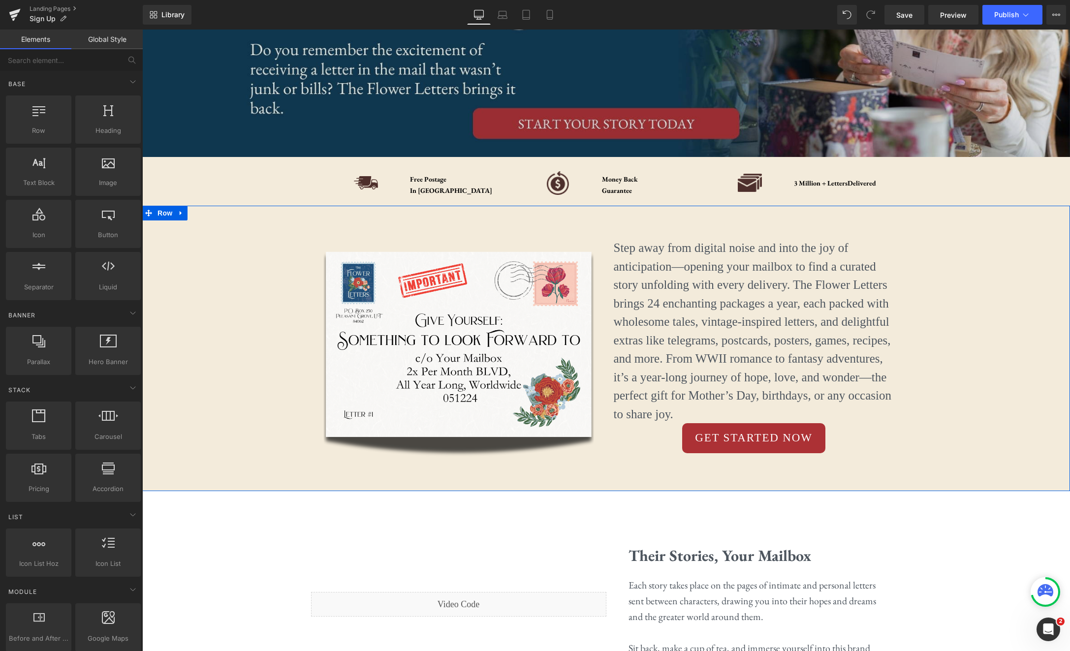
scroll to position [0, 0]
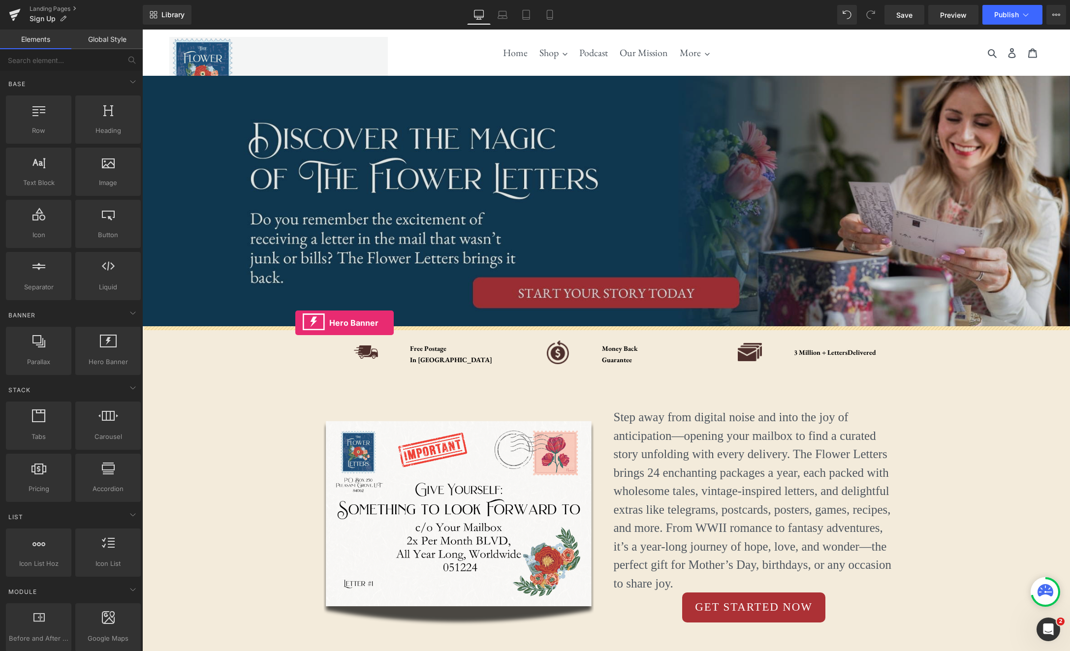
drag, startPoint x: 252, startPoint y: 372, endPoint x: 293, endPoint y: 323, distance: 64.6
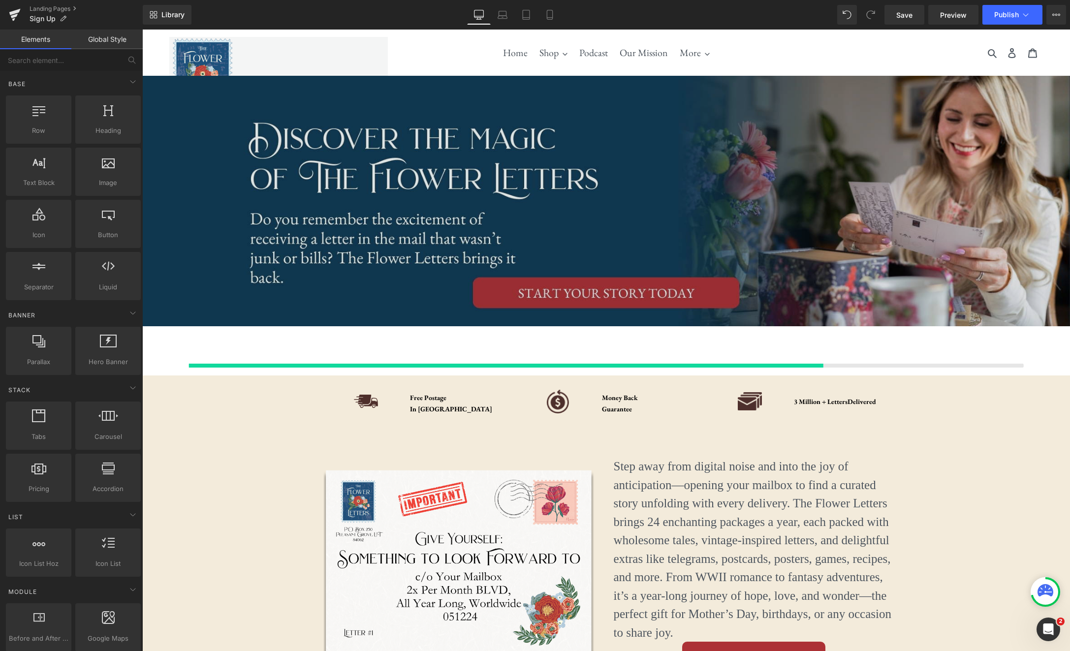
scroll to position [5060, 927]
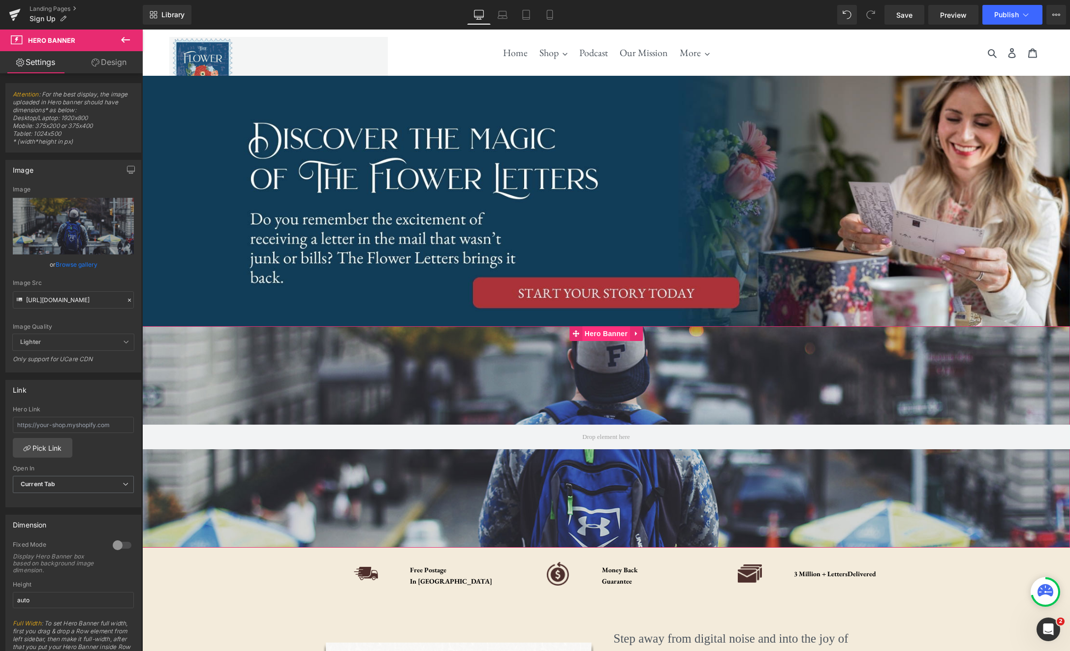
click at [610, 338] on span "Hero Banner" at bounding box center [606, 333] width 48 height 15
click at [551, 20] on link "Mobile" at bounding box center [550, 15] width 24 height 20
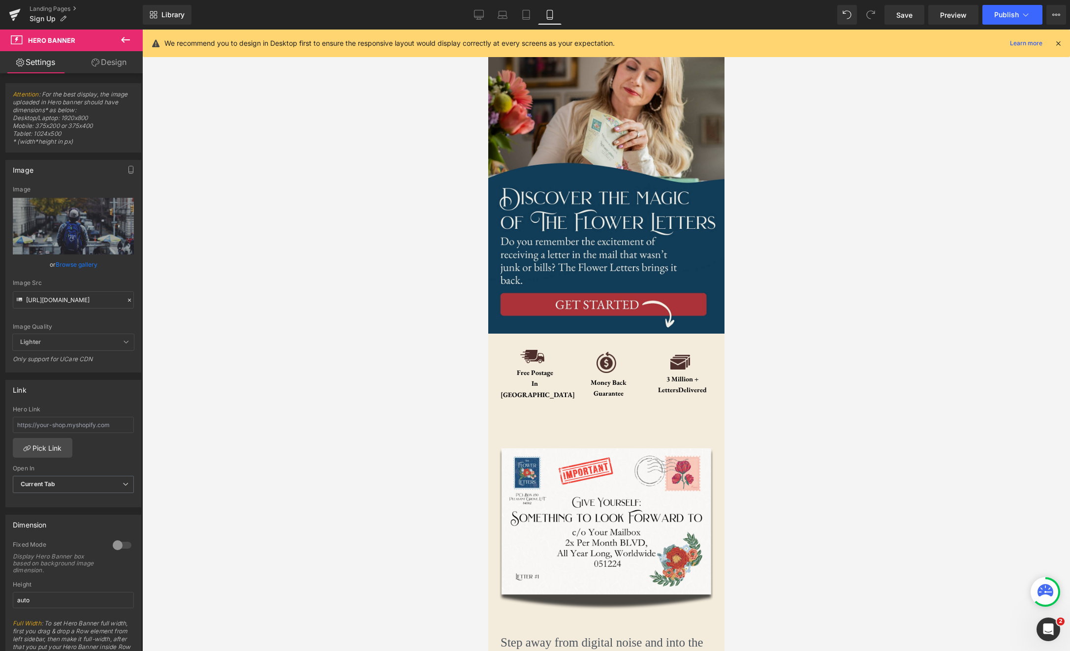
scroll to position [0, 0]
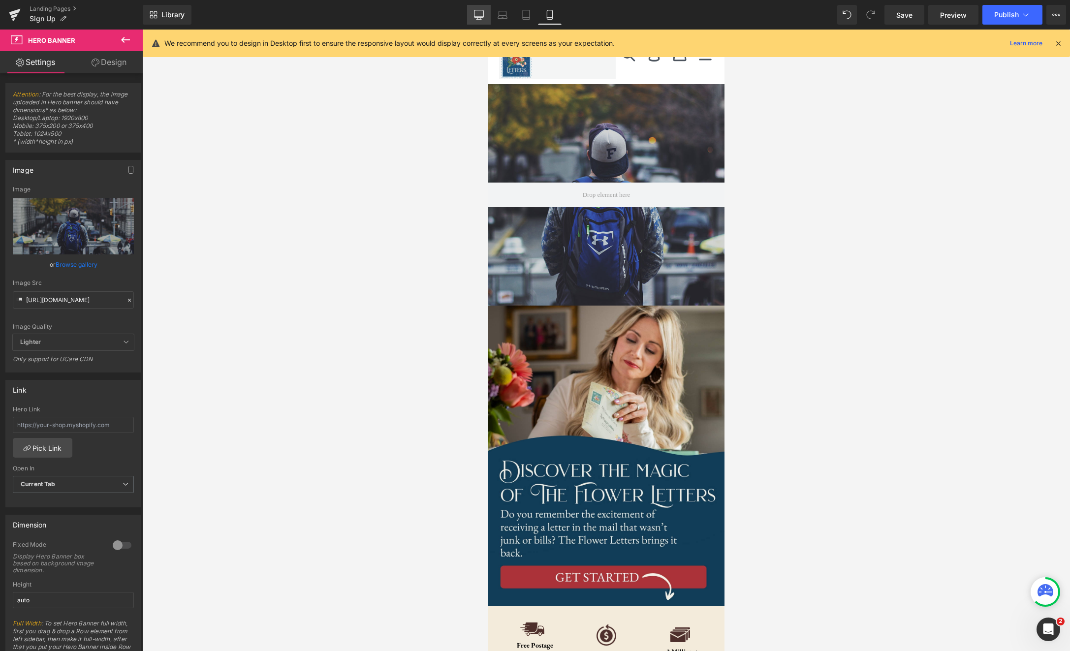
click at [476, 11] on icon at bounding box center [479, 15] width 10 height 10
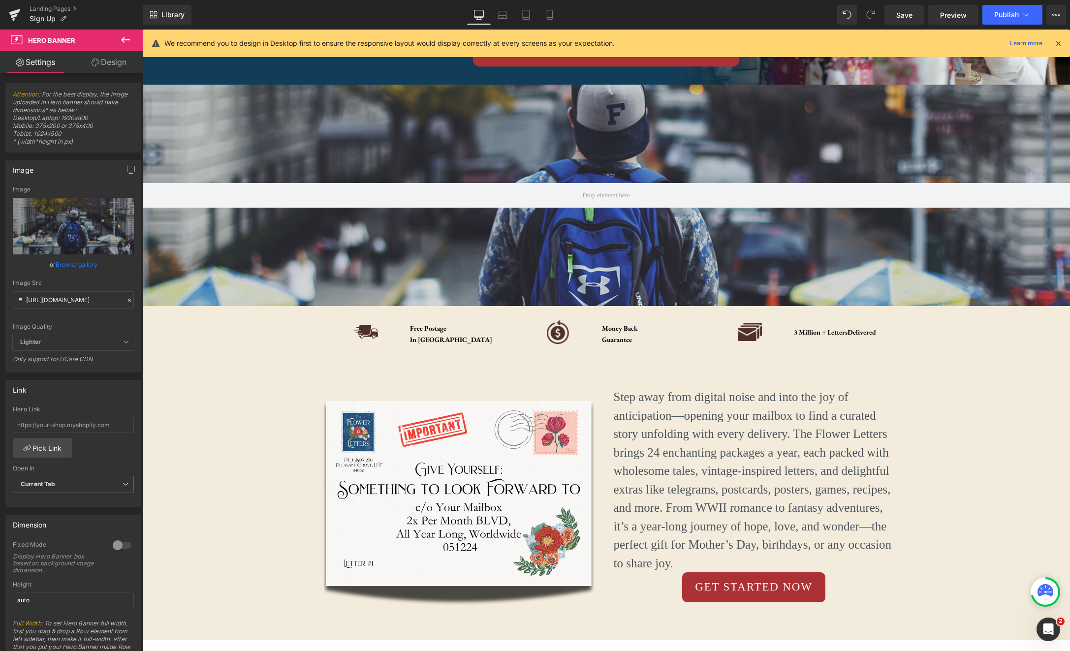
click at [124, 42] on icon at bounding box center [125, 40] width 9 height 6
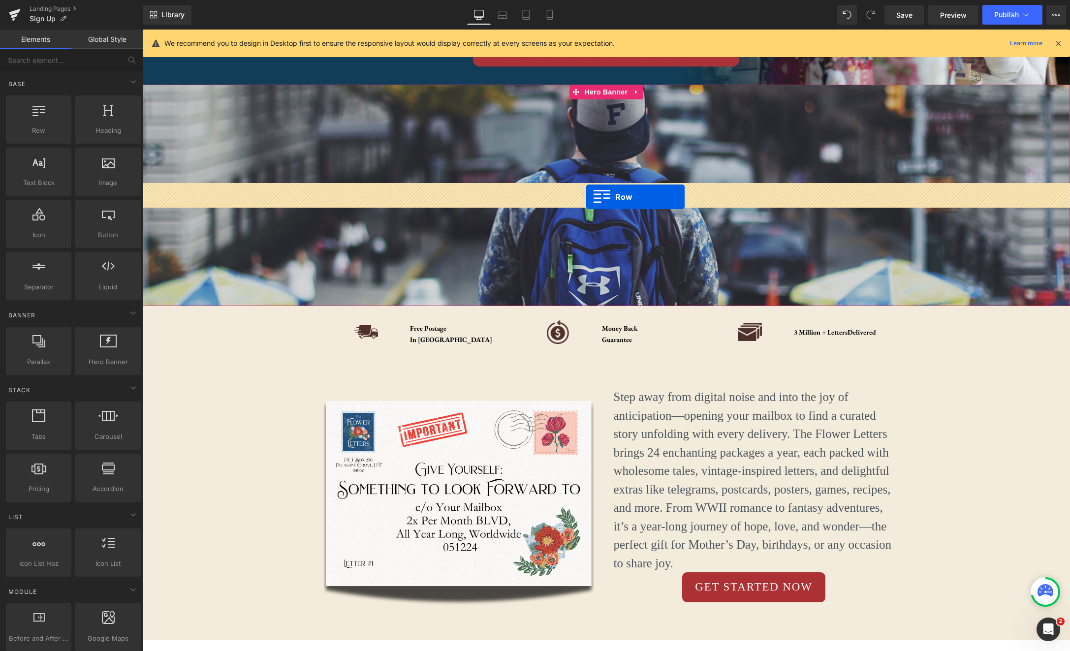
drag, startPoint x: 222, startPoint y: 179, endPoint x: 586, endPoint y: 196, distance: 364.5
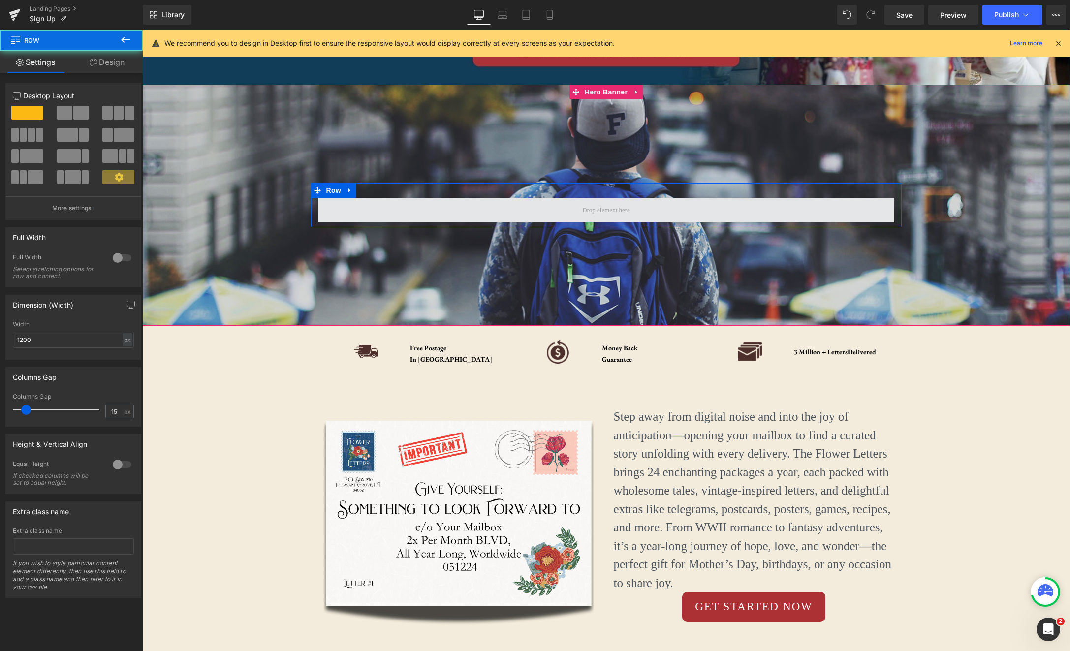
click at [716, 218] on span at bounding box center [606, 210] width 576 height 25
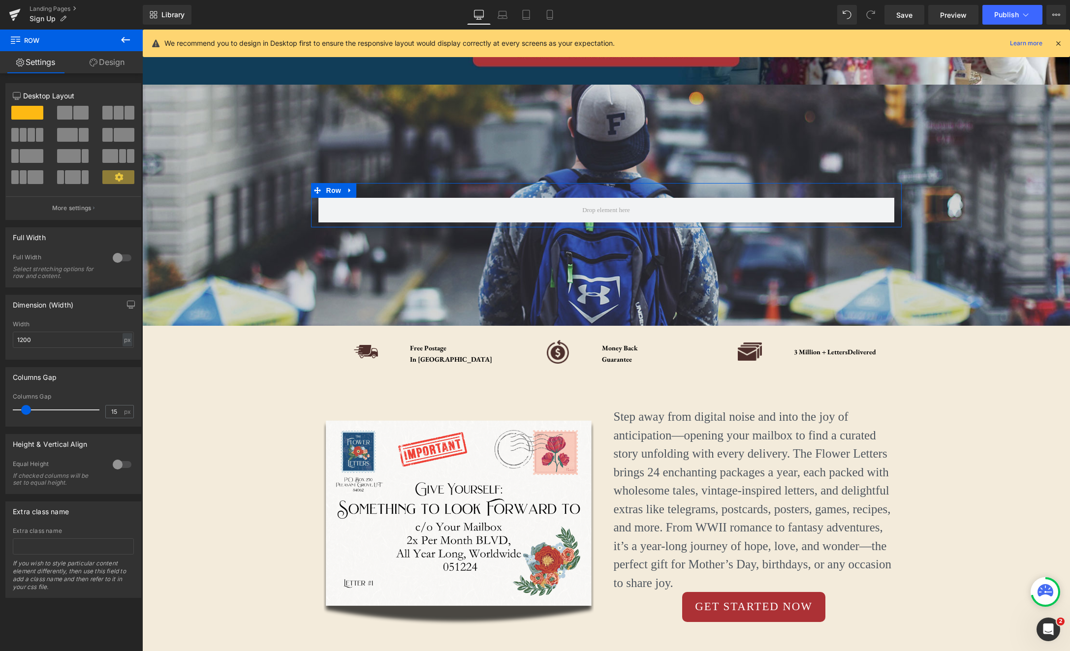
click at [73, 110] on span at bounding box center [80, 113] width 15 height 14
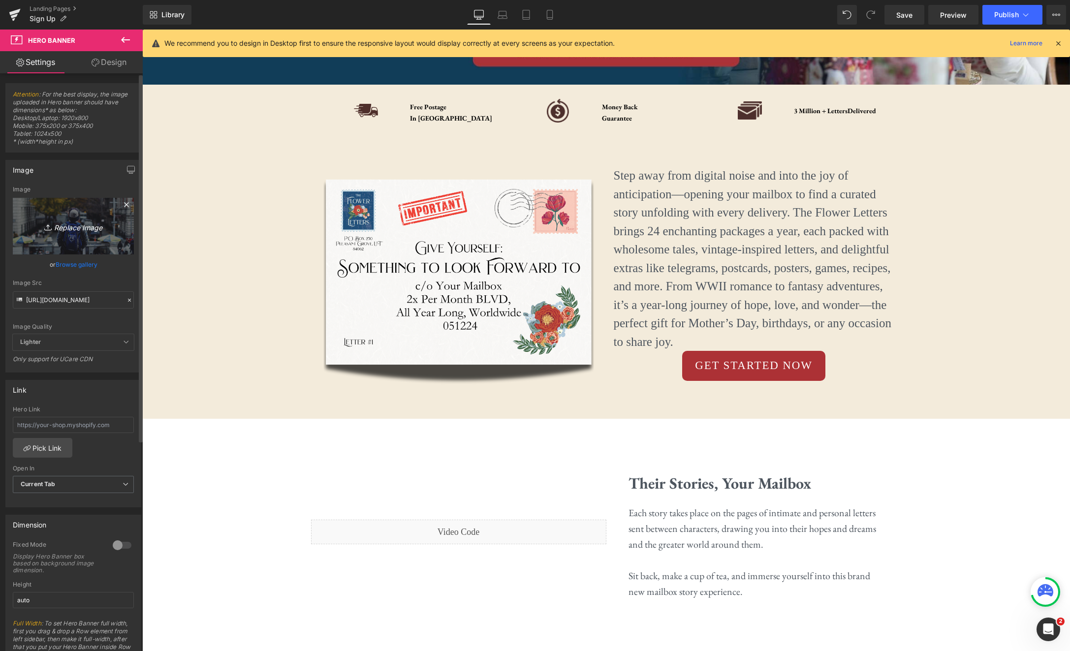
click at [78, 230] on icon "Replace Image" at bounding box center [73, 226] width 79 height 12
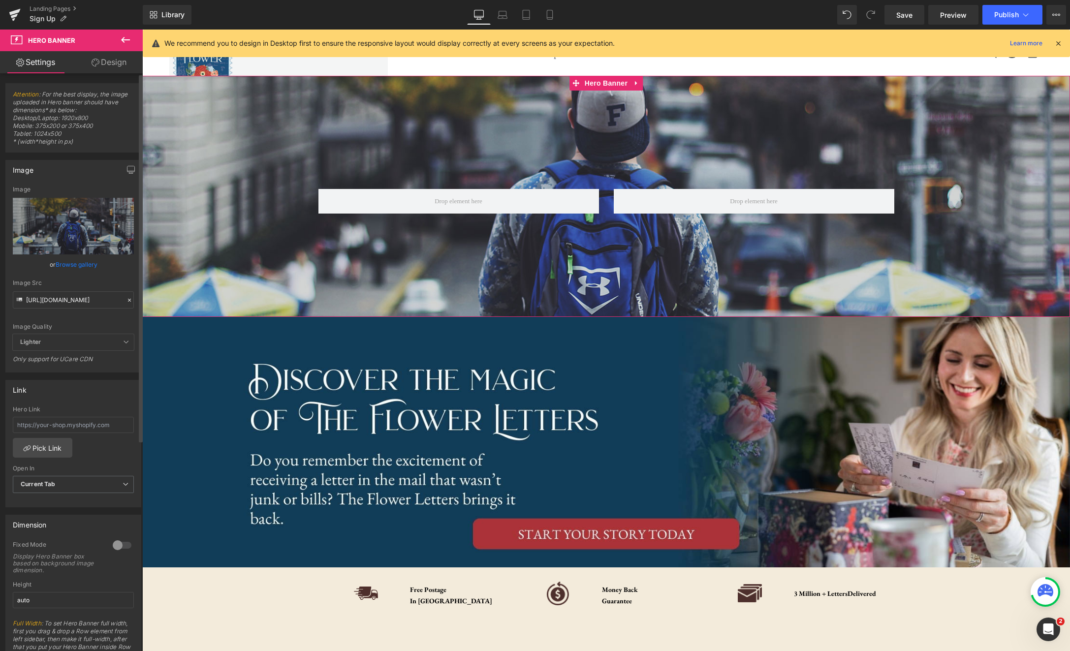
click at [123, 343] on icon at bounding box center [126, 342] width 6 height 6
click at [94, 318] on div "Image Quality Lighter Lightest Lighter Lighter Lightest Only support for UCare …" at bounding box center [73, 260] width 121 height 148
click at [126, 300] on icon at bounding box center [129, 300] width 7 height 7
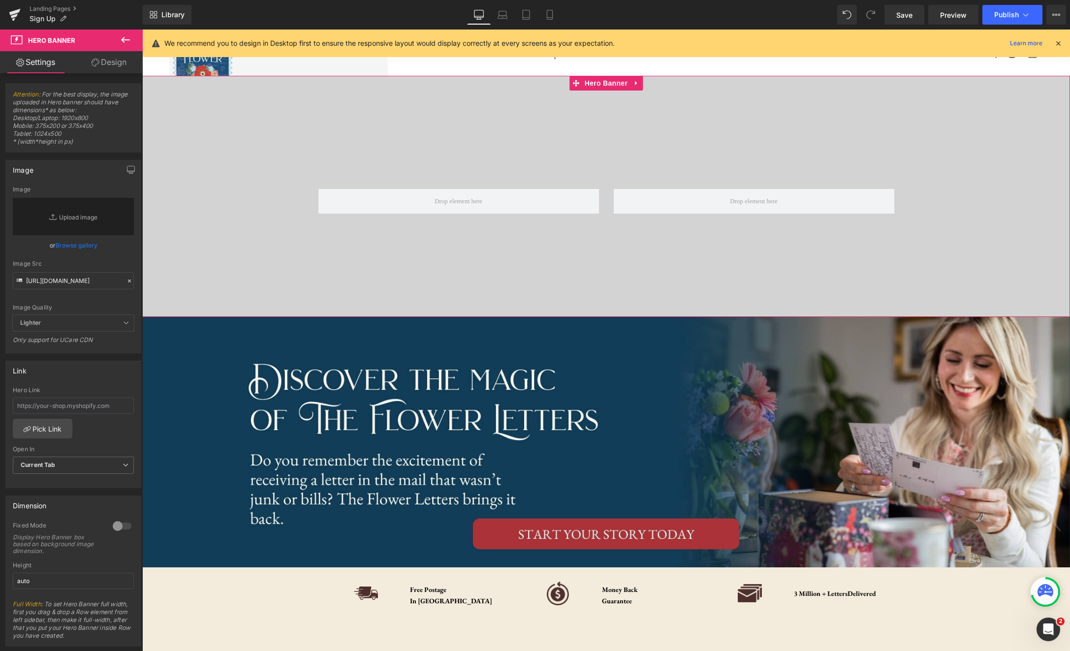
click at [124, 63] on link "Design" at bounding box center [108, 62] width 71 height 22
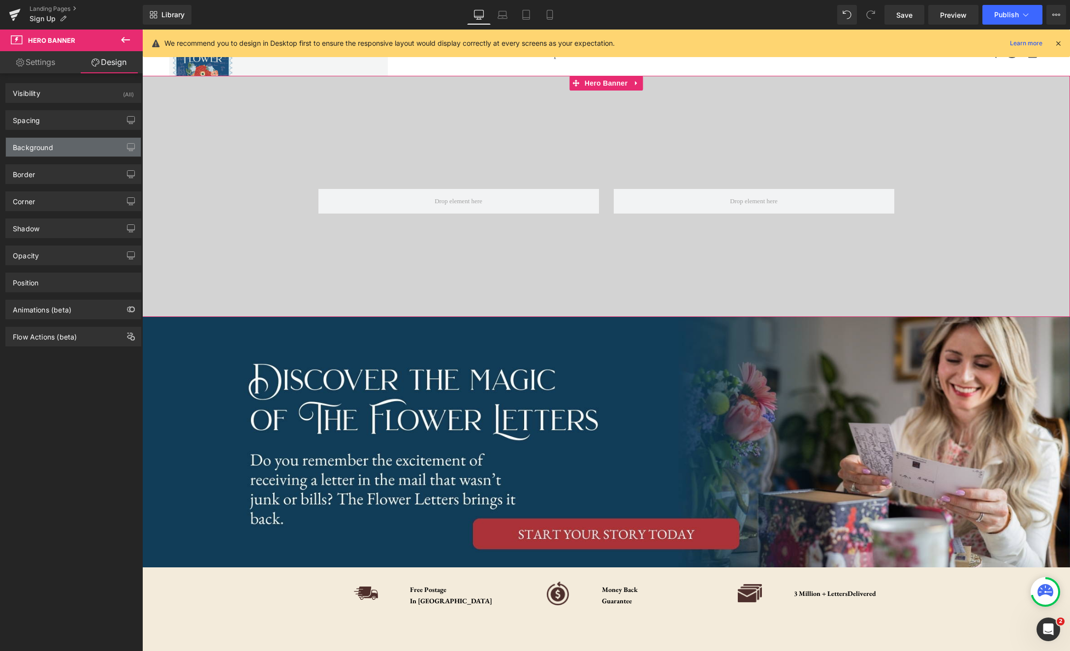
click at [50, 148] on div "Background" at bounding box center [33, 145] width 40 height 14
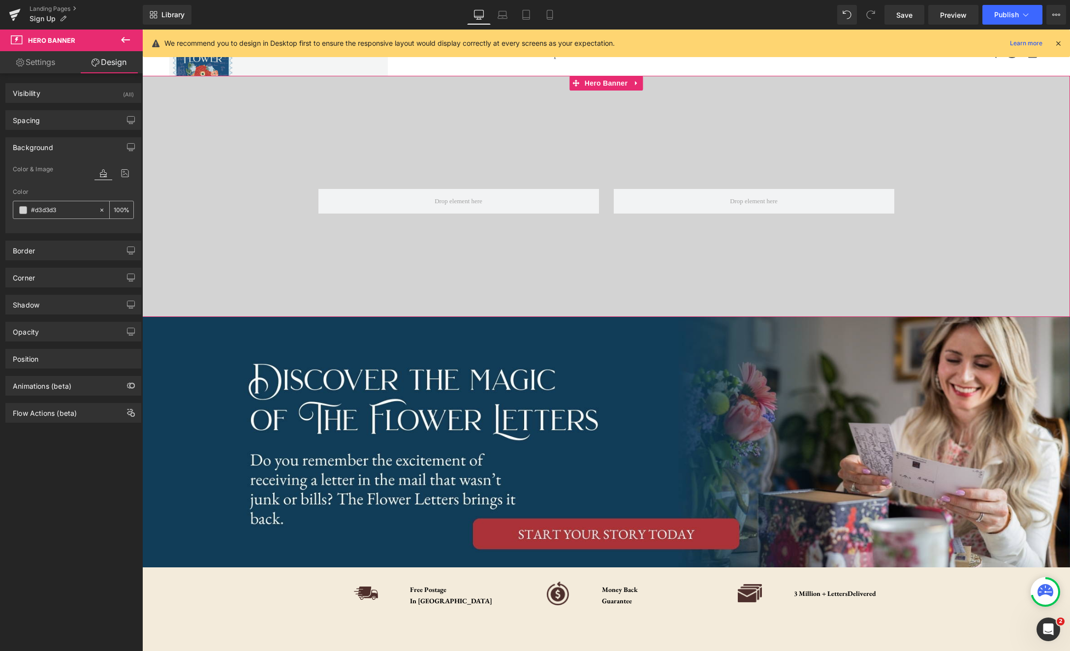
click at [100, 209] on icon at bounding box center [101, 210] width 7 height 7
click at [84, 208] on input "#d3d3d3" at bounding box center [62, 210] width 63 height 11
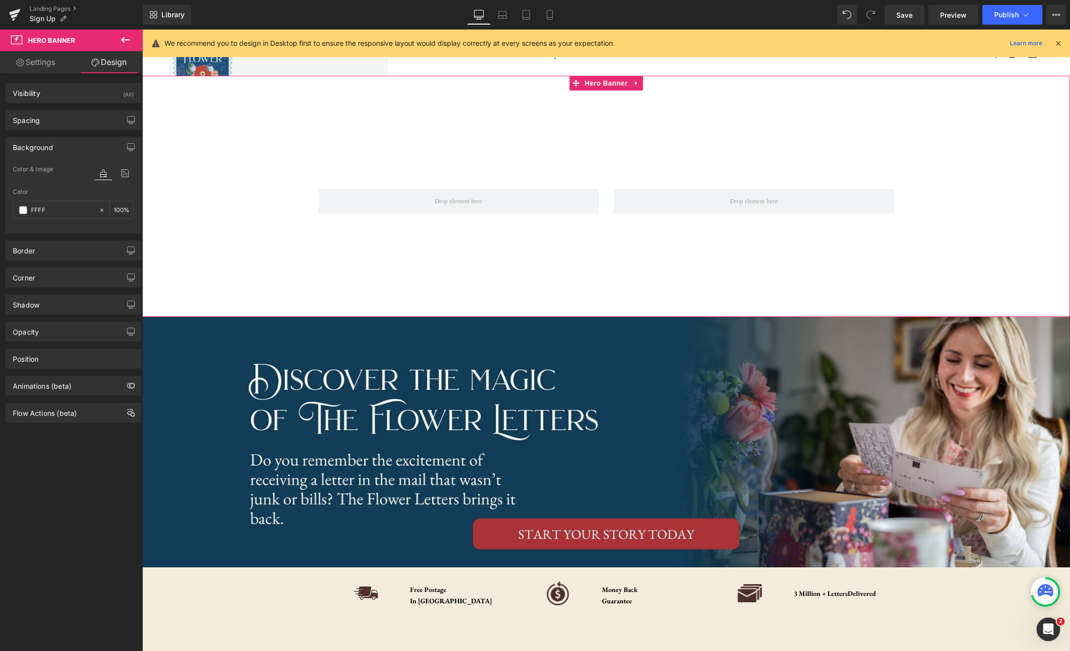
type input "FFFF"
click at [61, 186] on div "Color & Image color" at bounding box center [73, 175] width 121 height 25
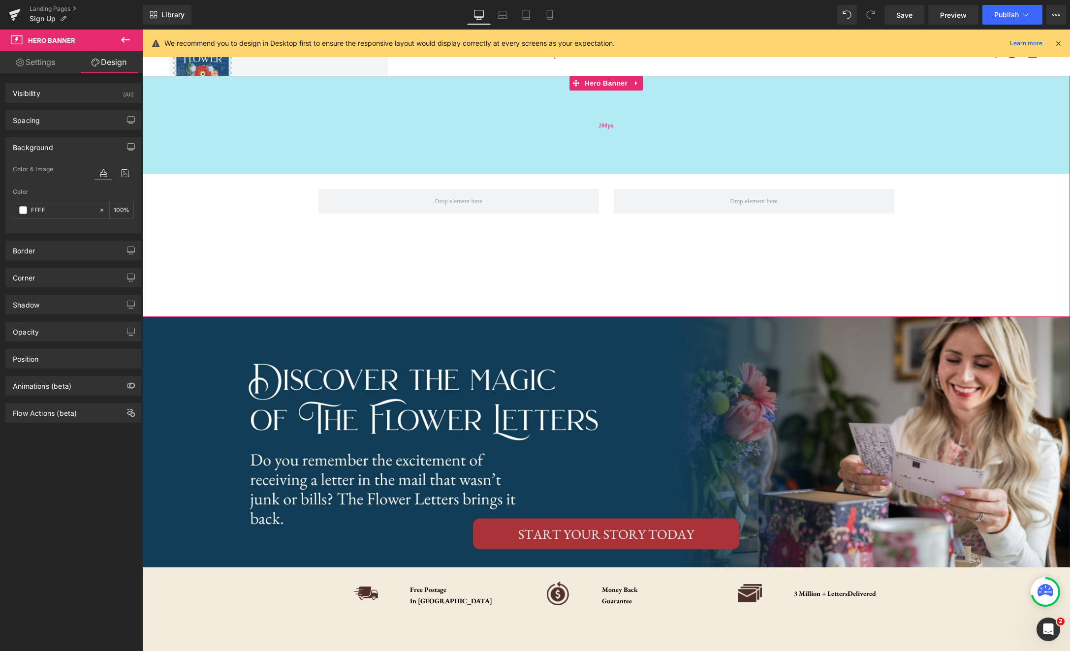
scroll to position [0, 0]
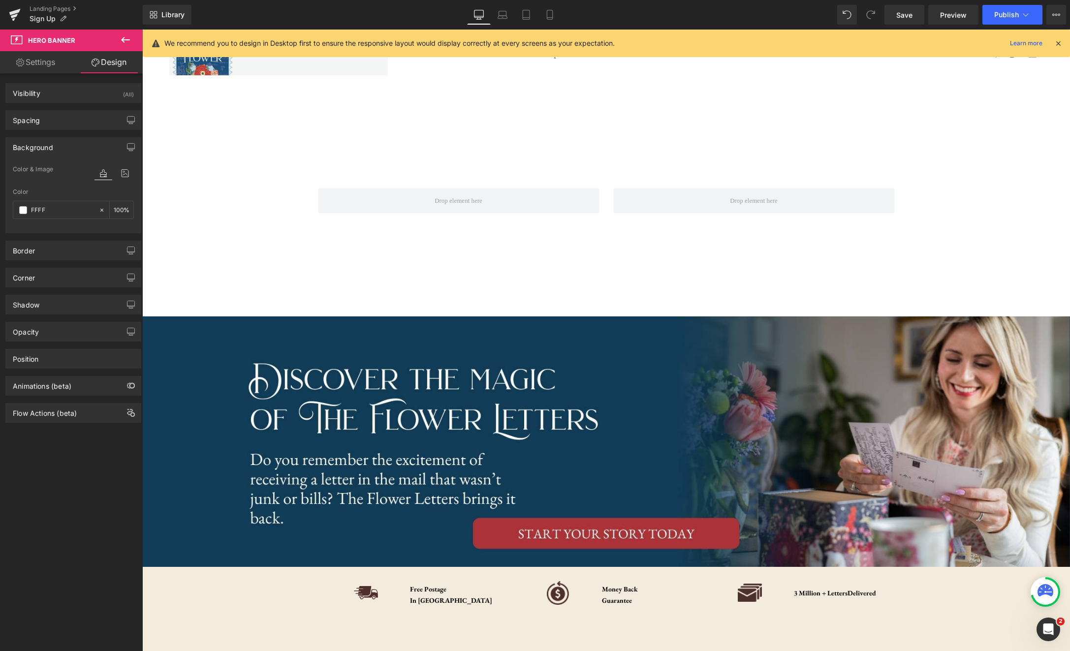
click at [125, 39] on icon at bounding box center [126, 40] width 12 height 12
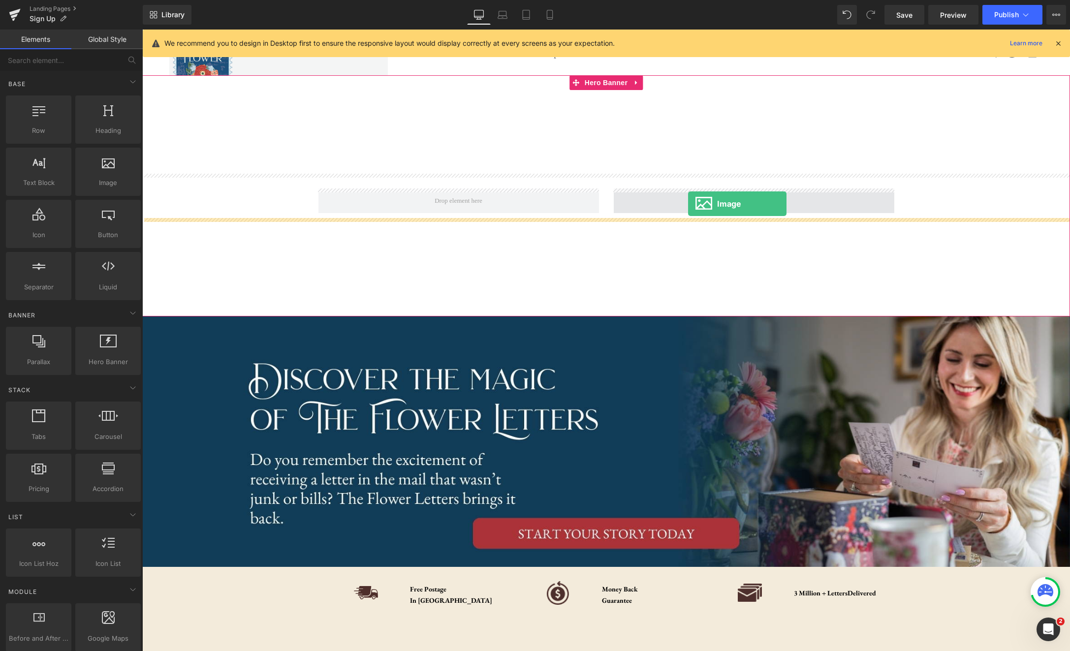
drag, startPoint x: 246, startPoint y: 202, endPoint x: 688, endPoint y: 204, distance: 441.9
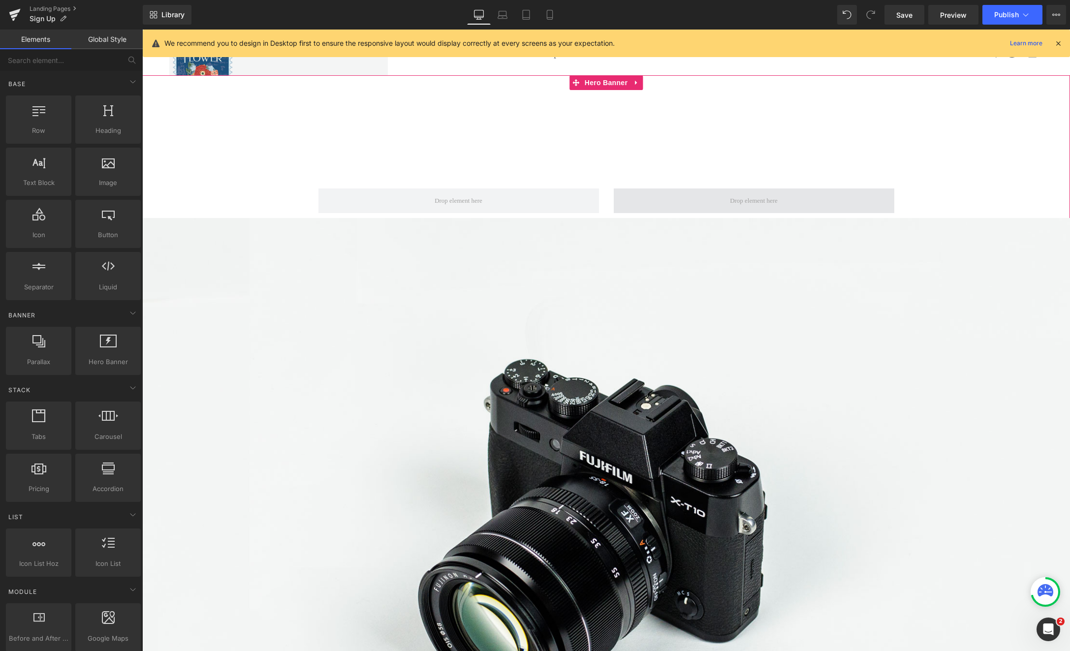
scroll to position [5, 5]
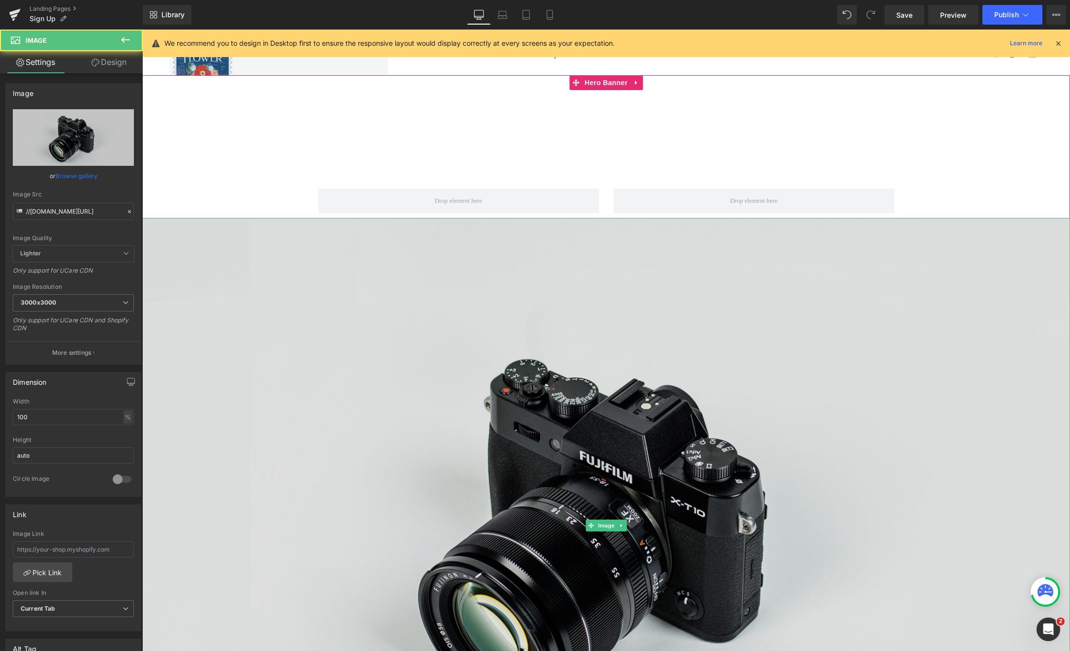
click at [572, 294] on img at bounding box center [605, 525] width 927 height 615
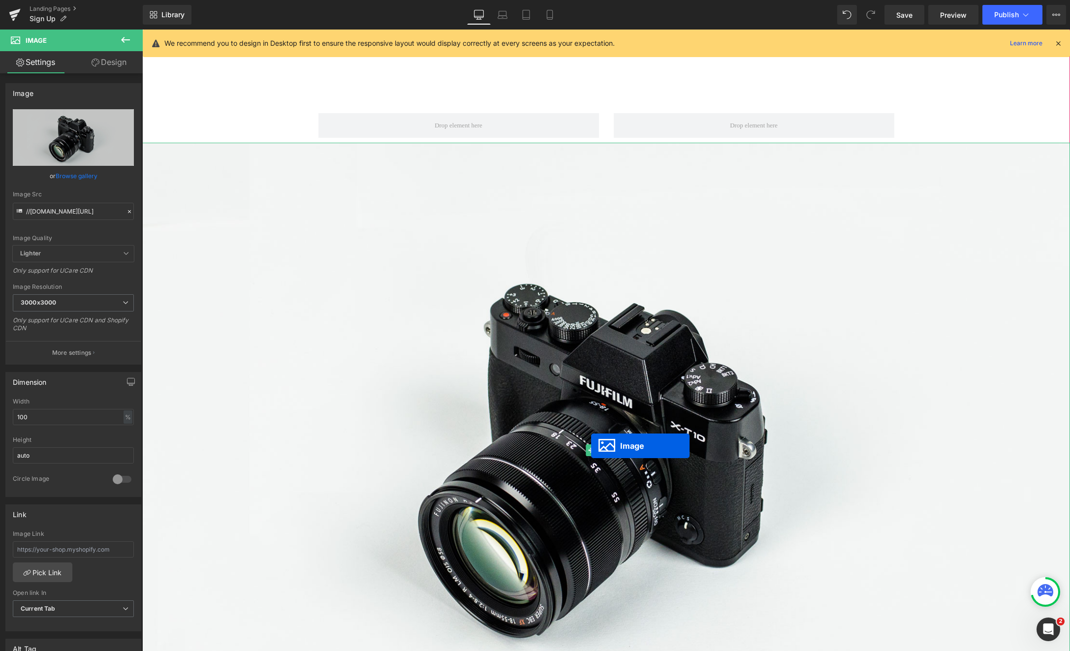
scroll to position [4, 5]
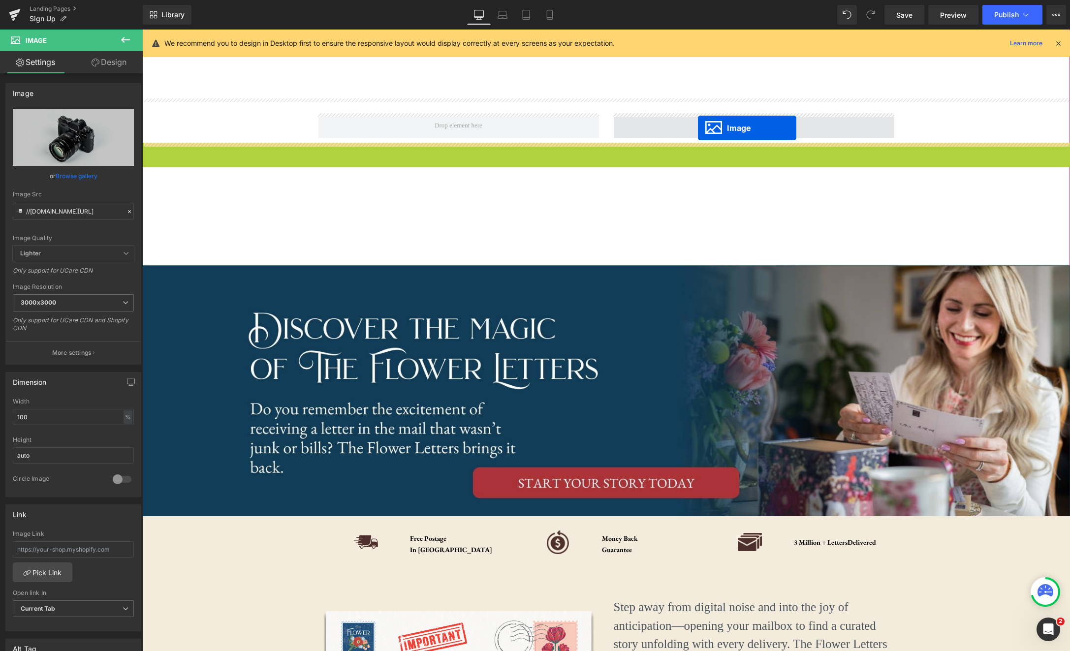
drag, startPoint x: 590, startPoint y: 451, endPoint x: 698, endPoint y: 128, distance: 340.6
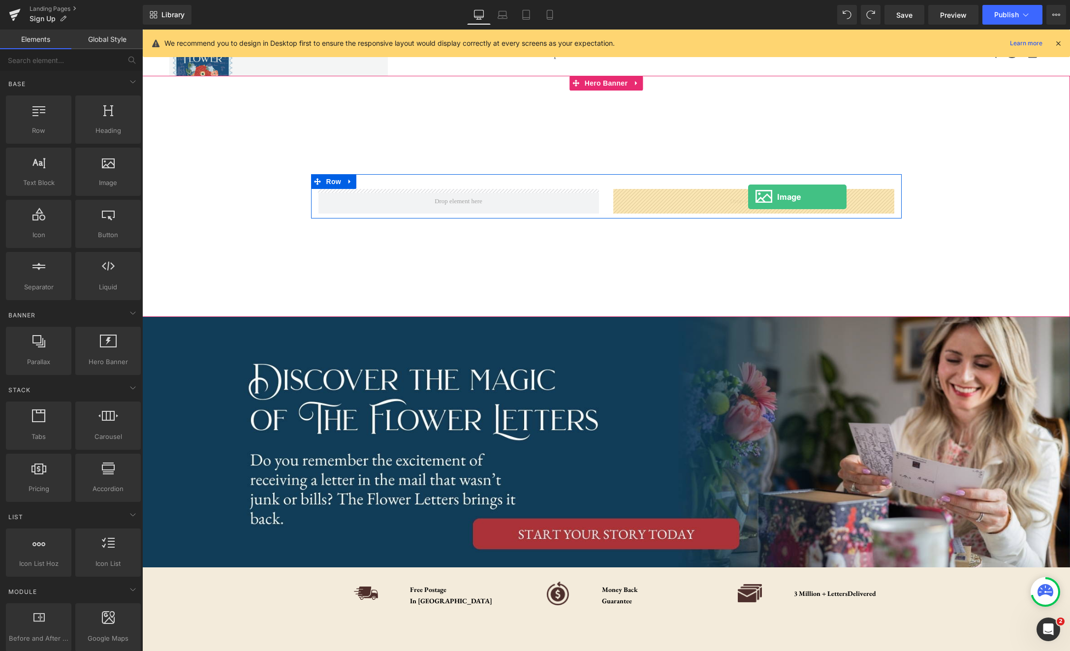
drag, startPoint x: 258, startPoint y: 203, endPoint x: 748, endPoint y: 197, distance: 489.6
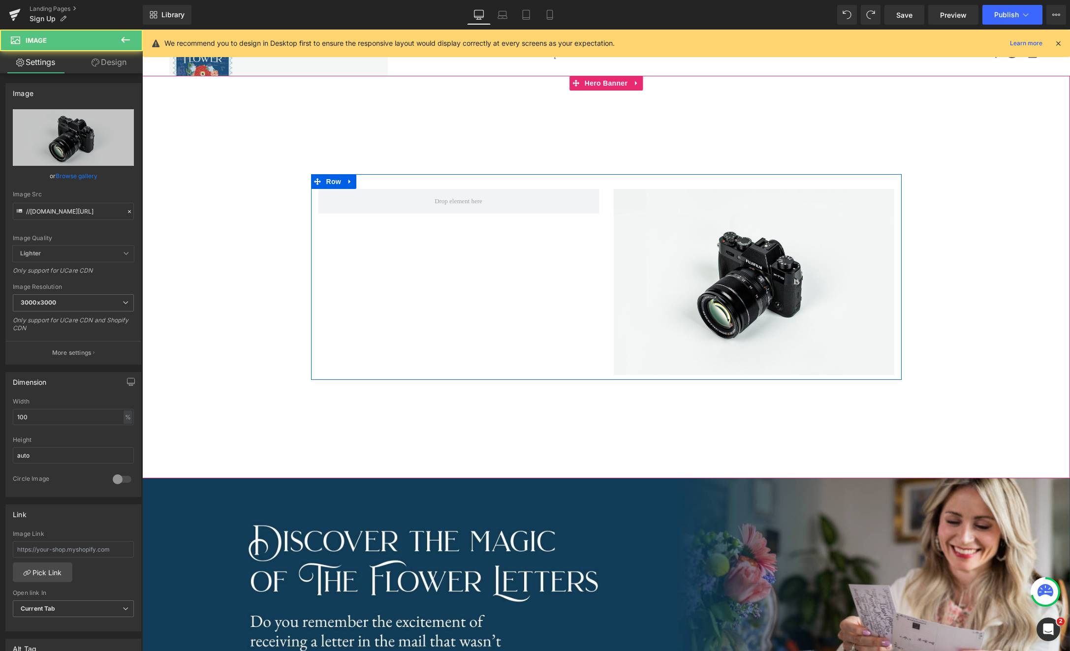
scroll to position [5241, 927]
click at [759, 282] on span "Image" at bounding box center [753, 282] width 21 height 12
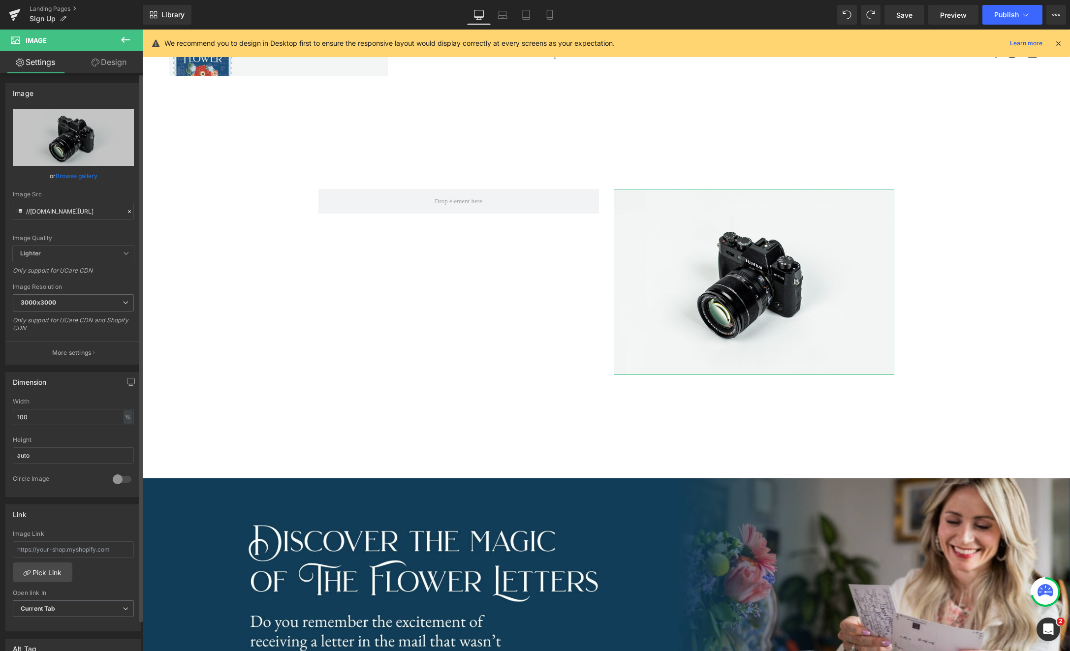
click at [74, 176] on link "Browse gallery" at bounding box center [77, 175] width 42 height 17
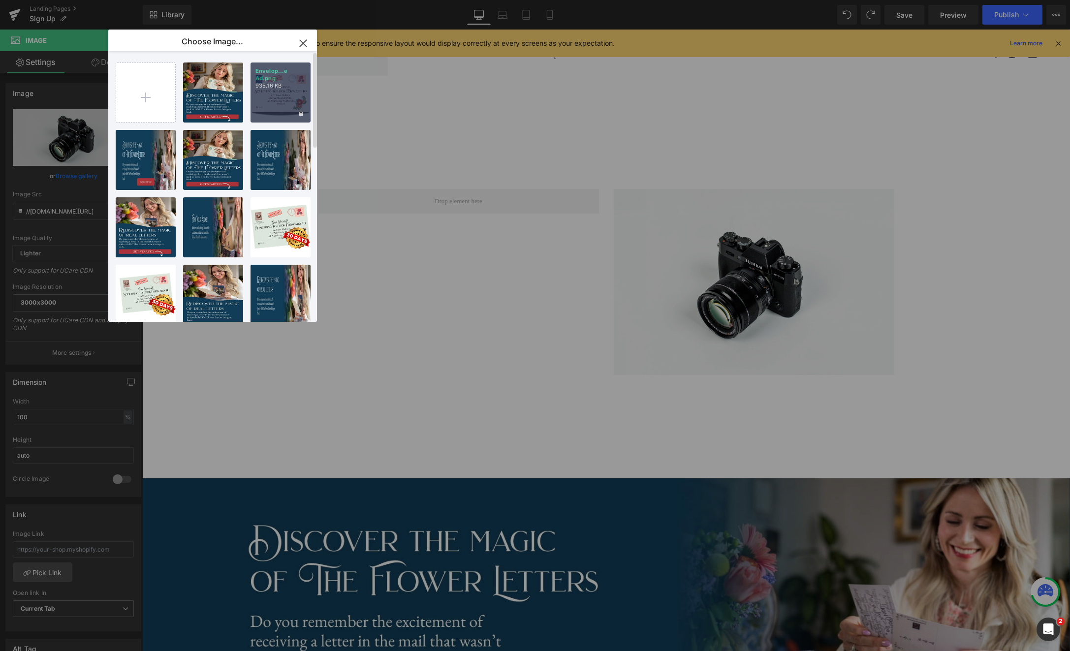
click at [273, 100] on div "Envelop...e Ad.png 935.16 KB" at bounding box center [280, 92] width 60 height 60
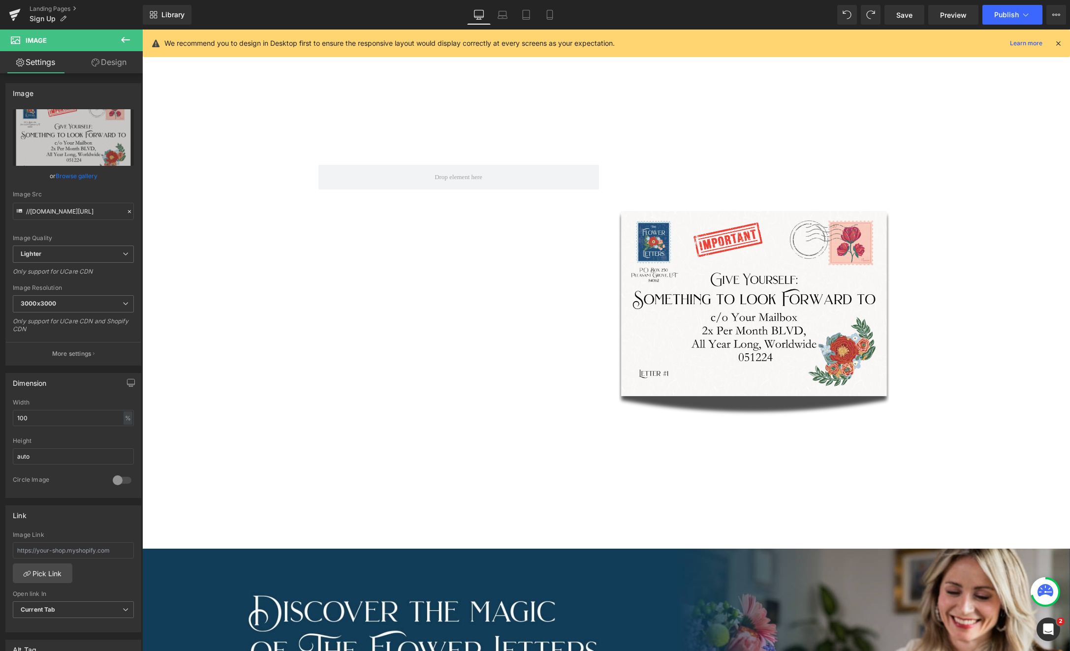
scroll to position [0, 0]
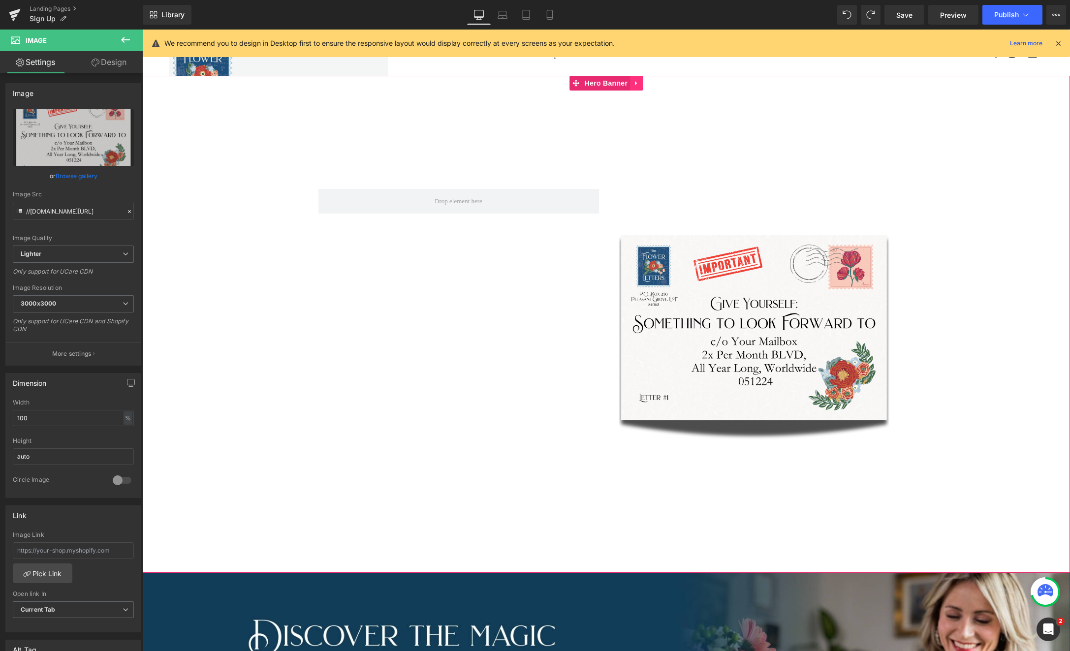
click at [638, 84] on icon at bounding box center [636, 83] width 7 height 7
click at [641, 86] on icon at bounding box center [642, 83] width 7 height 7
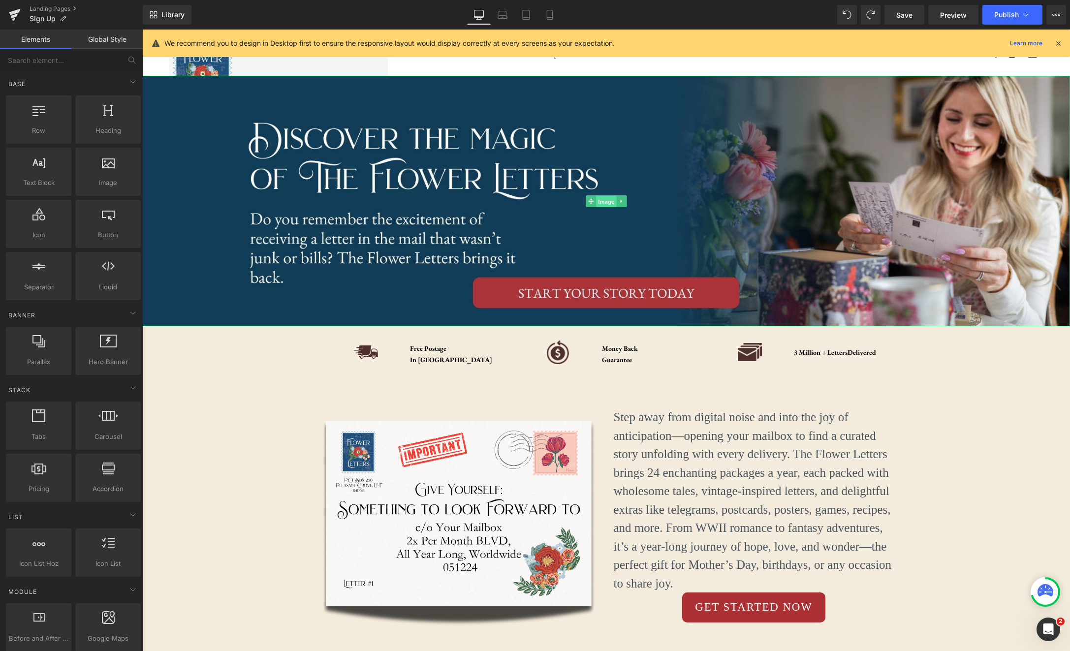
click at [606, 199] on span "Image" at bounding box center [606, 201] width 21 height 12
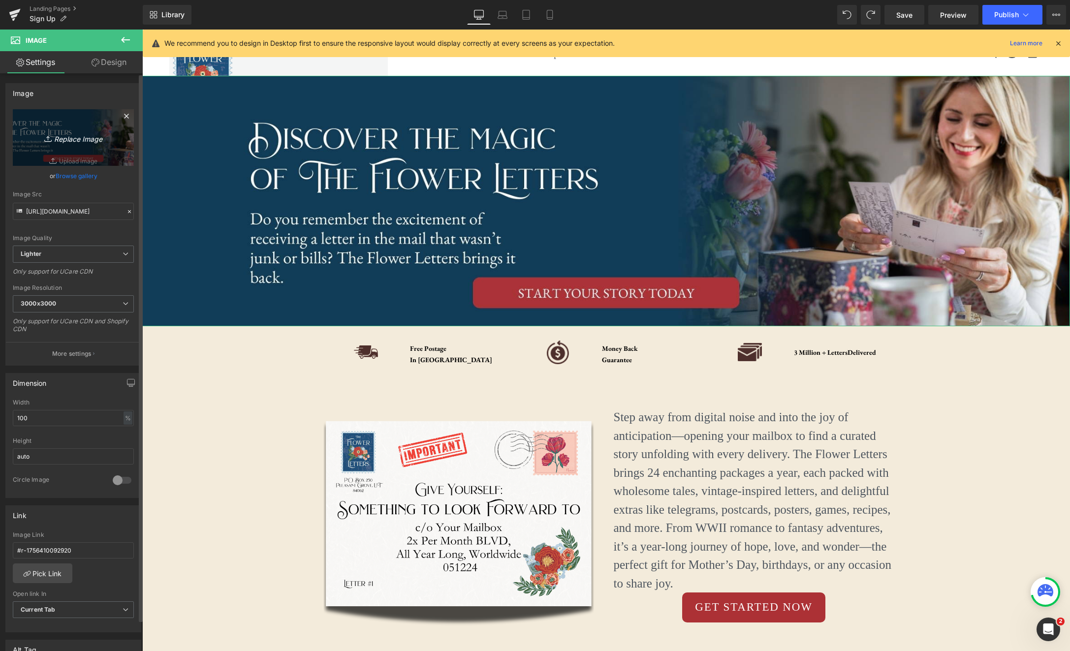
click at [78, 140] on icon "Replace Image" at bounding box center [73, 137] width 79 height 12
type input "C:\fakepath\Letter-Story (2).jpg"
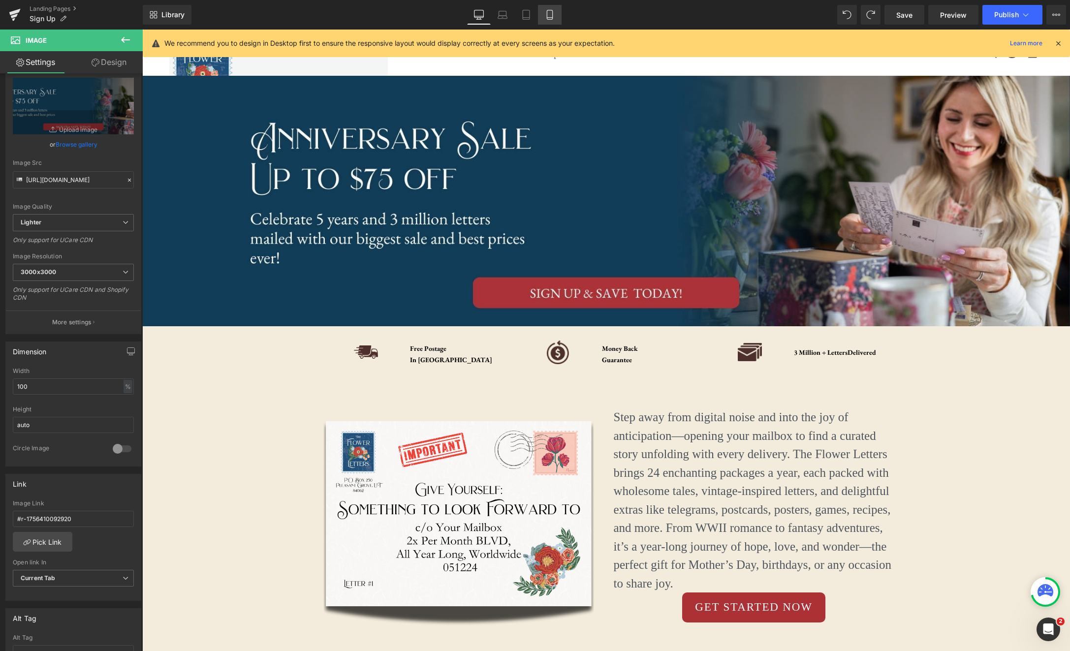
click at [543, 18] on link "Mobile" at bounding box center [550, 15] width 24 height 20
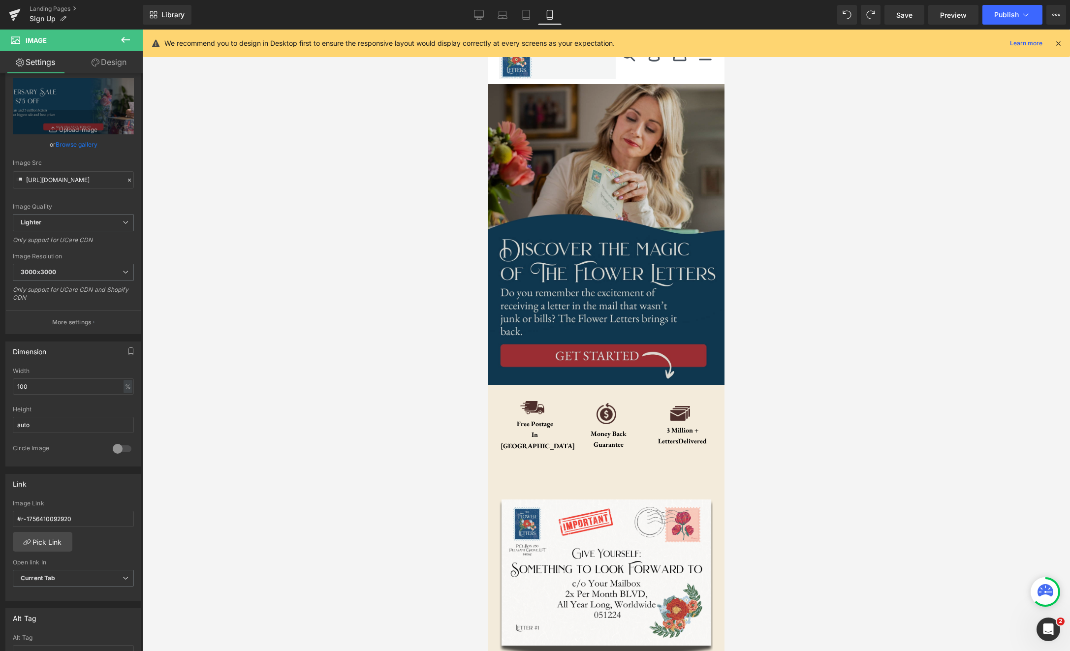
scroll to position [8188, 236]
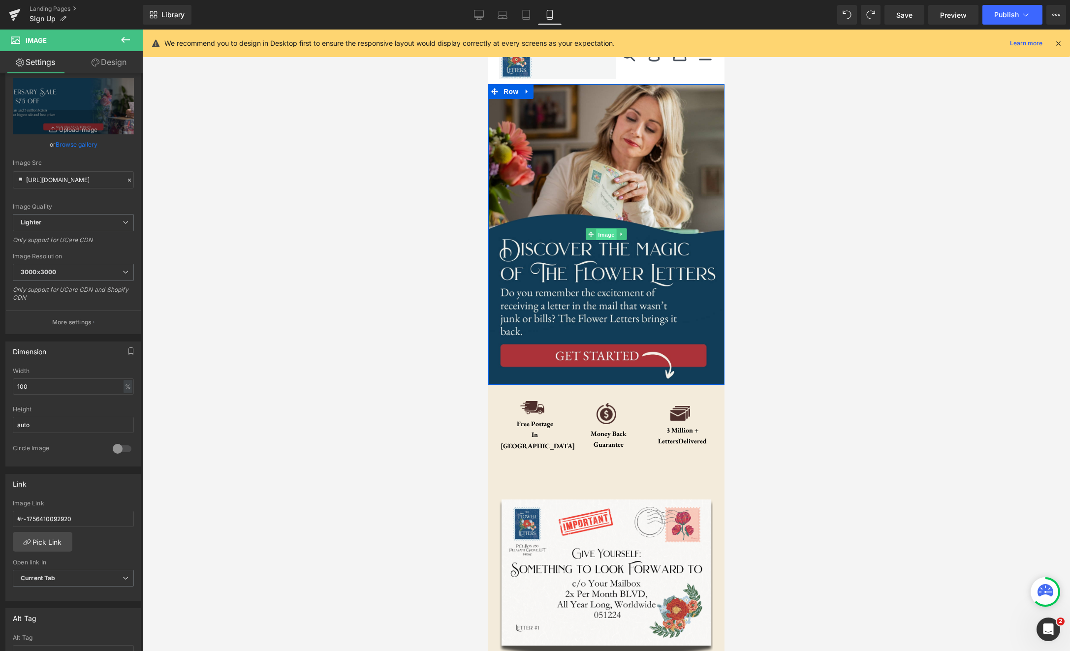
click at [604, 235] on span "Image" at bounding box center [605, 235] width 21 height 12
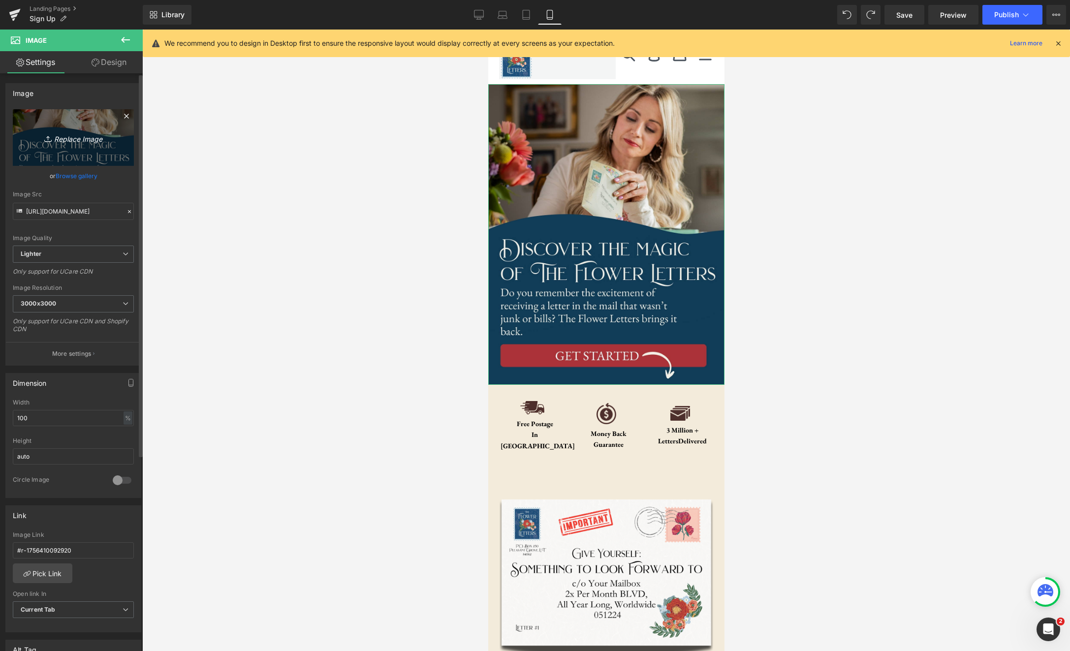
click at [79, 131] on icon "Replace Image" at bounding box center [73, 137] width 79 height 12
type input "C:\fakepath\Letter-Story.jpg"
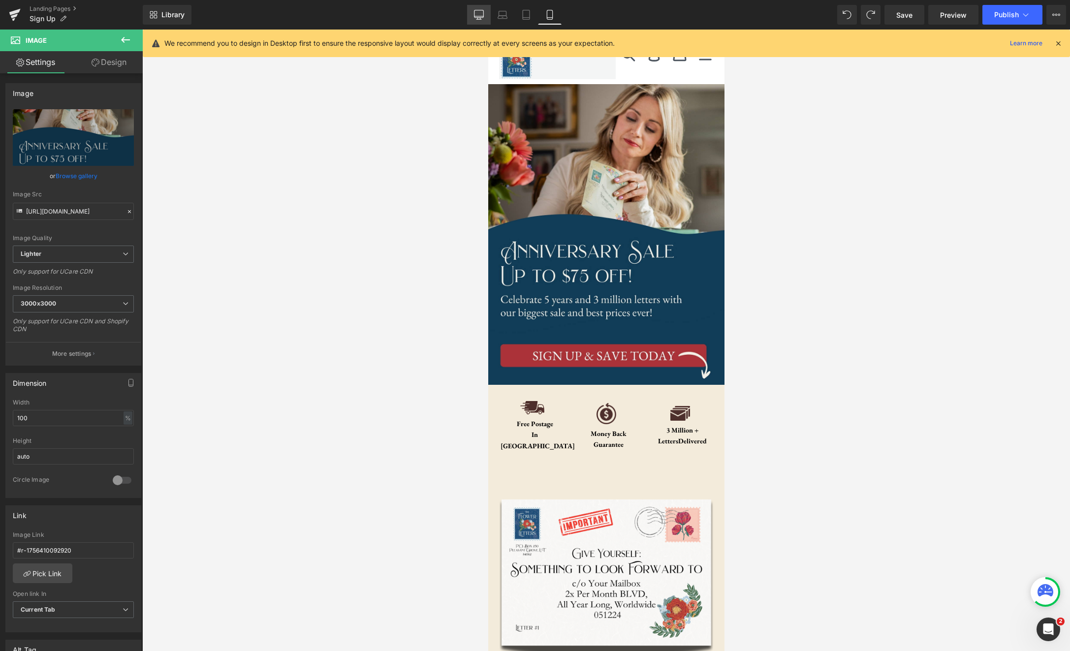
click at [475, 14] on icon at bounding box center [479, 15] width 10 height 10
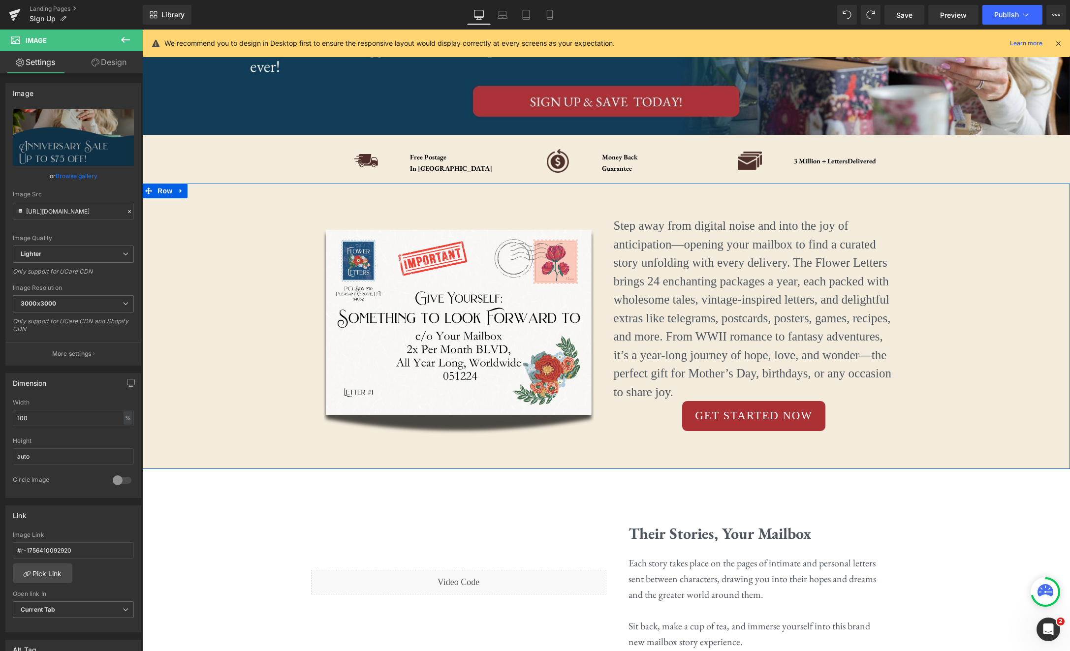
scroll to position [194, 0]
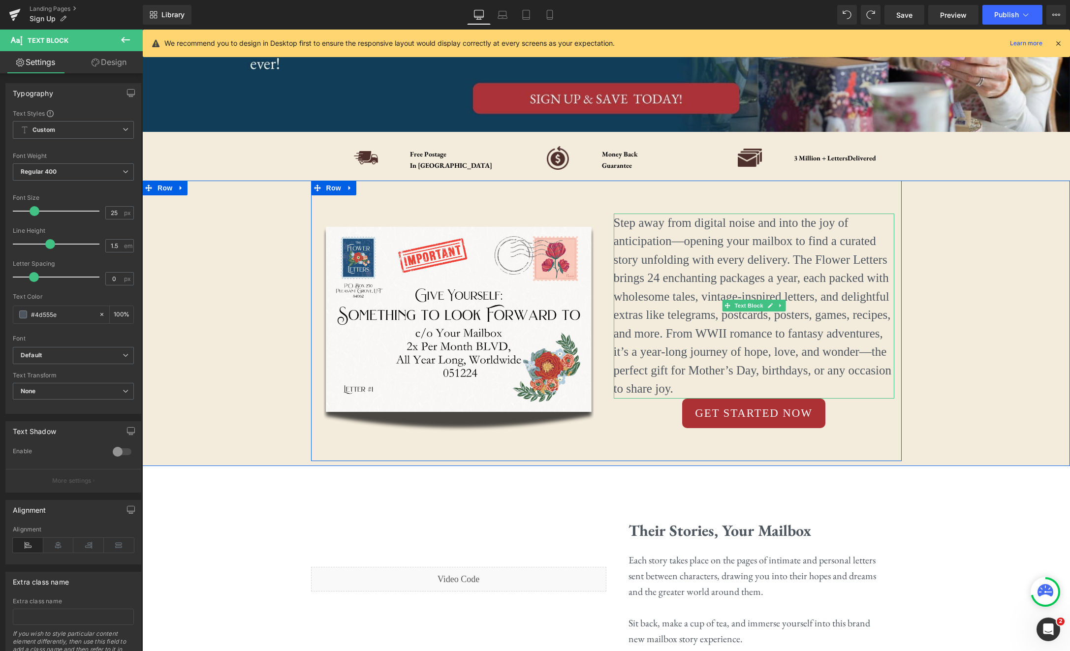
drag, startPoint x: 782, startPoint y: 396, endPoint x: 836, endPoint y: 379, distance: 56.7
click at [785, 396] on div "Step away from digital noise and into the joy of anticipation—opening your mail…" at bounding box center [754, 306] width 280 height 185
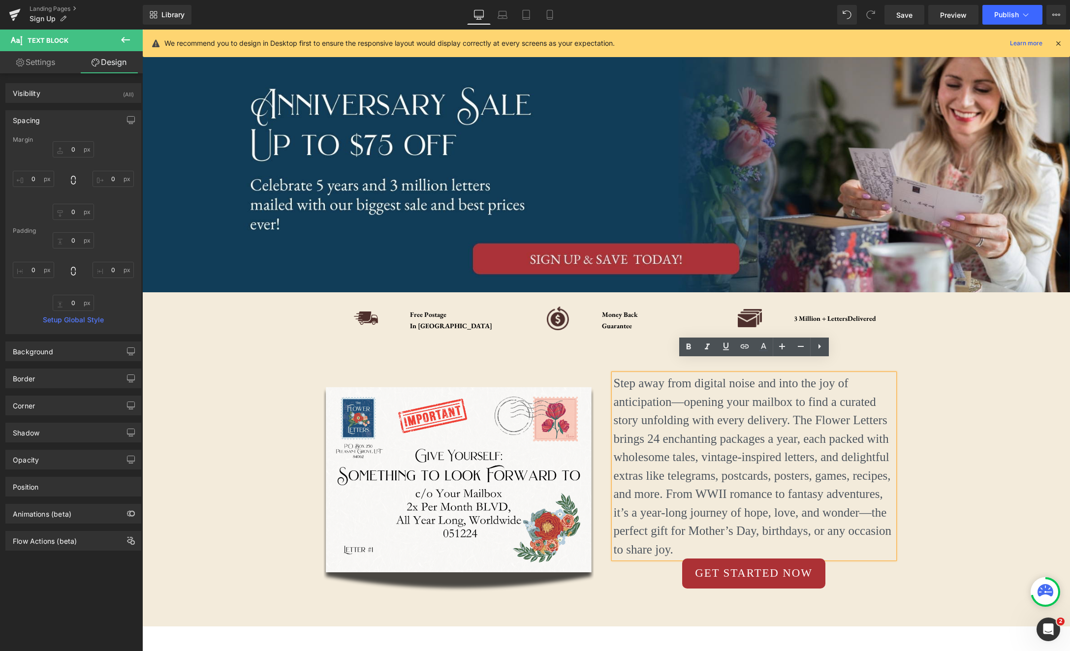
scroll to position [0, 0]
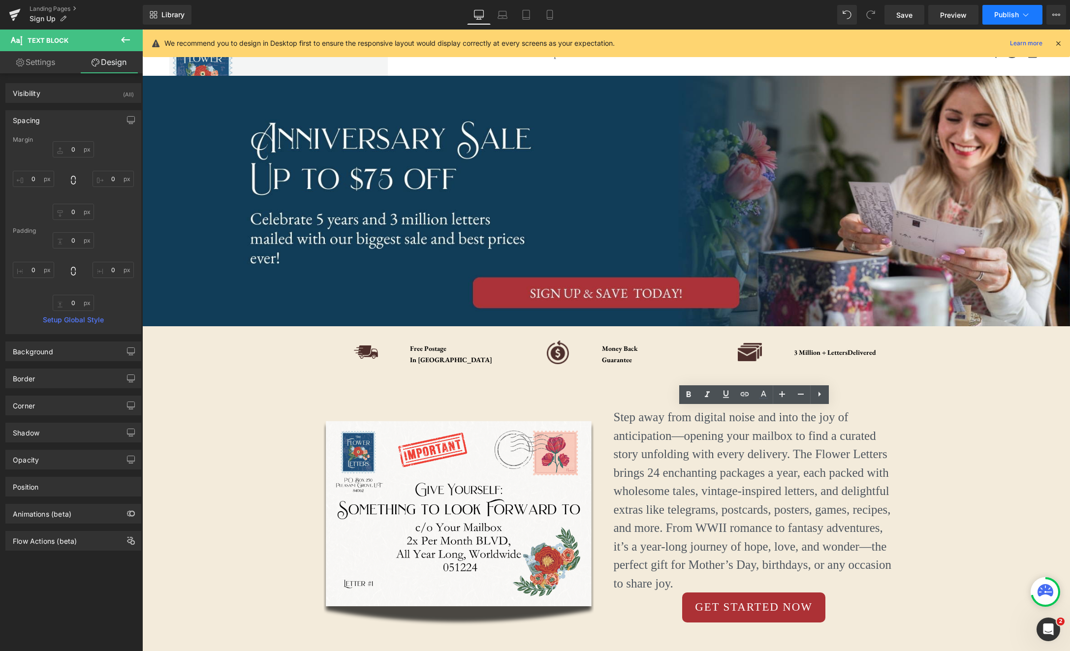
click at [1017, 15] on span "Publish" at bounding box center [1006, 15] width 25 height 8
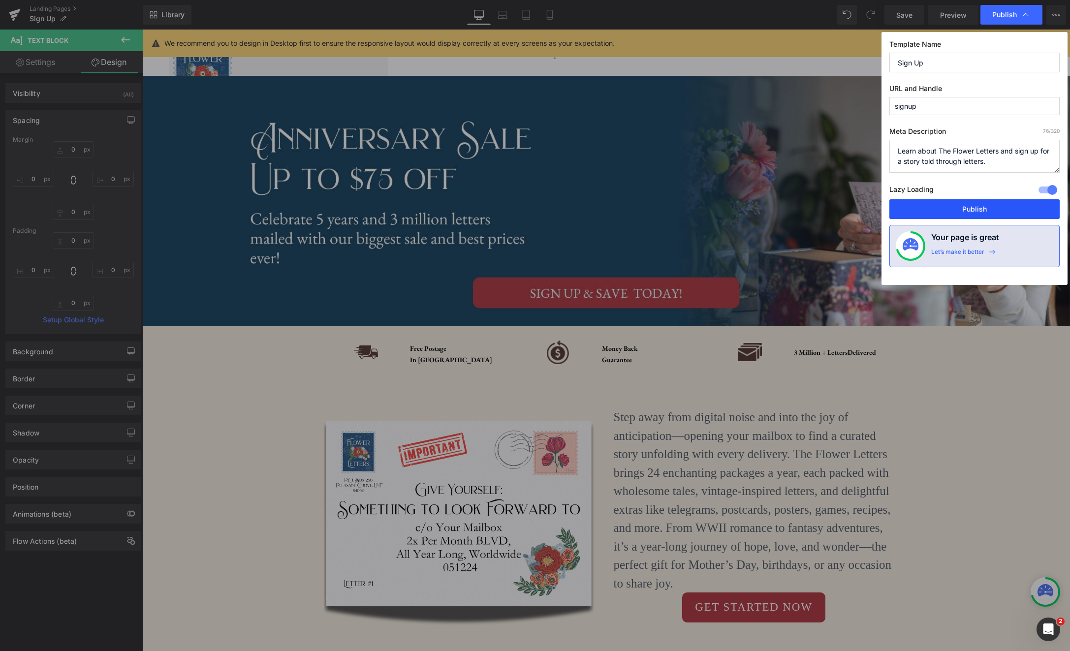
click at [994, 211] on button "Publish" at bounding box center [974, 209] width 170 height 20
